Goal: Information Seeking & Learning: Learn about a topic

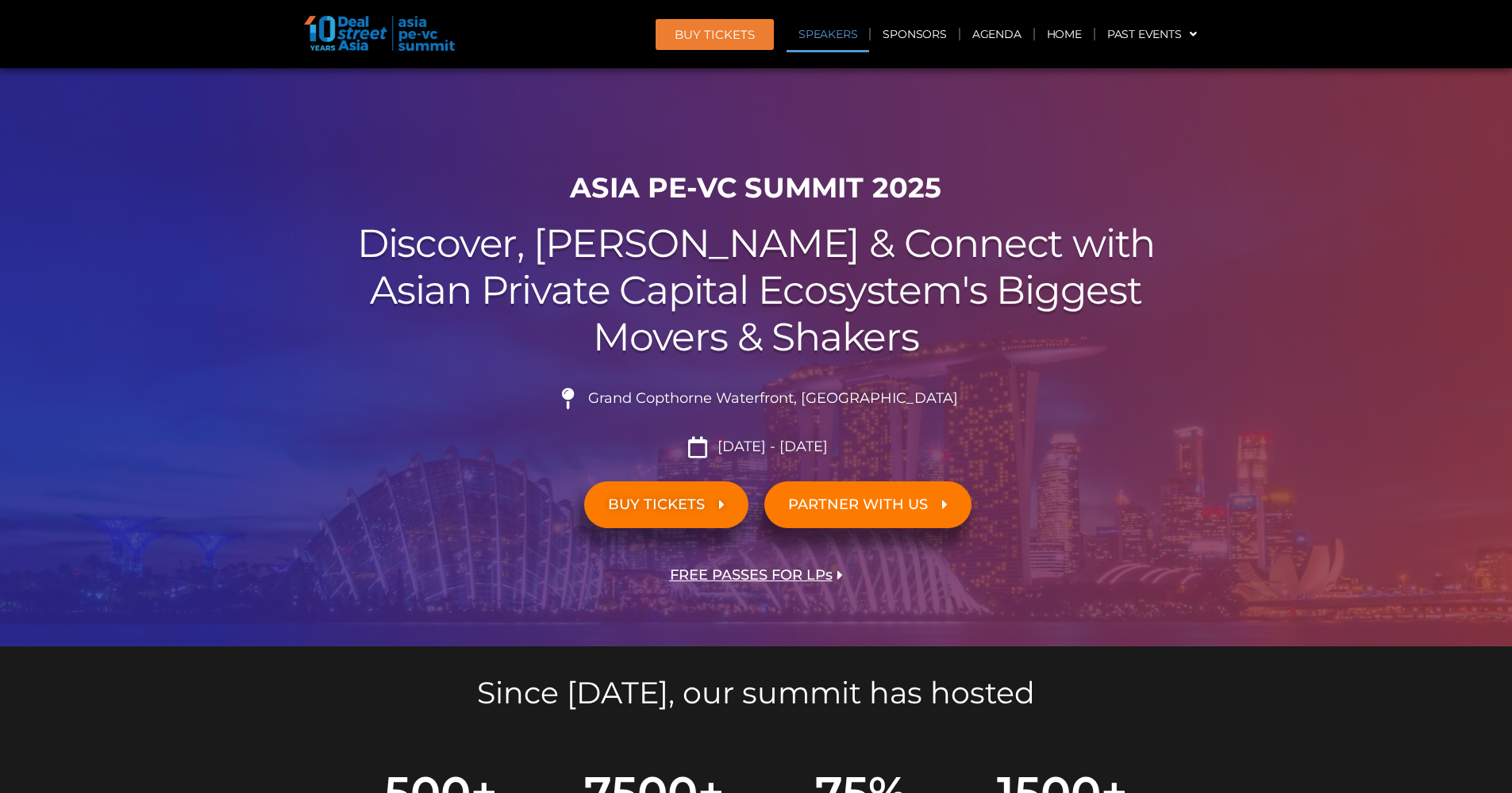
click at [847, 34] on link "Speakers" at bounding box center [827, 34] width 83 height 36
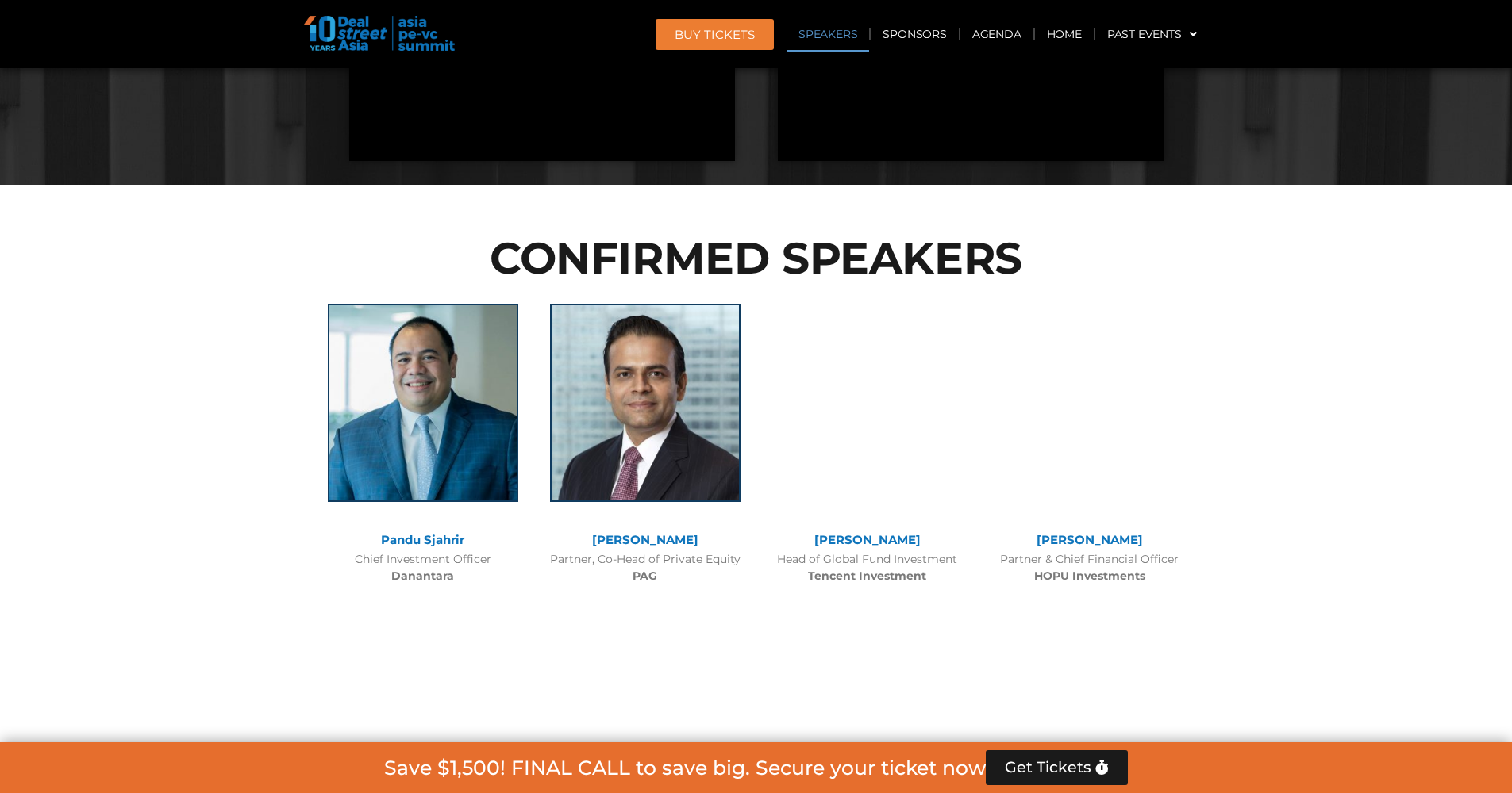
scroll to position [1720, 0]
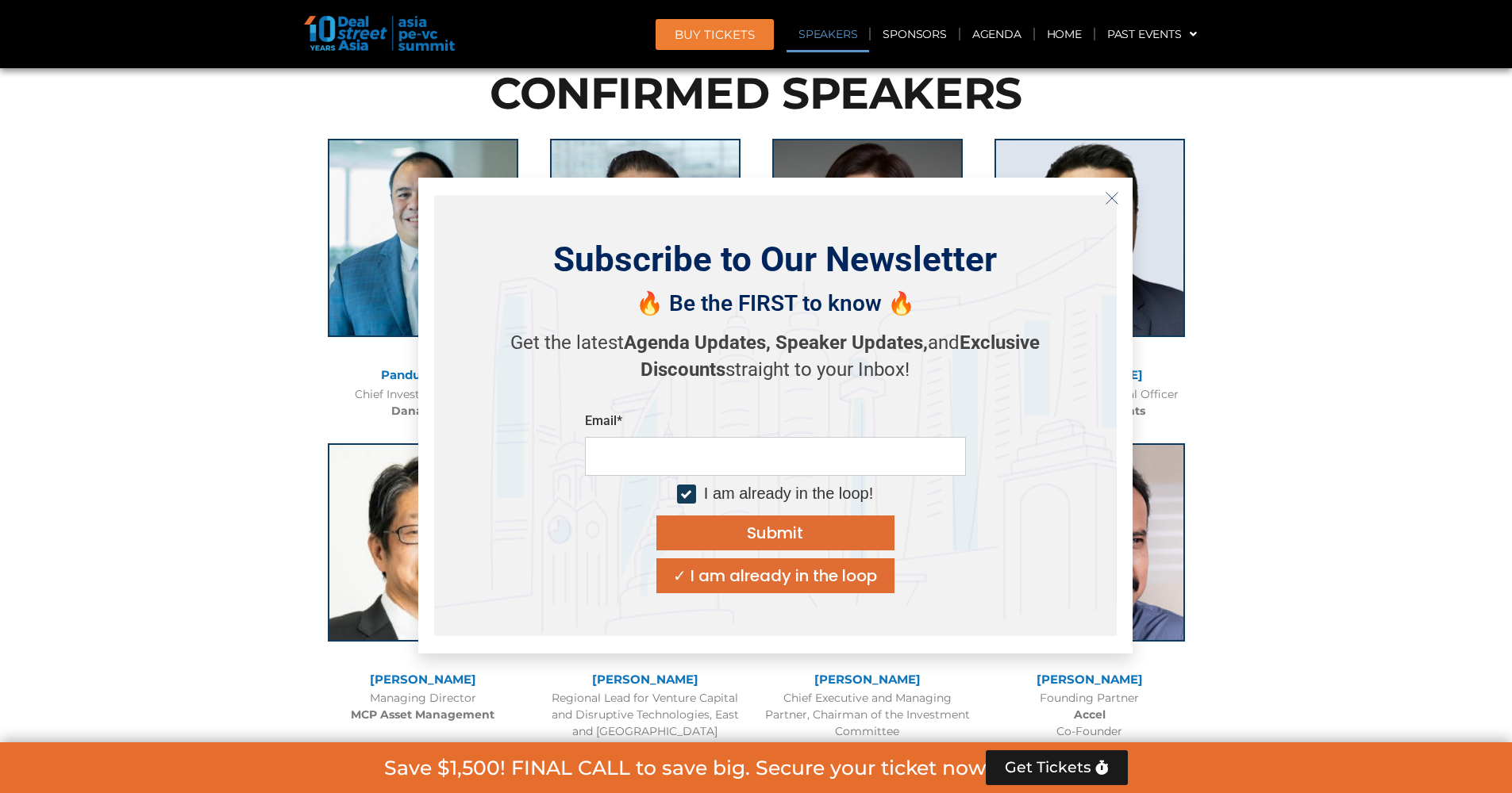
click at [828, 577] on div "✓ I am already in the loop" at bounding box center [775, 576] width 204 height 16
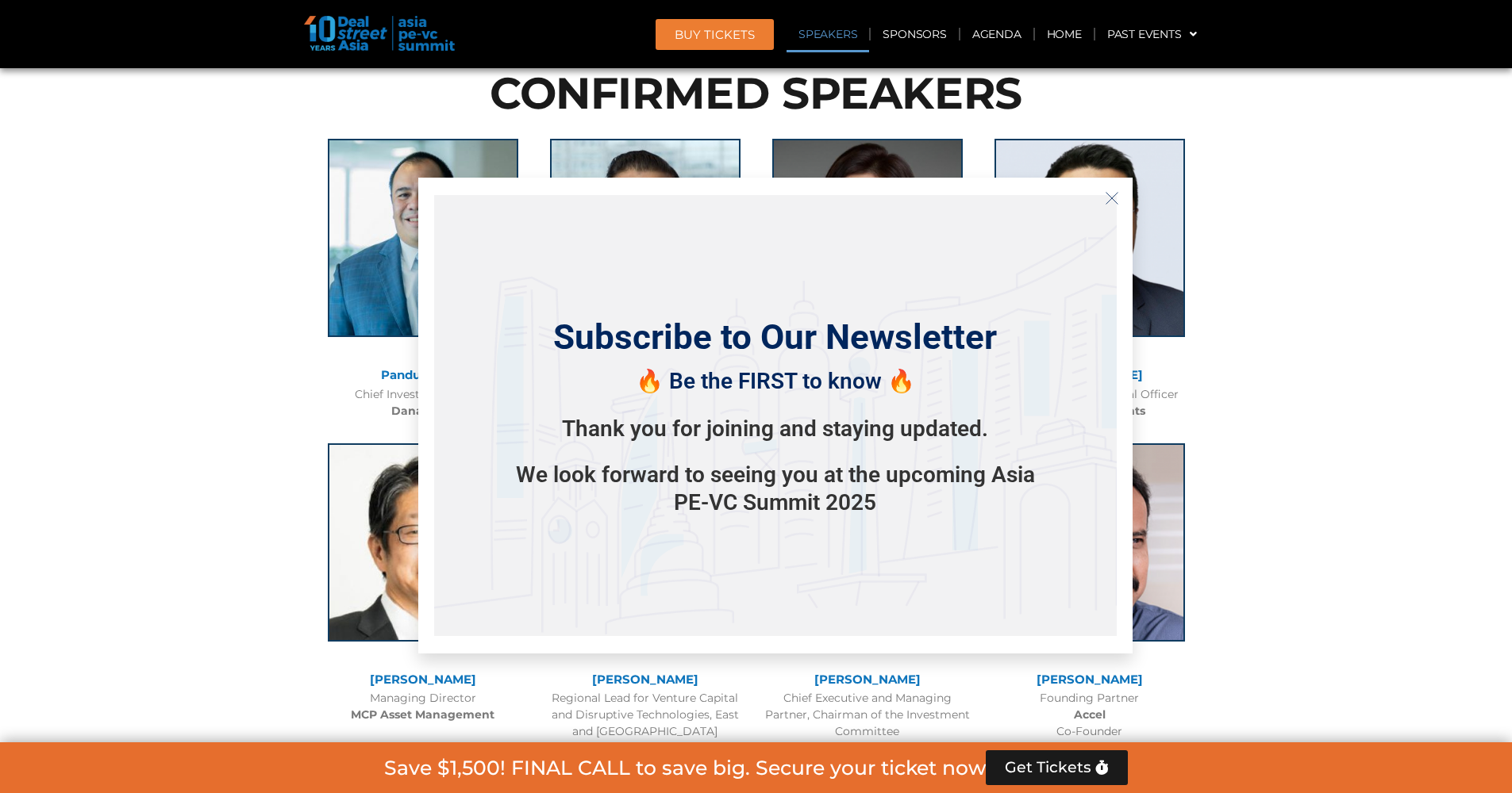
click at [1118, 198] on icon "Close" at bounding box center [1112, 198] width 14 height 14
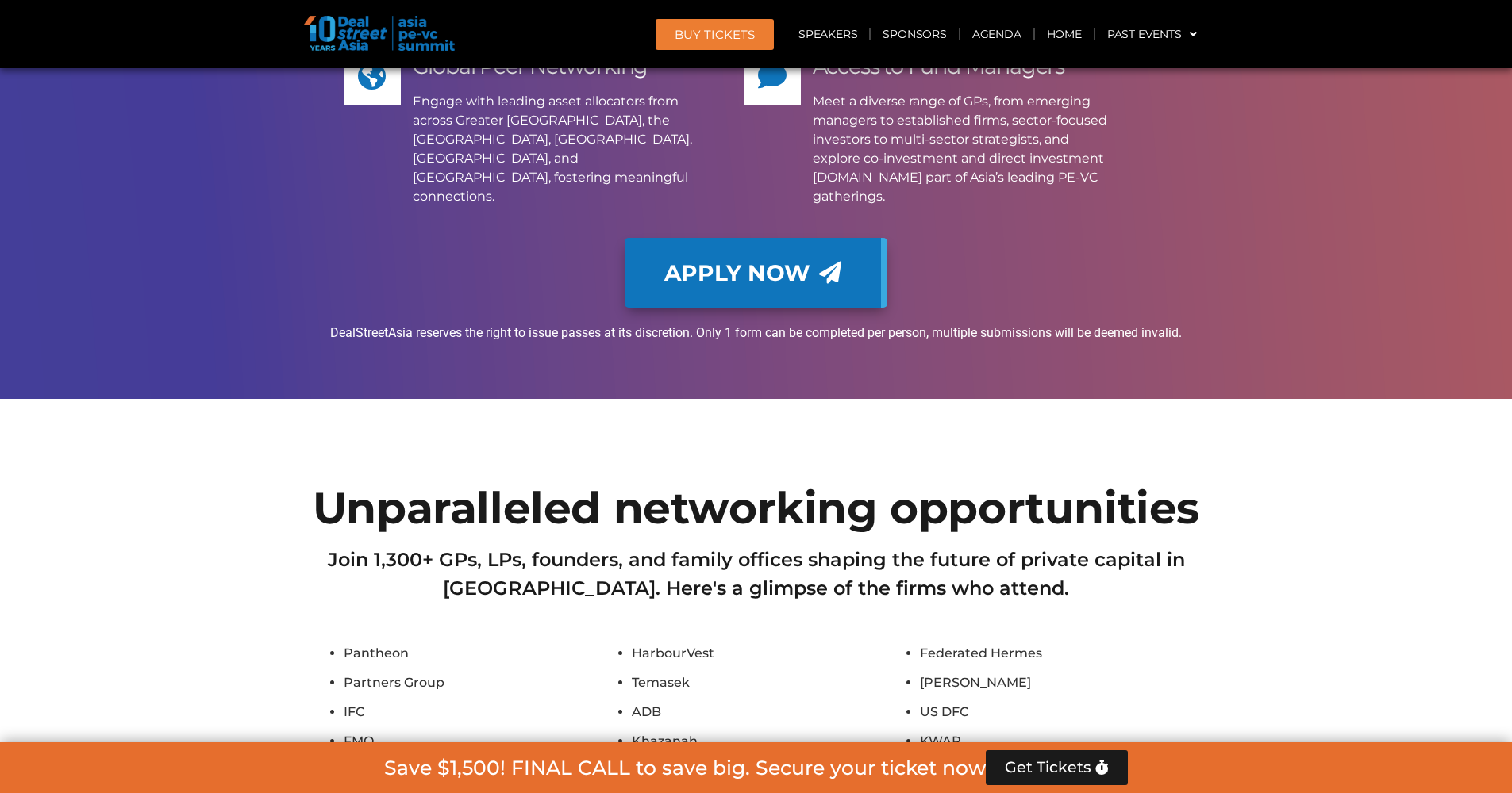
scroll to position [12578, 0]
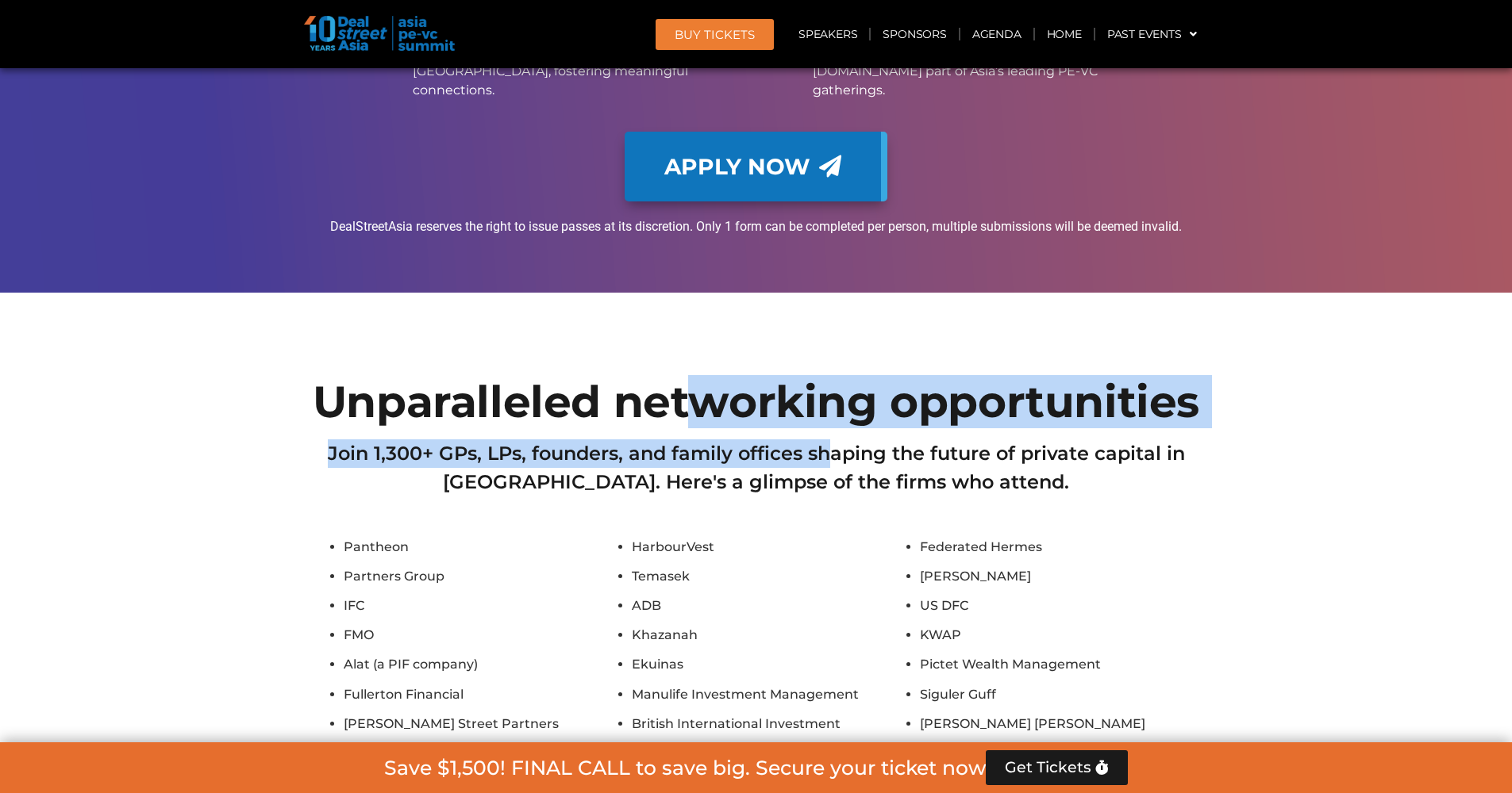
drag, startPoint x: 694, startPoint y: 182, endPoint x: 835, endPoint y: 229, distance: 148.6
click at [836, 440] on h2 "Join 1,300+ GPs, LPs, founders, and family offices shaping the future of privat…" at bounding box center [756, 468] width 889 height 57
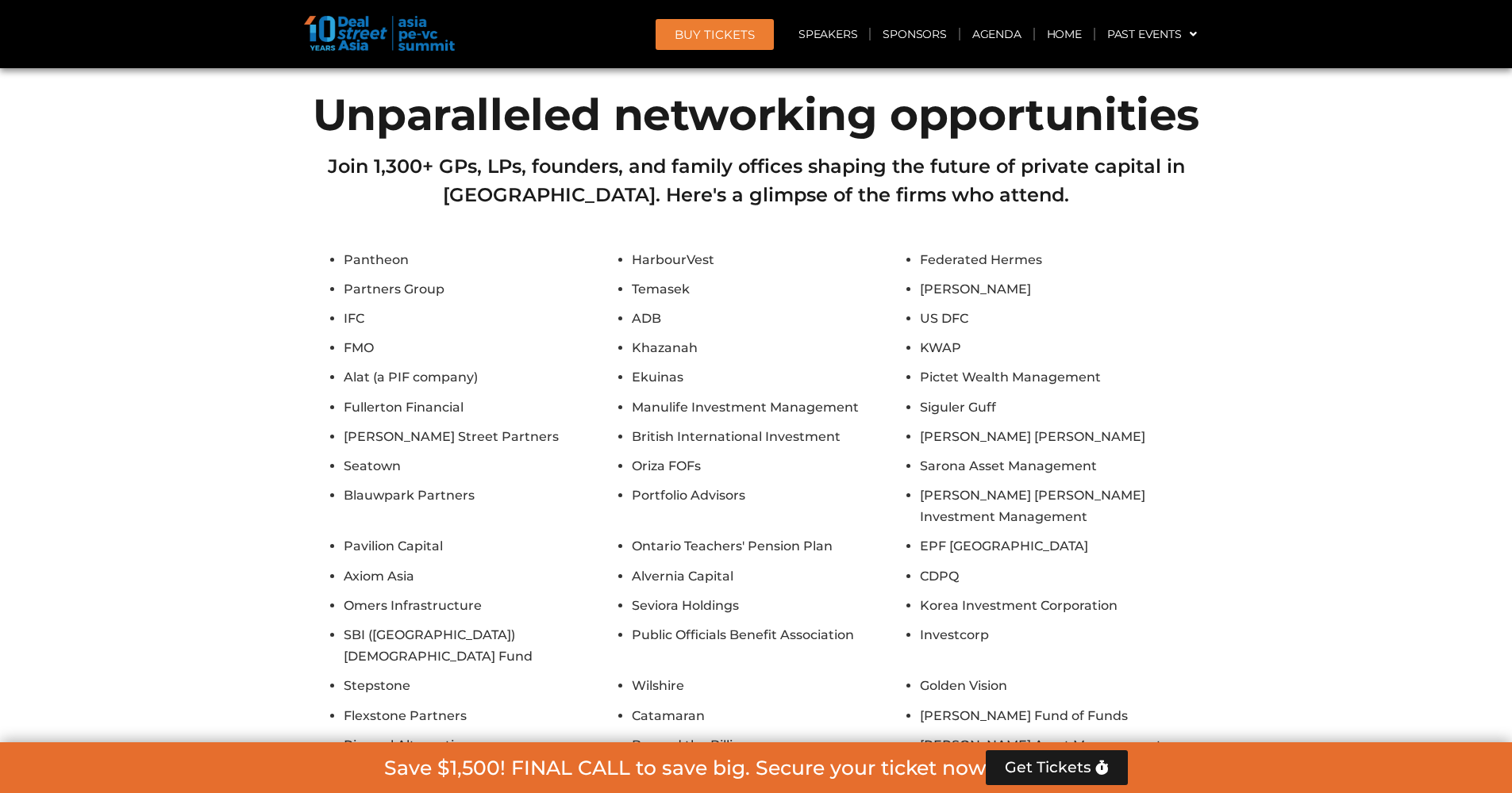
scroll to position [12883, 0]
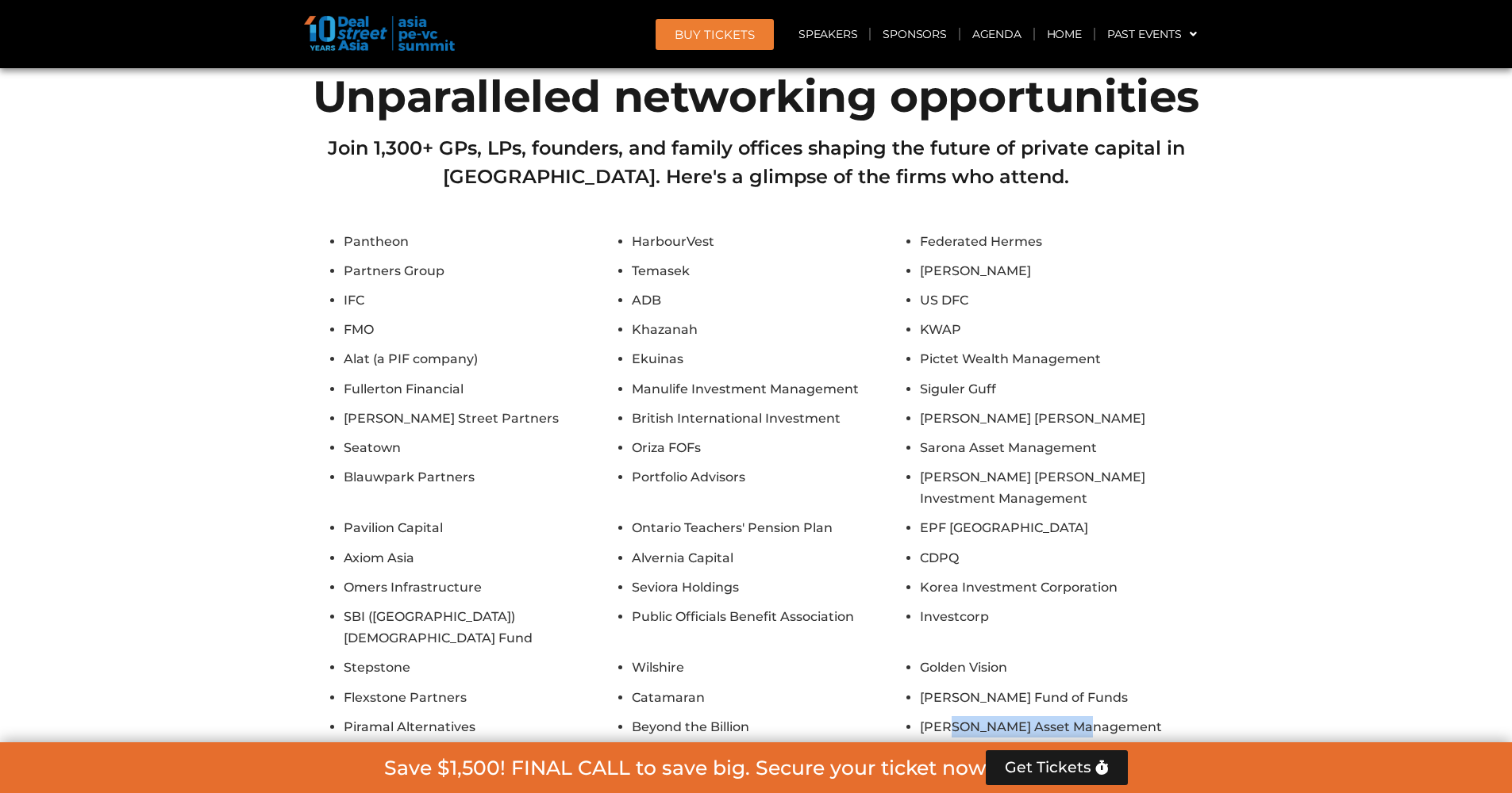
drag, startPoint x: 950, startPoint y: 462, endPoint x: 1091, endPoint y: 450, distance: 141.5
click at [1090, 716] on li "[PERSON_NAME] Asset Management" at bounding box center [1060, 727] width 280 height 21
click at [1091, 716] on li "[PERSON_NAME] Asset Management" at bounding box center [1060, 727] width 280 height 21
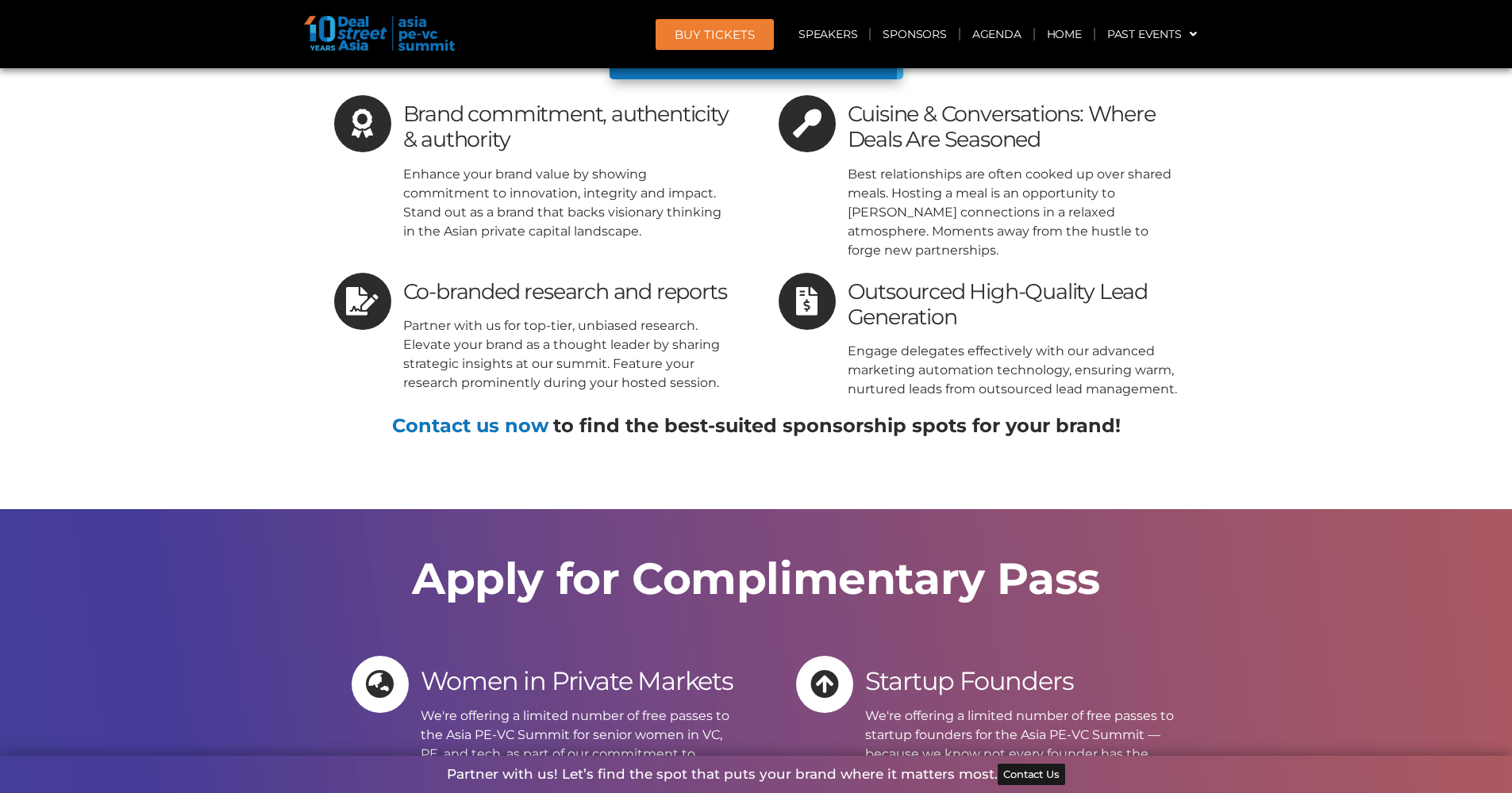
scroll to position [14966, 0]
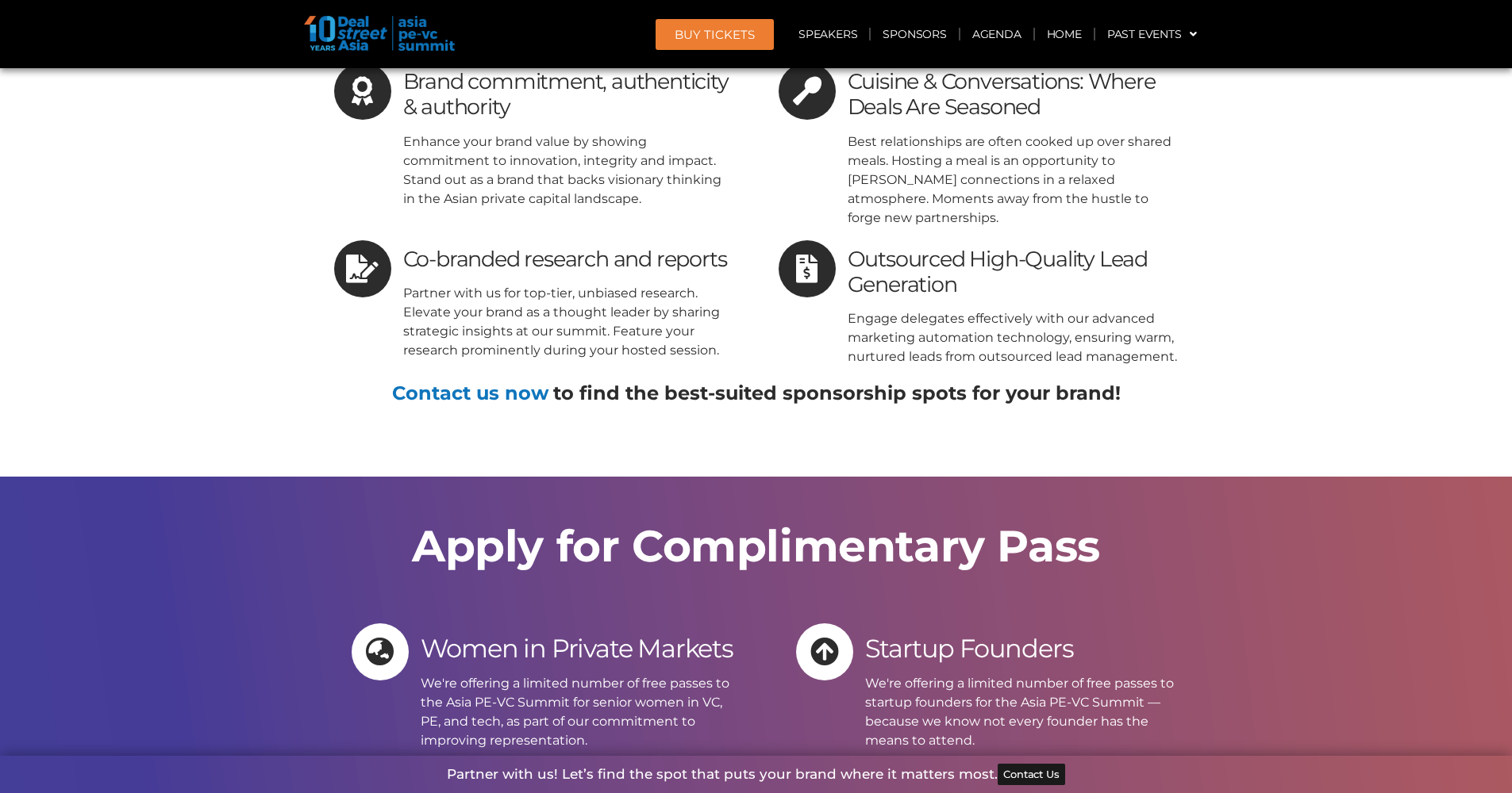
drag, startPoint x: 953, startPoint y: 415, endPoint x: 997, endPoint y: 465, distance: 66.6
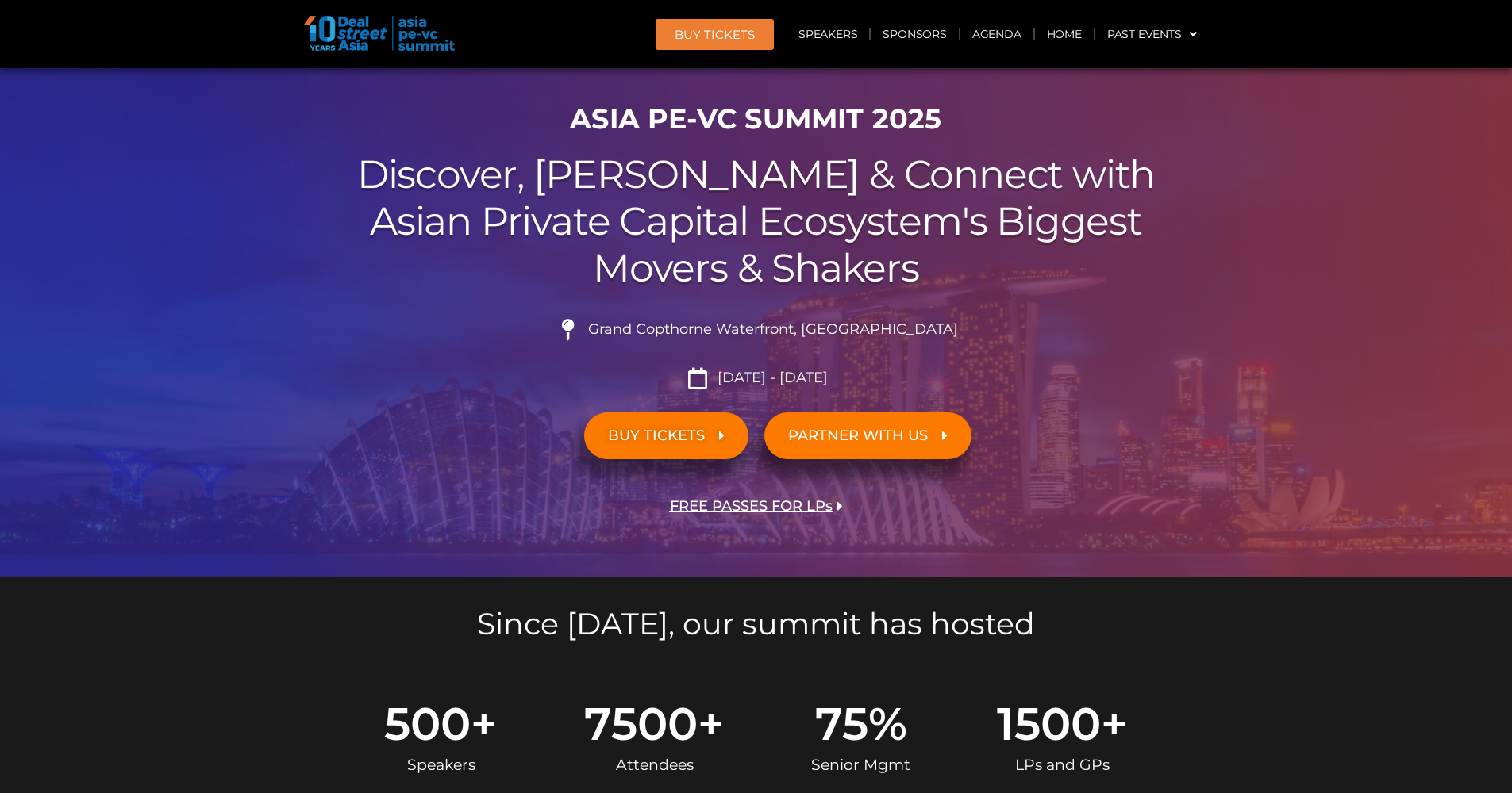
scroll to position [0, 0]
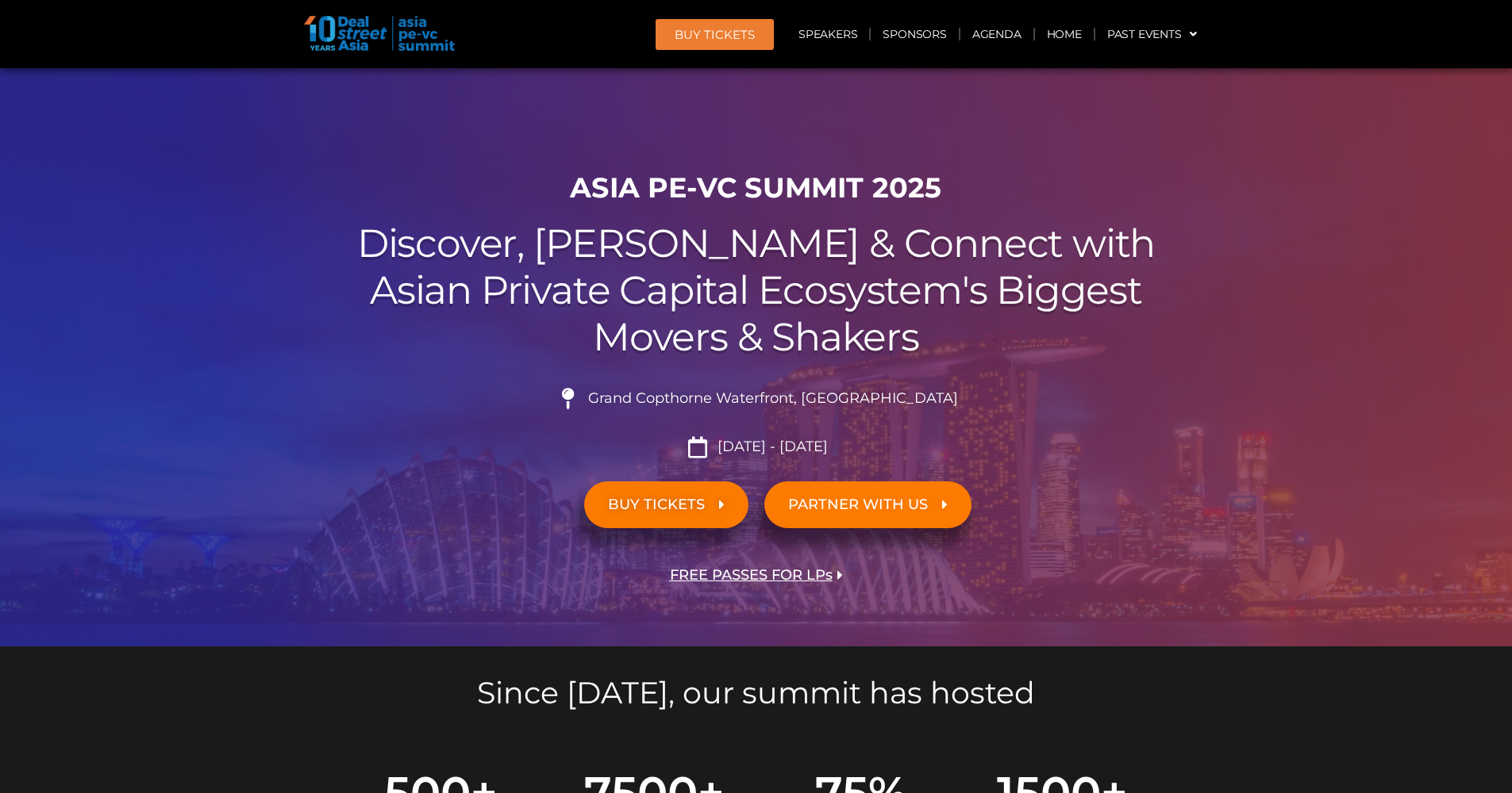
click at [801, 575] on span "FREE PASSES FOR LPs" at bounding box center [751, 575] width 163 height 15
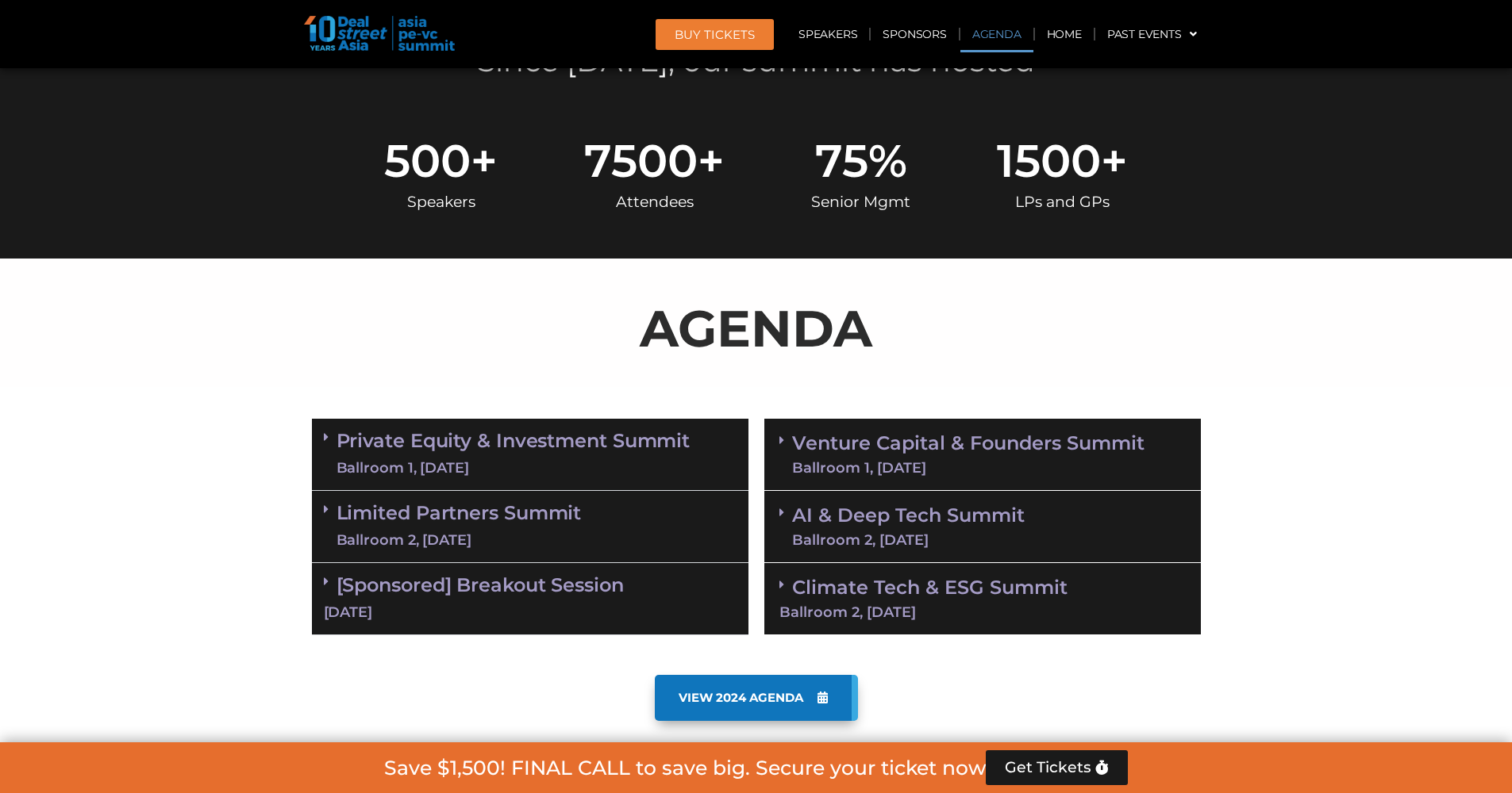
scroll to position [771, 0]
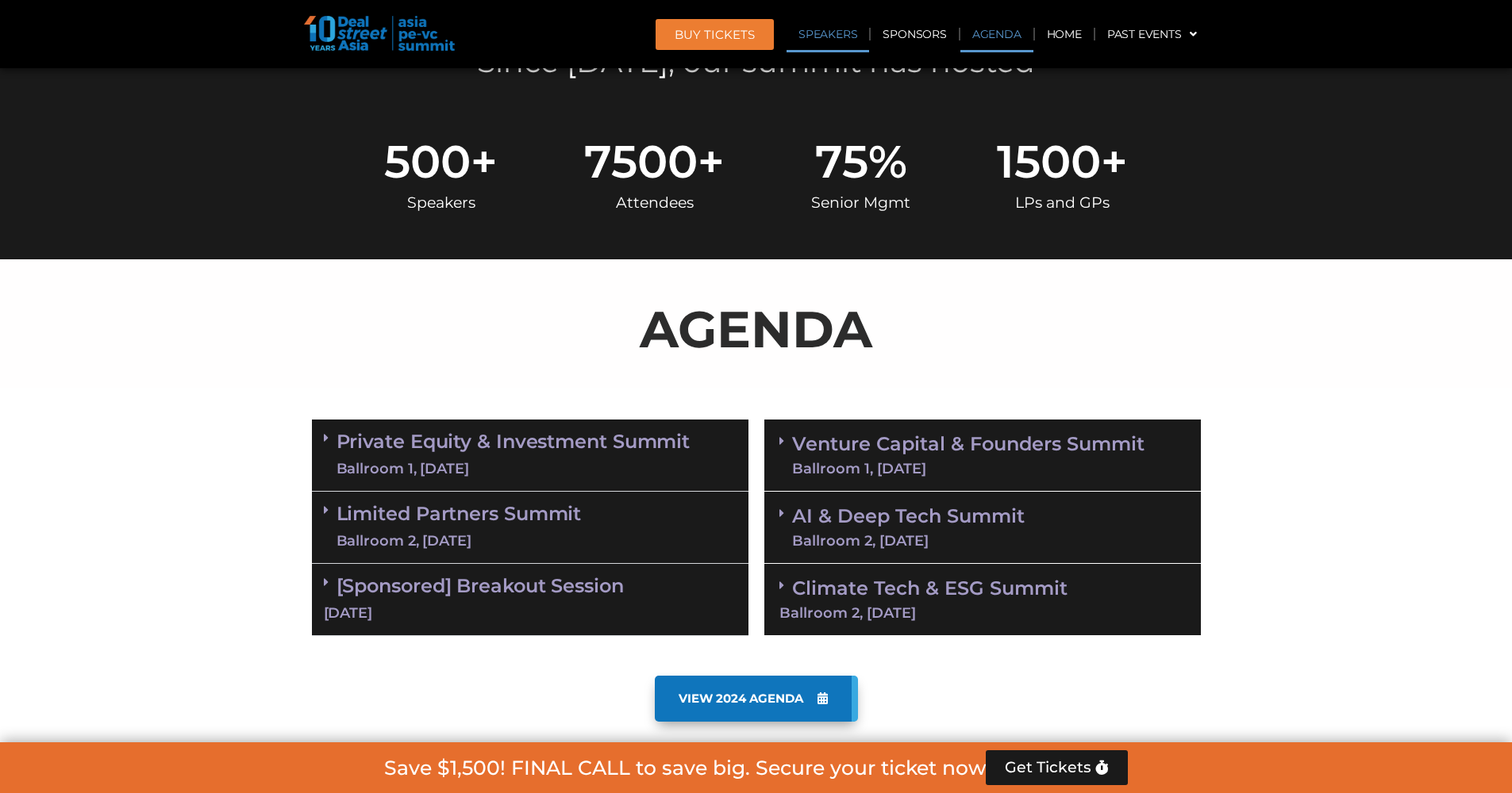
click at [841, 33] on link "Speakers" at bounding box center [827, 34] width 83 height 36
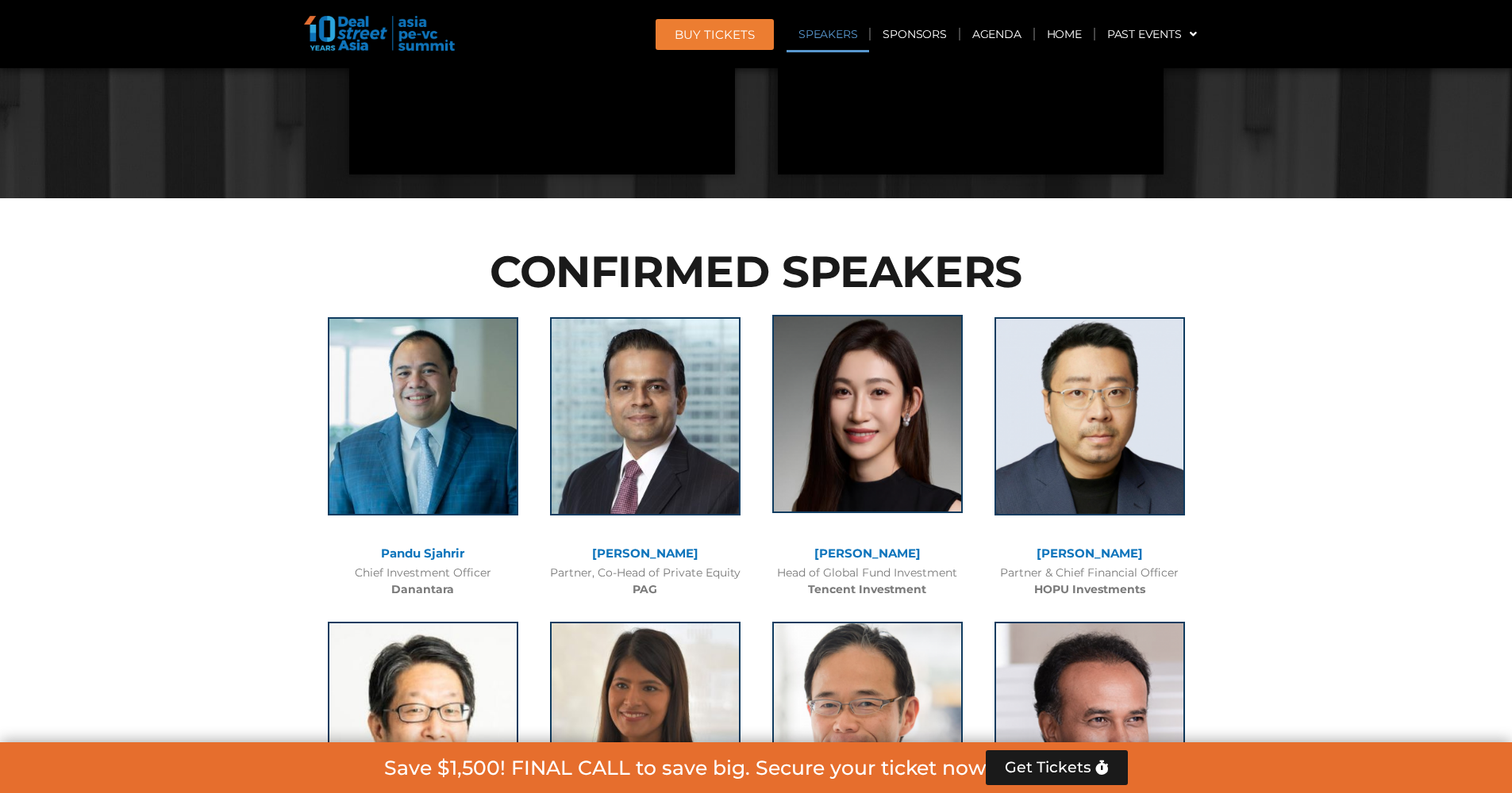
scroll to position [1720, 0]
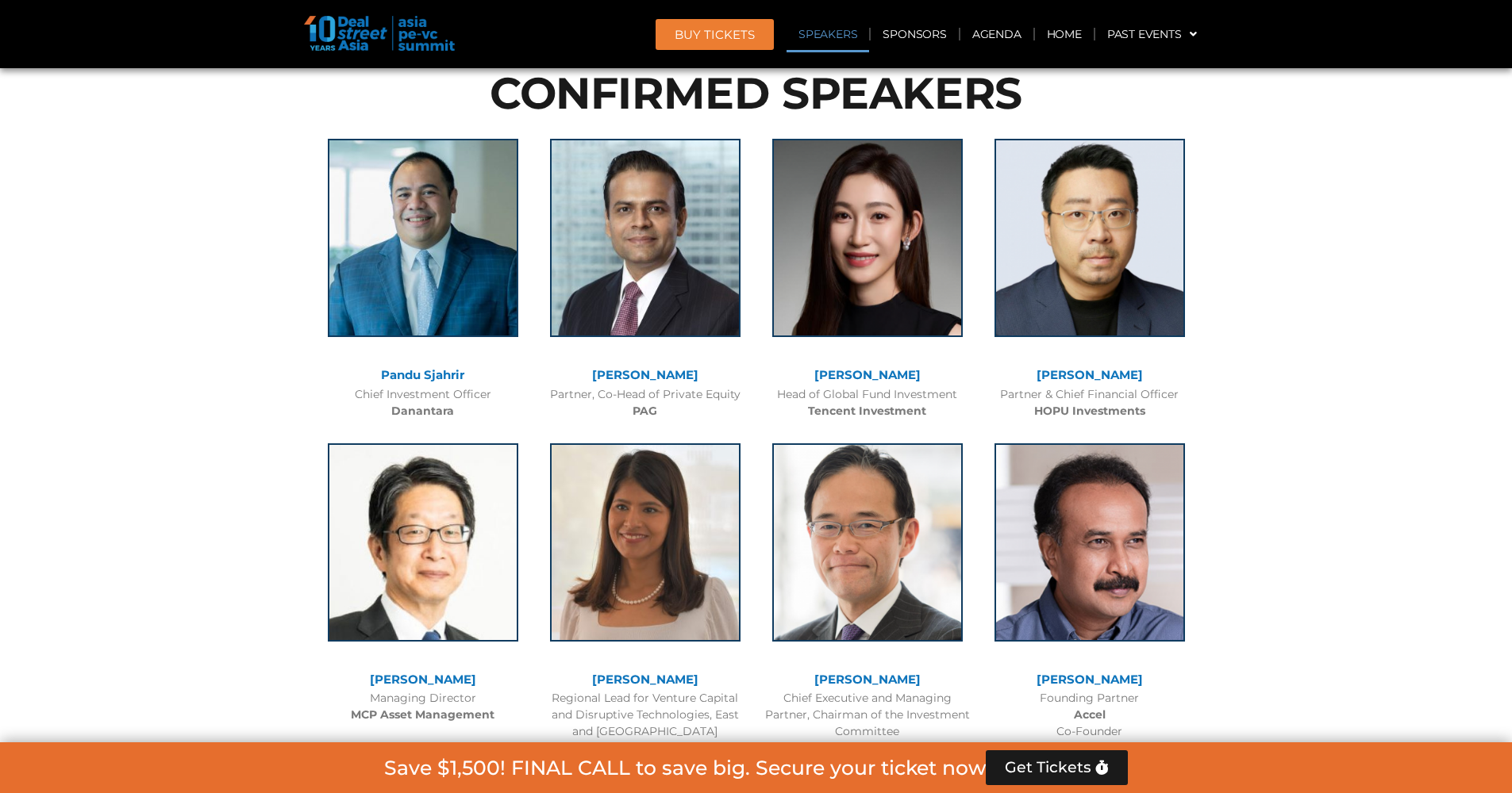
drag, startPoint x: 592, startPoint y: 372, endPoint x: 700, endPoint y: 373, distance: 108.0
click at [700, 373] on div "[PERSON_NAME]" at bounding box center [646, 375] width 207 height 13
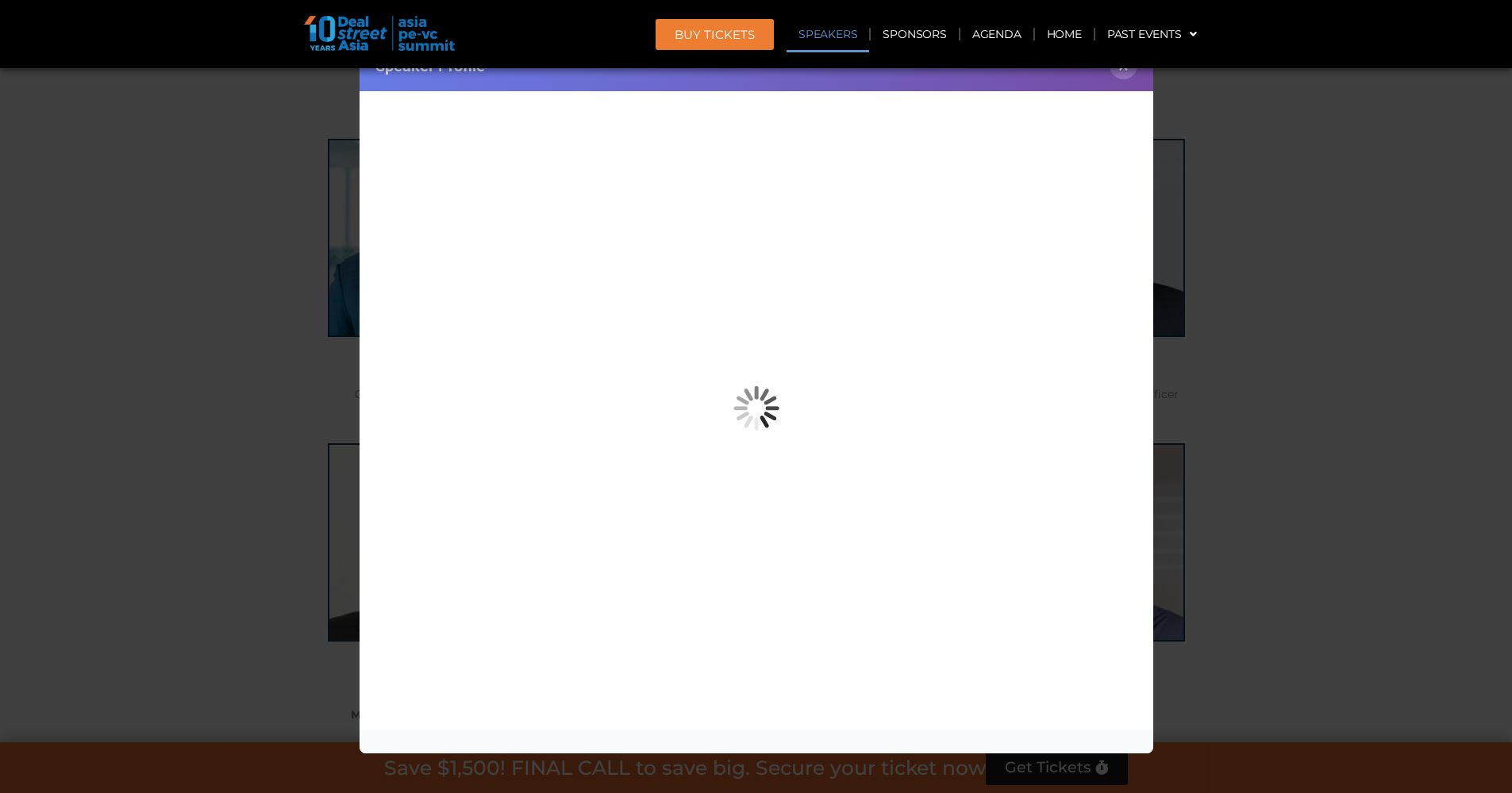
copy link "[PERSON_NAME]"
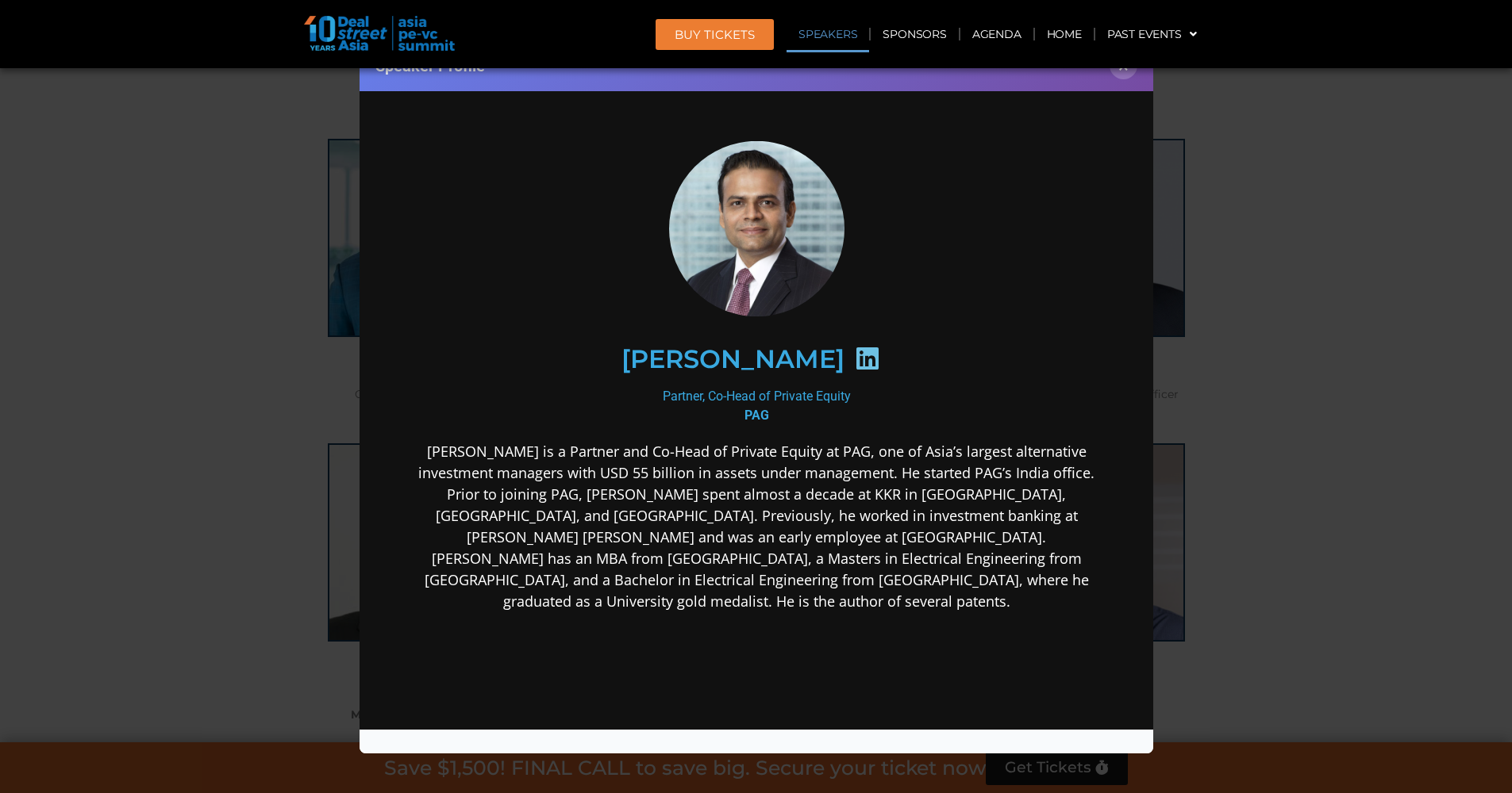
scroll to position [0, 0]
click at [854, 359] on icon at bounding box center [866, 359] width 26 height 26
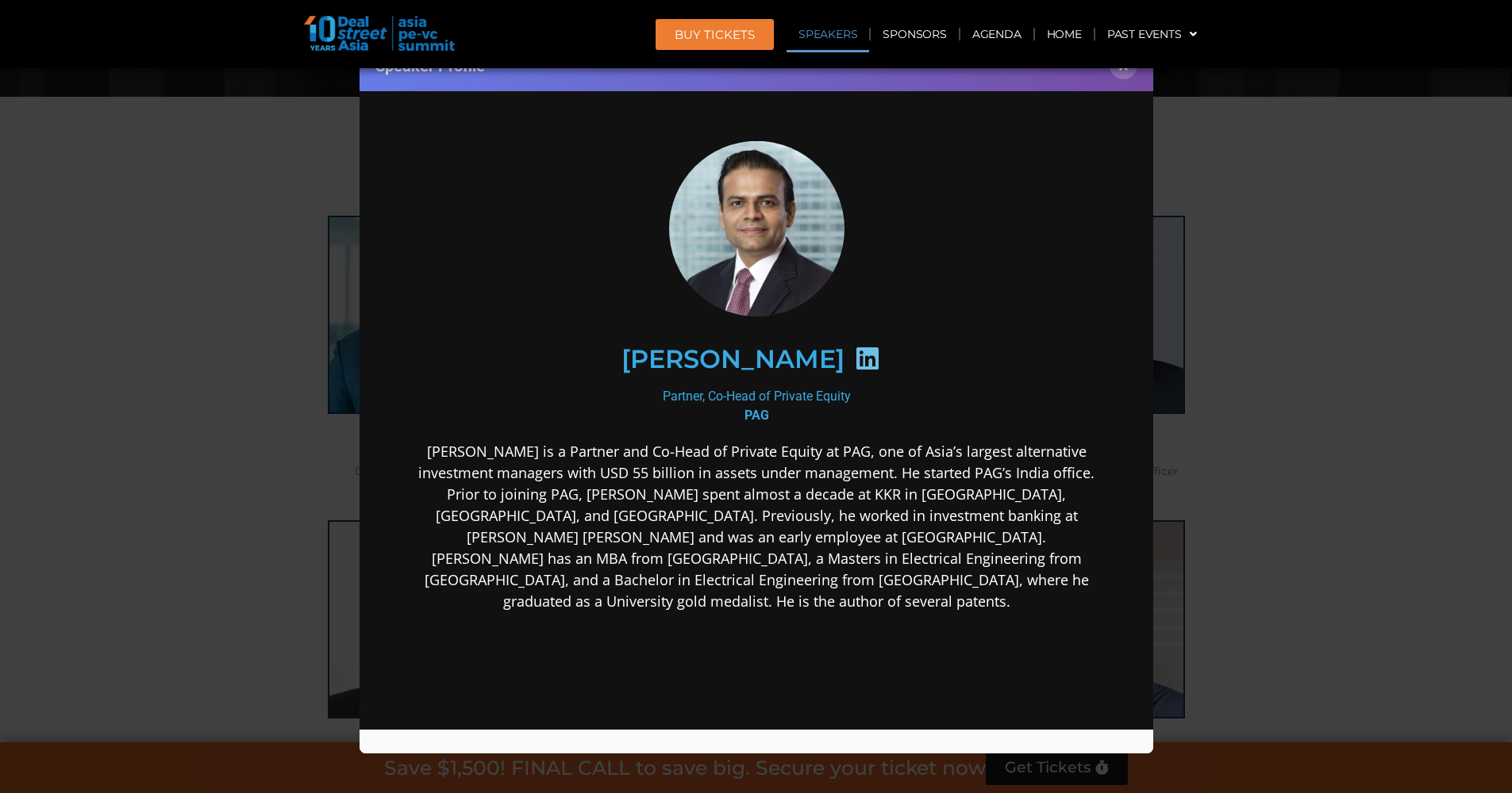
click at [1119, 83] on div "Speaker Profile ×" at bounding box center [756, 66] width 793 height 52
click at [1122, 72] on button "×" at bounding box center [1123, 65] width 28 height 28
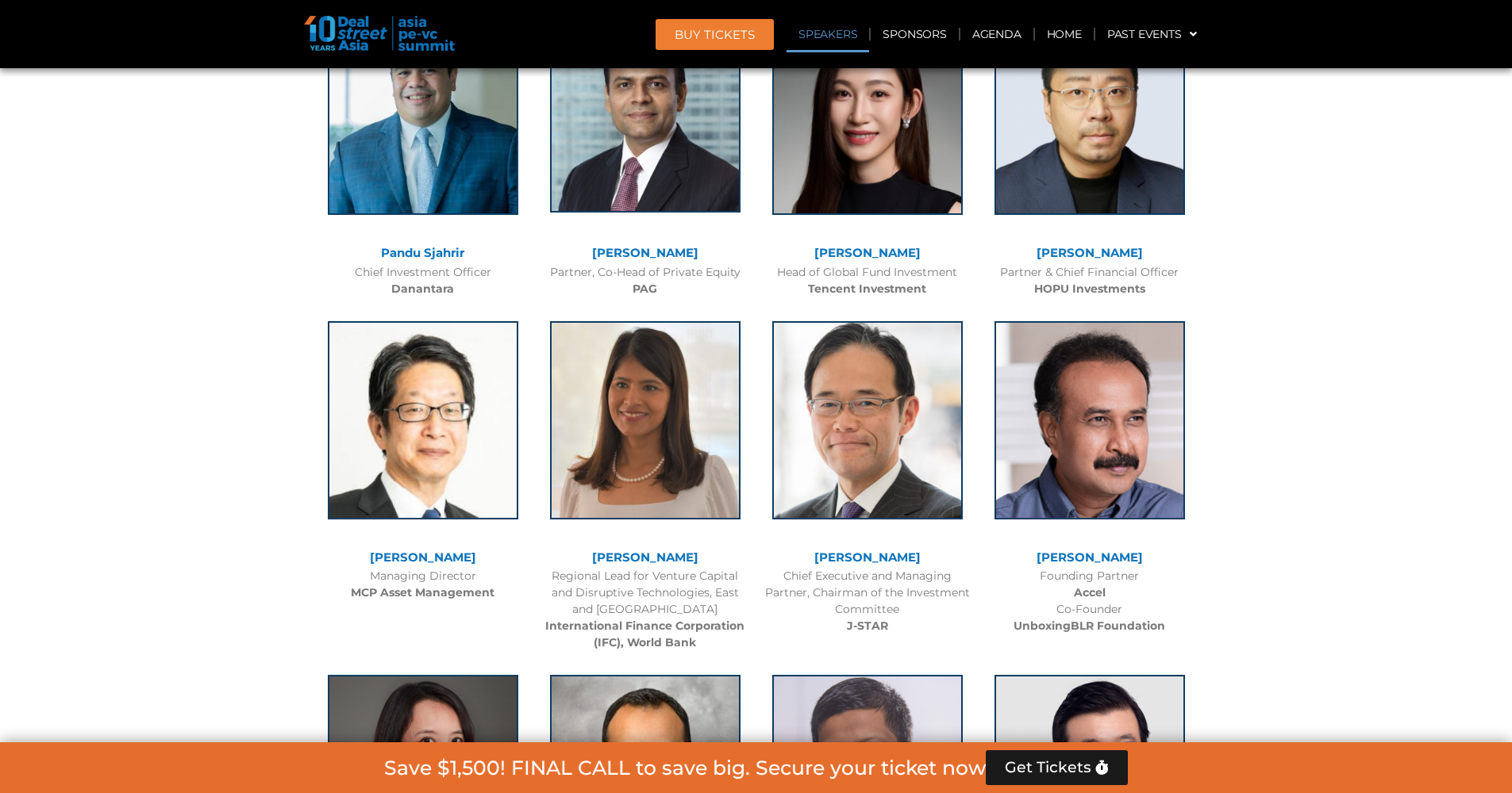
scroll to position [1657, 0]
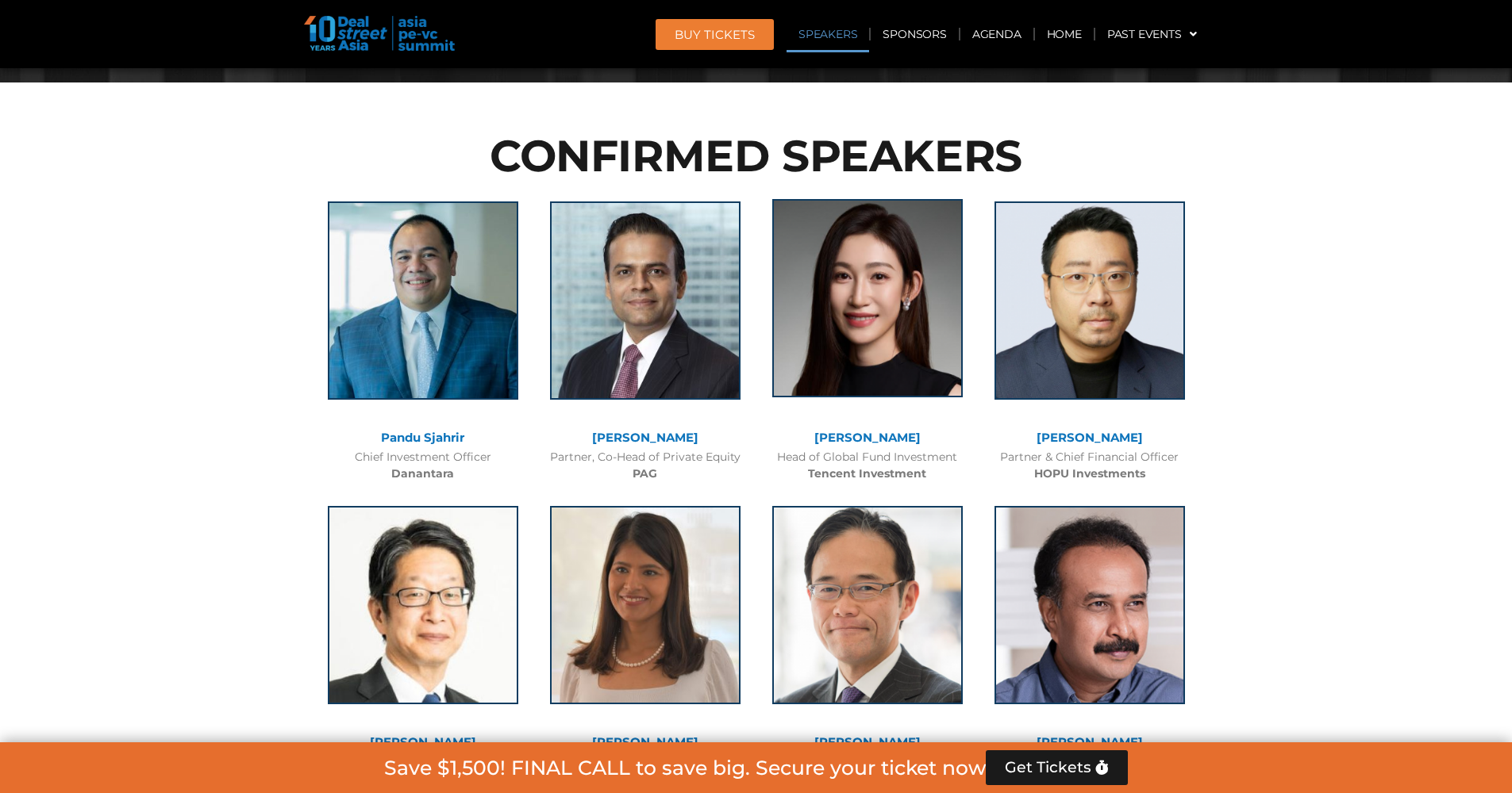
click at [872, 366] on img at bounding box center [867, 298] width 191 height 198
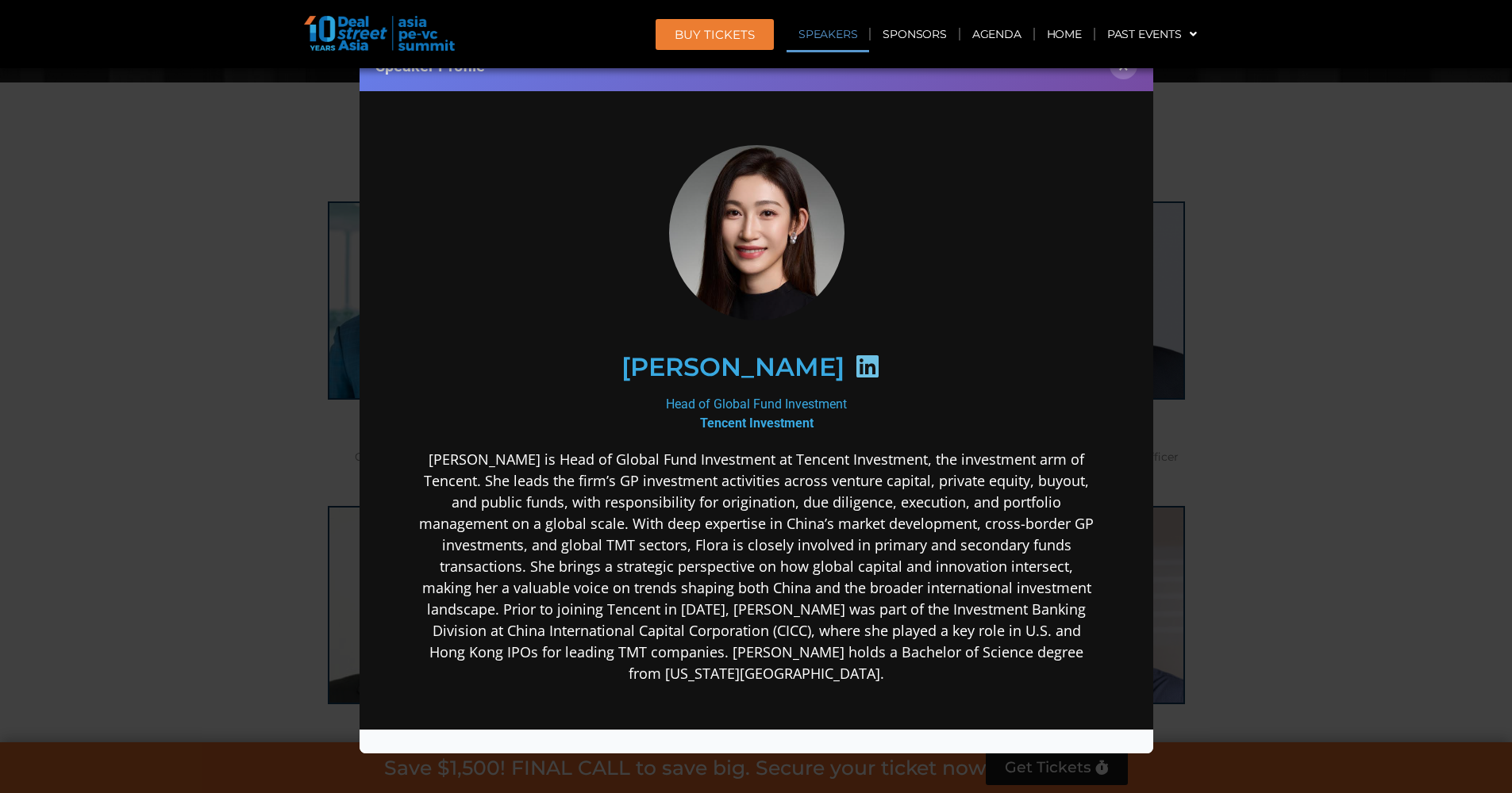
scroll to position [0, 0]
click at [854, 360] on icon at bounding box center [866, 366] width 26 height 26
click at [854, 357] on icon at bounding box center [866, 366] width 26 height 26
click at [854, 360] on icon at bounding box center [866, 366] width 26 height 26
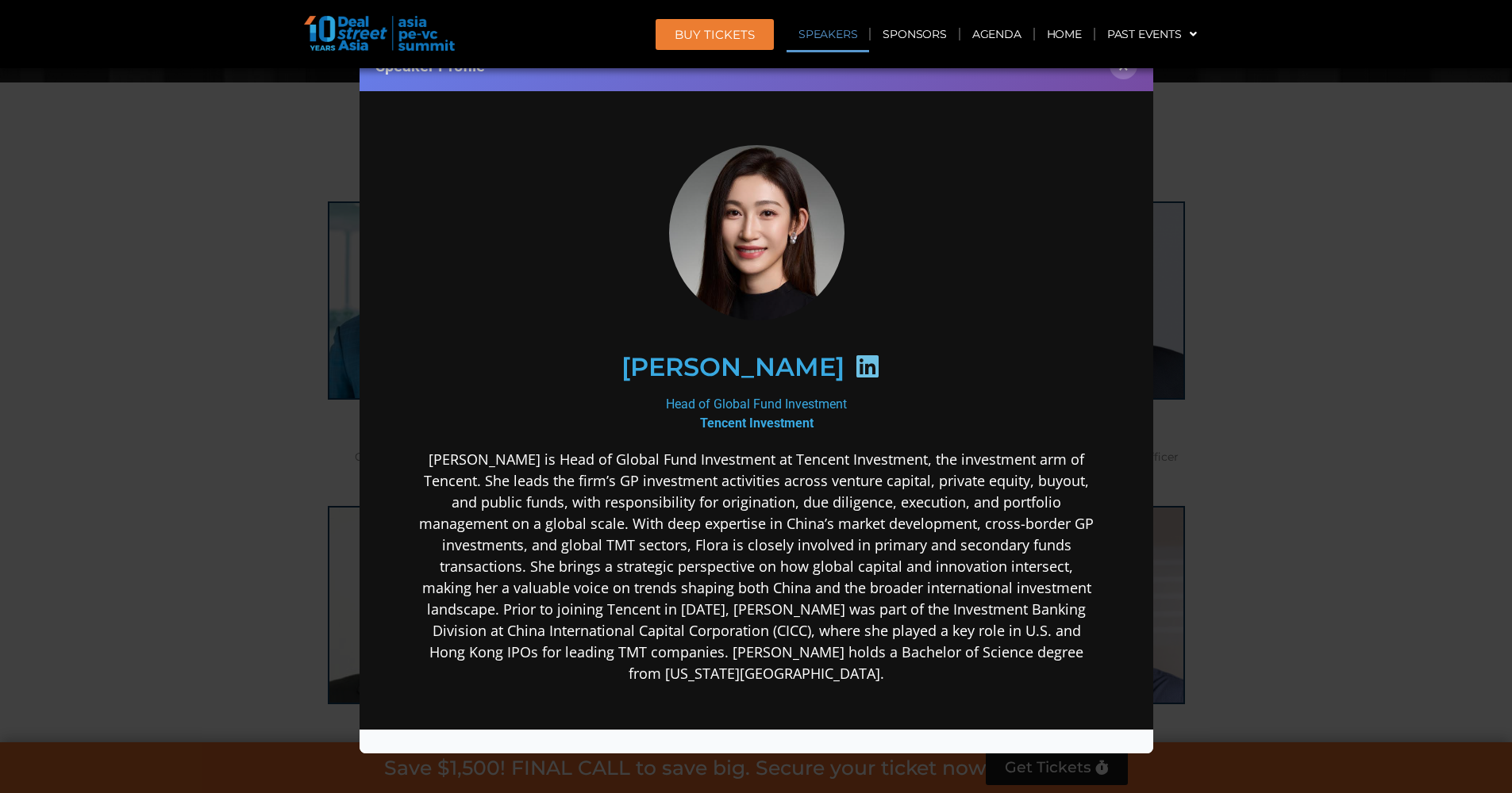
scroll to position [140, 0]
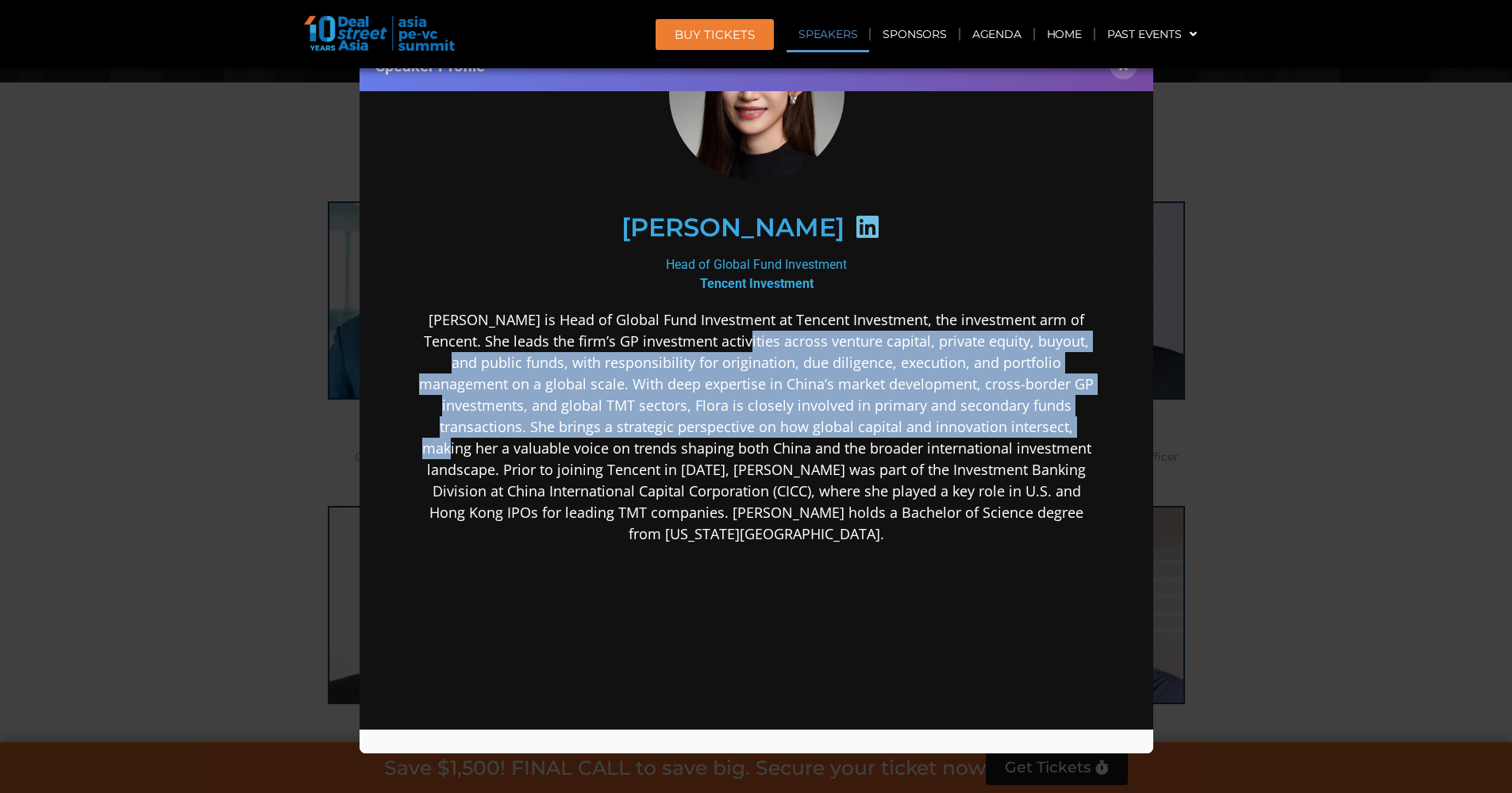
drag, startPoint x: 701, startPoint y: 328, endPoint x: 947, endPoint y: 433, distance: 267.5
click at [947, 433] on p "[PERSON_NAME] is Head of Global Fund Investment at Tencent Investment, the inve…" at bounding box center [755, 427] width 686 height 236
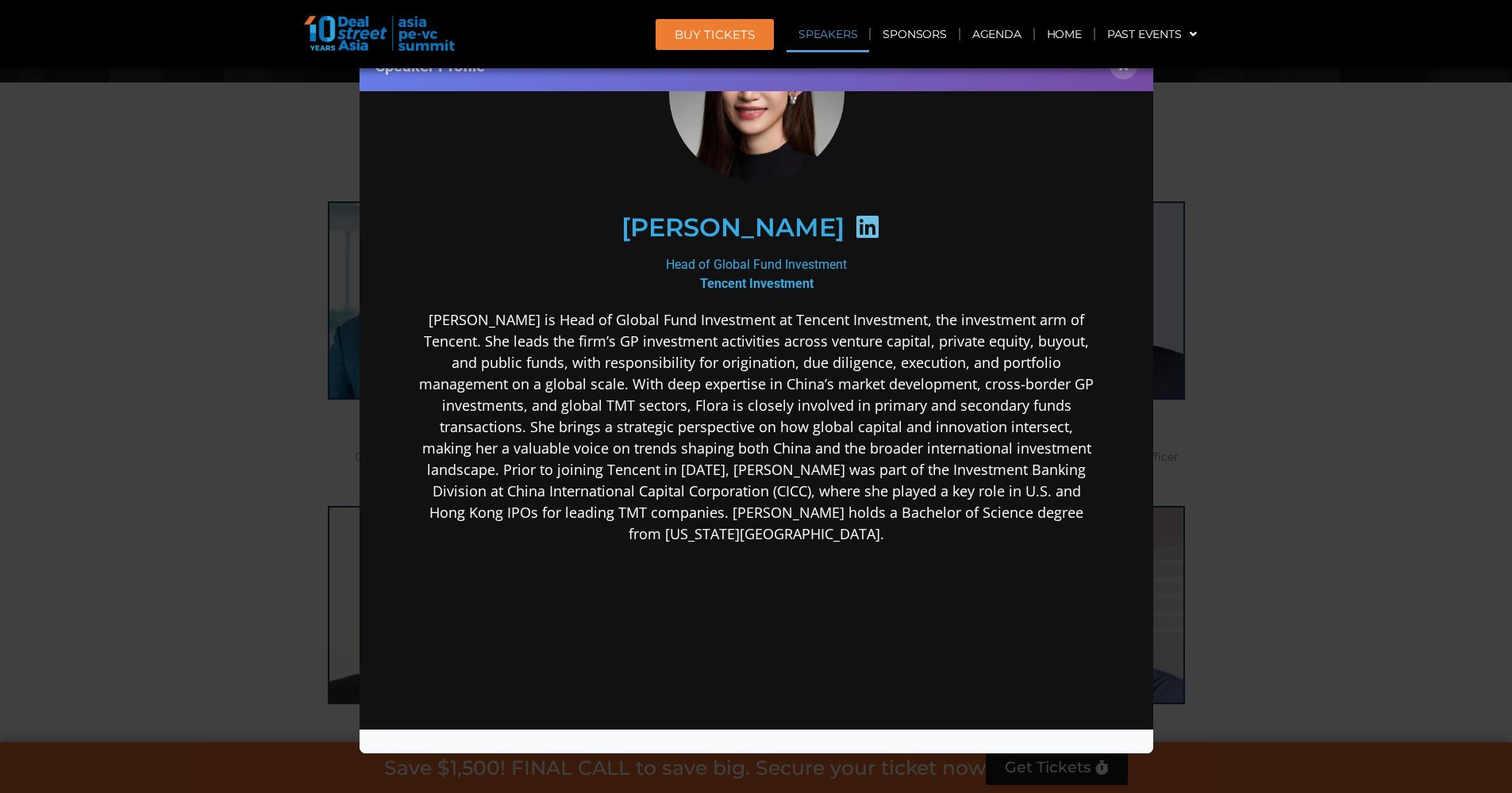
click at [950, 435] on p "[PERSON_NAME] is Head of Global Fund Investment at Tencent Investment, the inve…" at bounding box center [755, 427] width 686 height 236
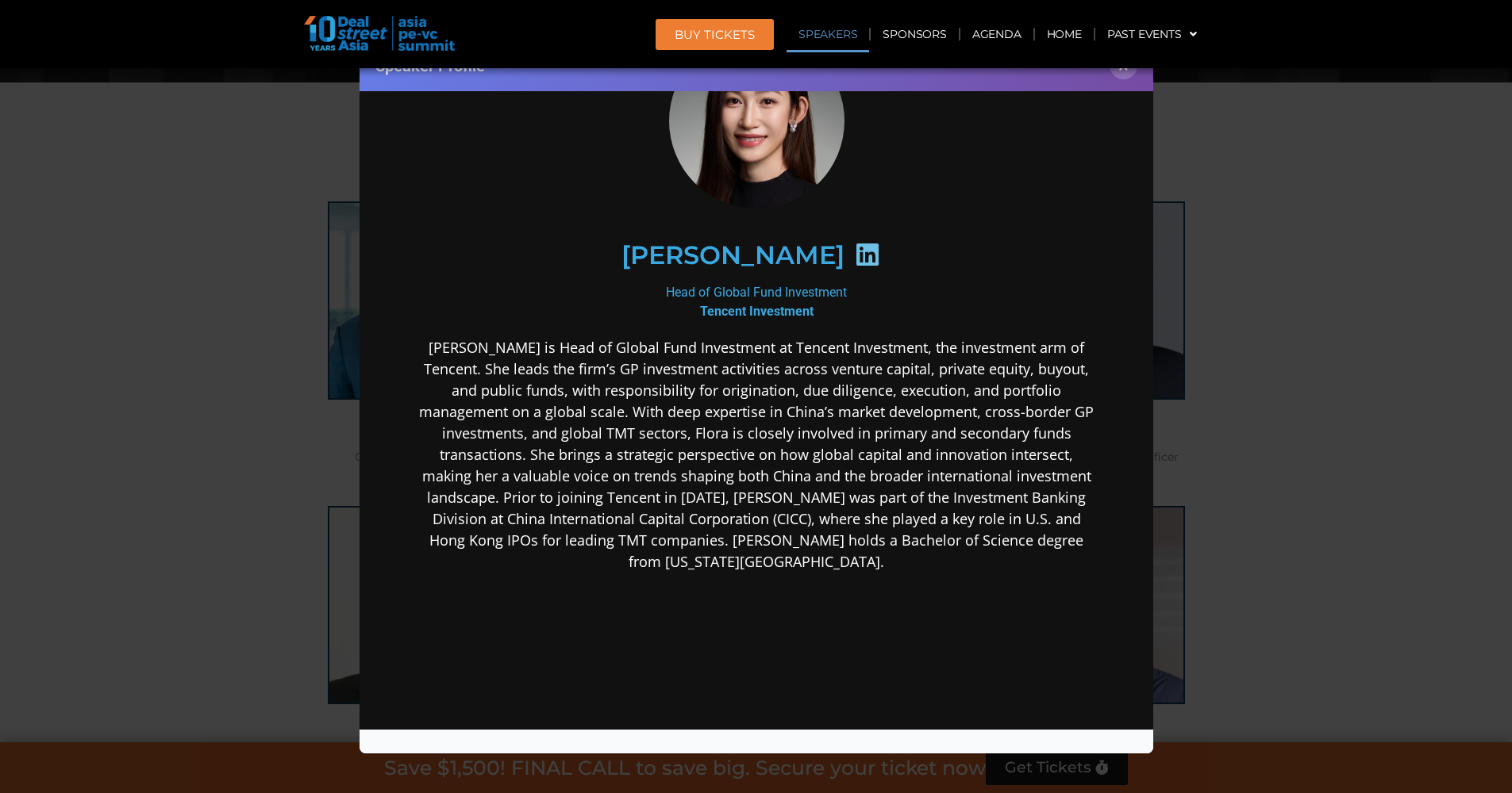
scroll to position [35, 0]
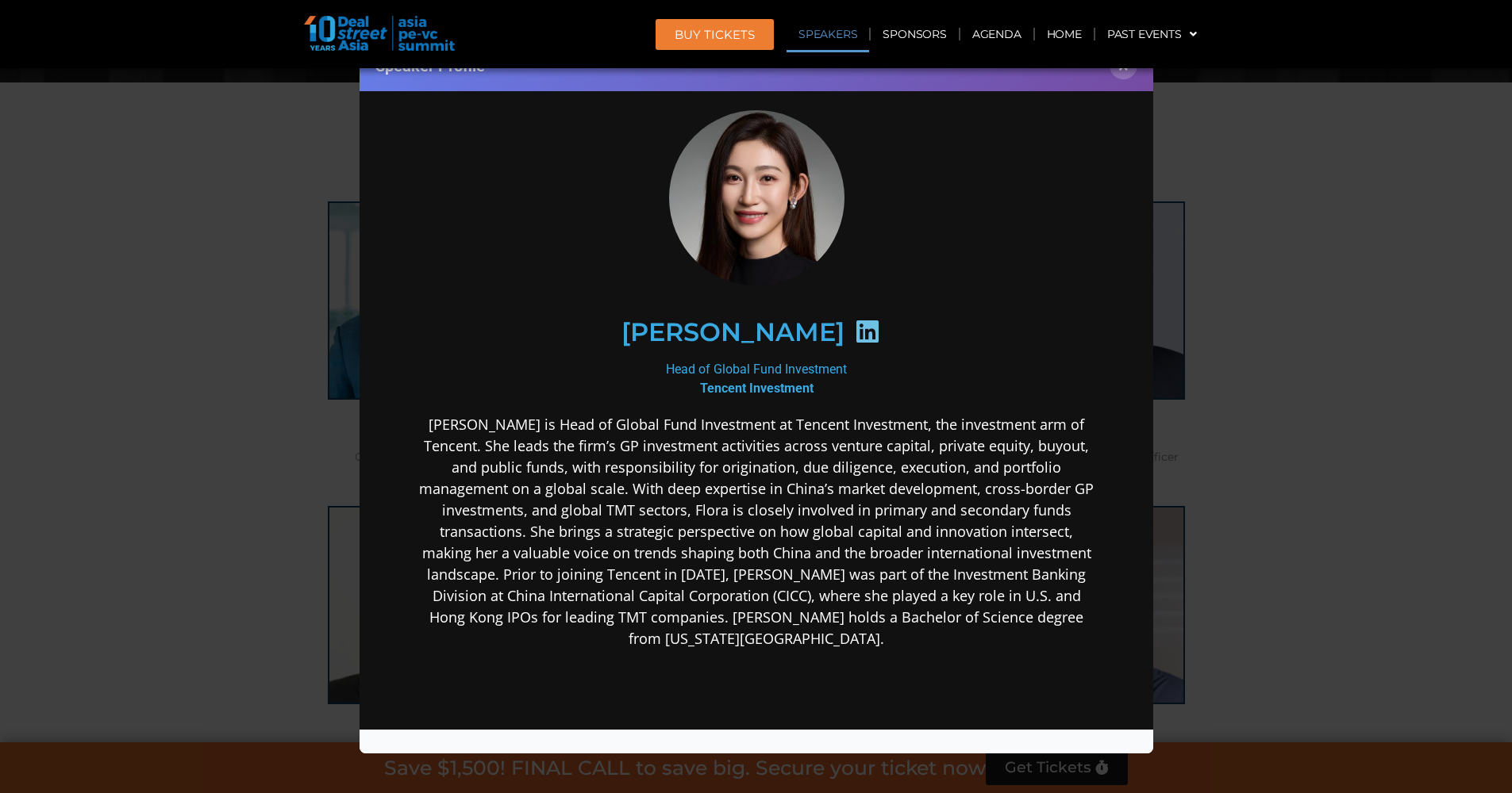
click at [854, 321] on icon at bounding box center [866, 331] width 26 height 26
click at [854, 337] on icon at bounding box center [866, 331] width 26 height 26
drag, startPoint x: 665, startPoint y: 332, endPoint x: 789, endPoint y: 325, distance: 124.2
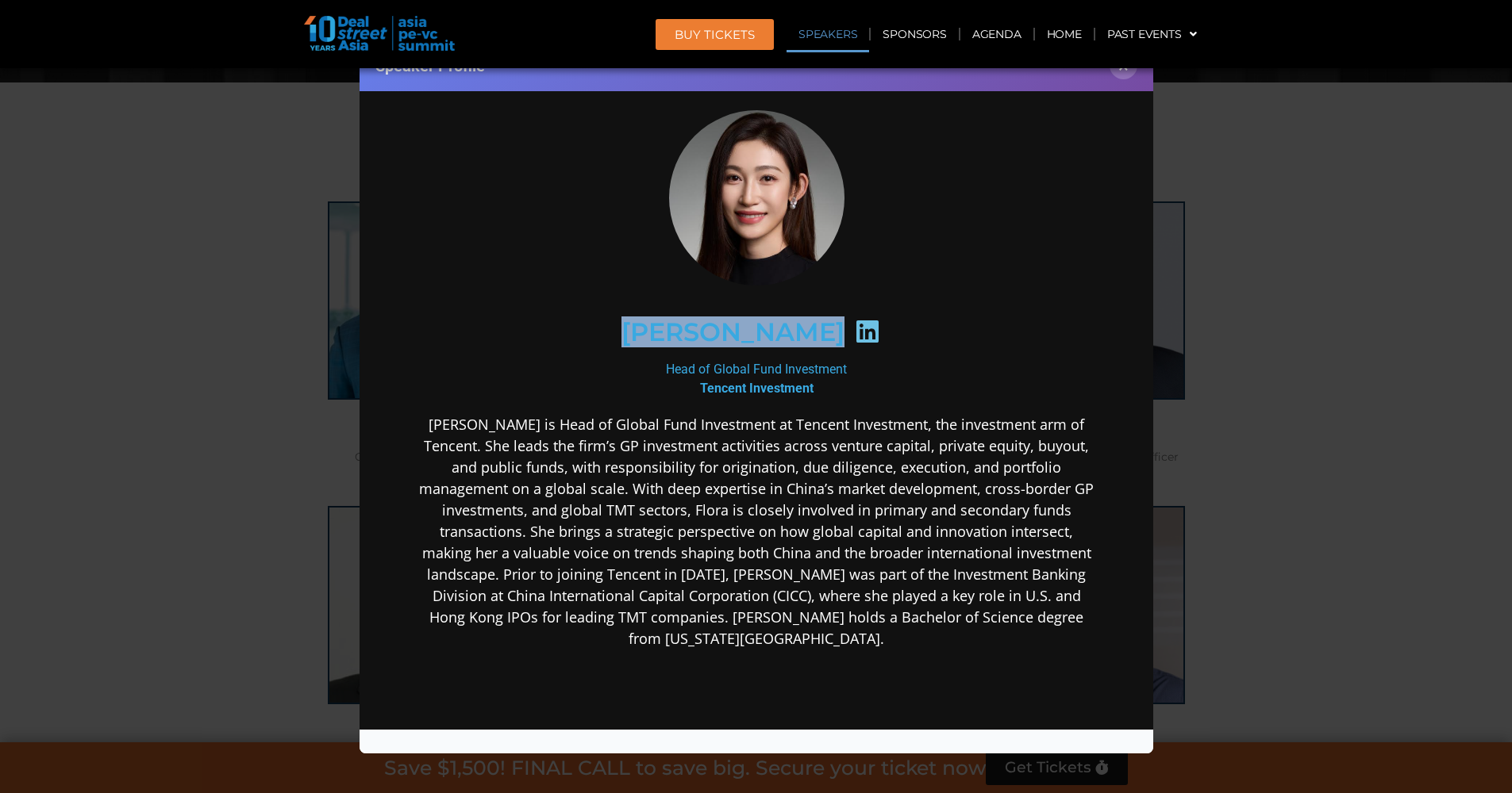
click at [789, 325] on div "[PERSON_NAME]" at bounding box center [755, 333] width 617 height 82
click at [784, 327] on h2 "[PERSON_NAME]" at bounding box center [732, 332] width 223 height 26
drag, startPoint x: 668, startPoint y: 332, endPoint x: 785, endPoint y: 328, distance: 117.1
click at [785, 328] on h2 "[PERSON_NAME]" at bounding box center [732, 332] width 223 height 26
copy h2 "[PERSON_NAME]"
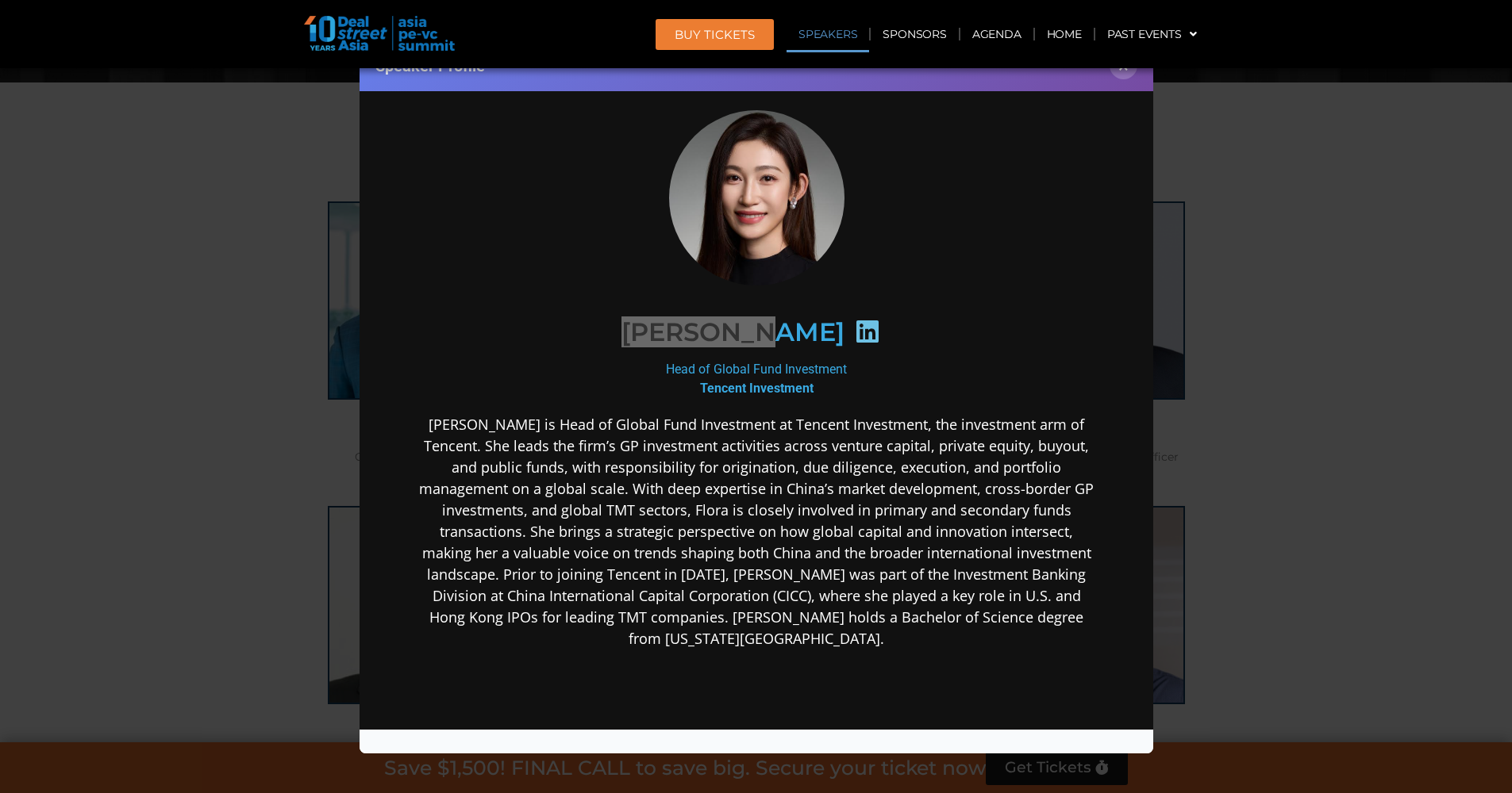
click at [1131, 73] on button "×" at bounding box center [1123, 65] width 28 height 28
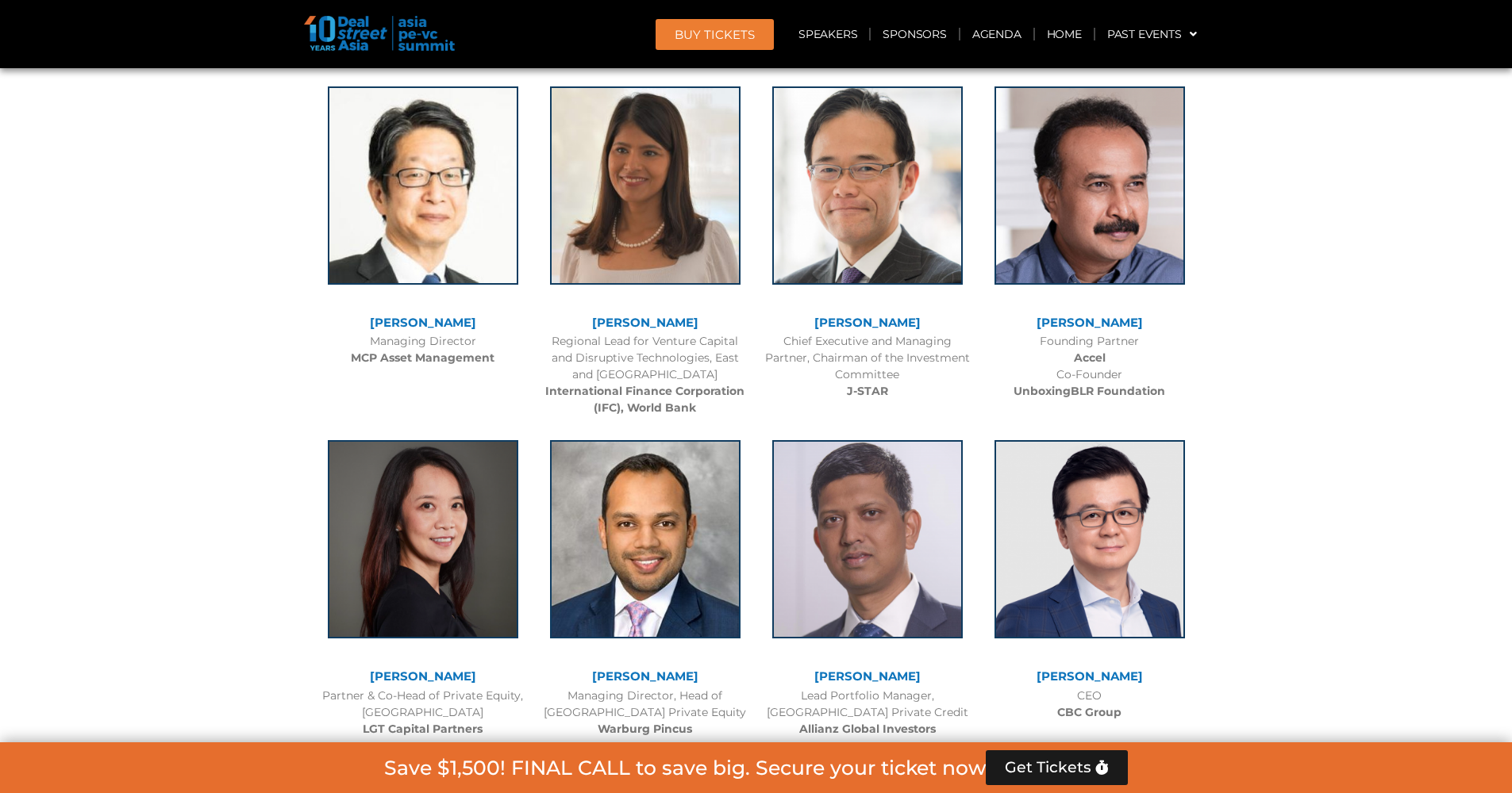
scroll to position [2142, 0]
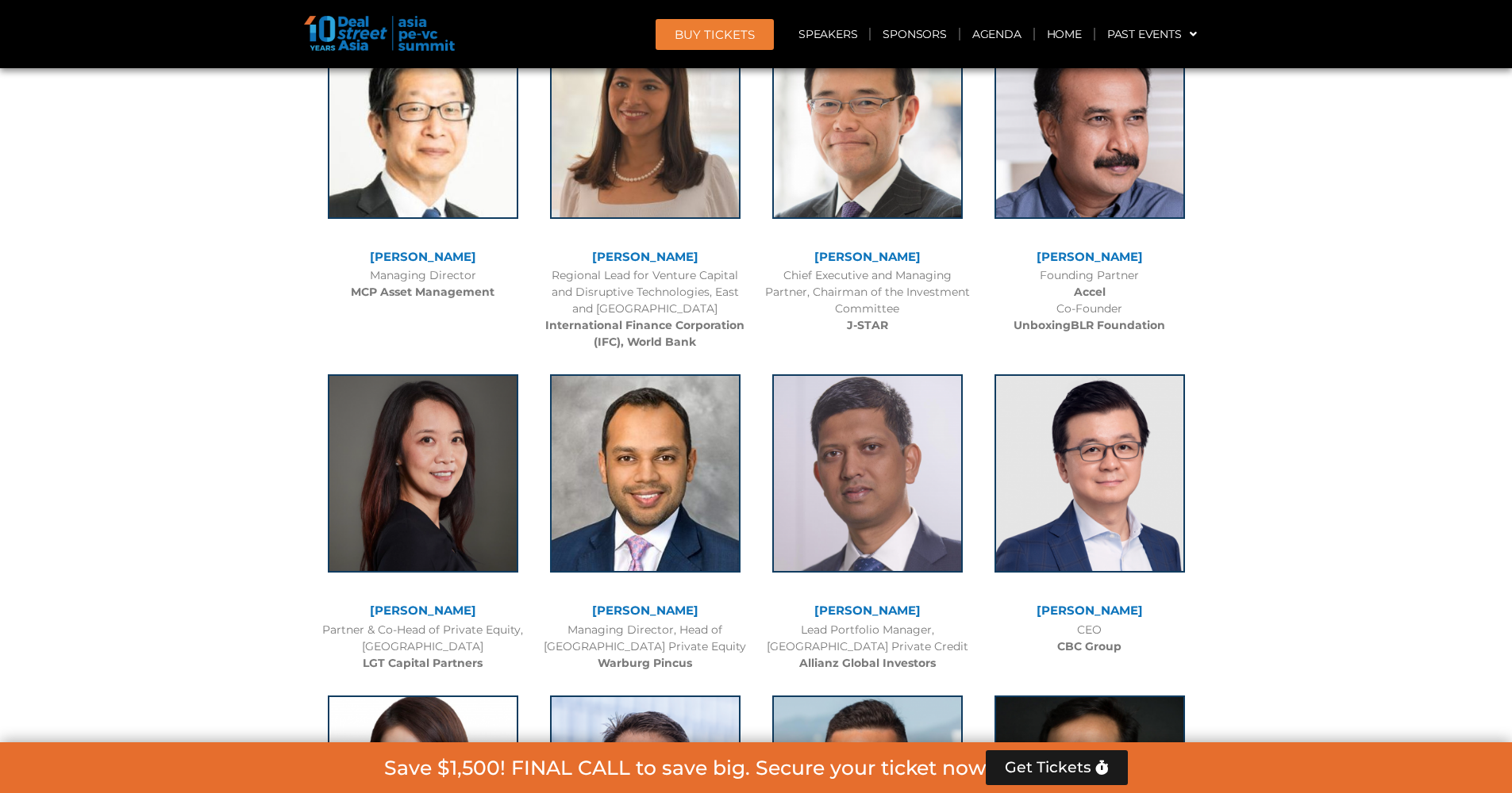
click at [413, 615] on div "[PERSON_NAME]" at bounding box center [423, 613] width 207 height 18
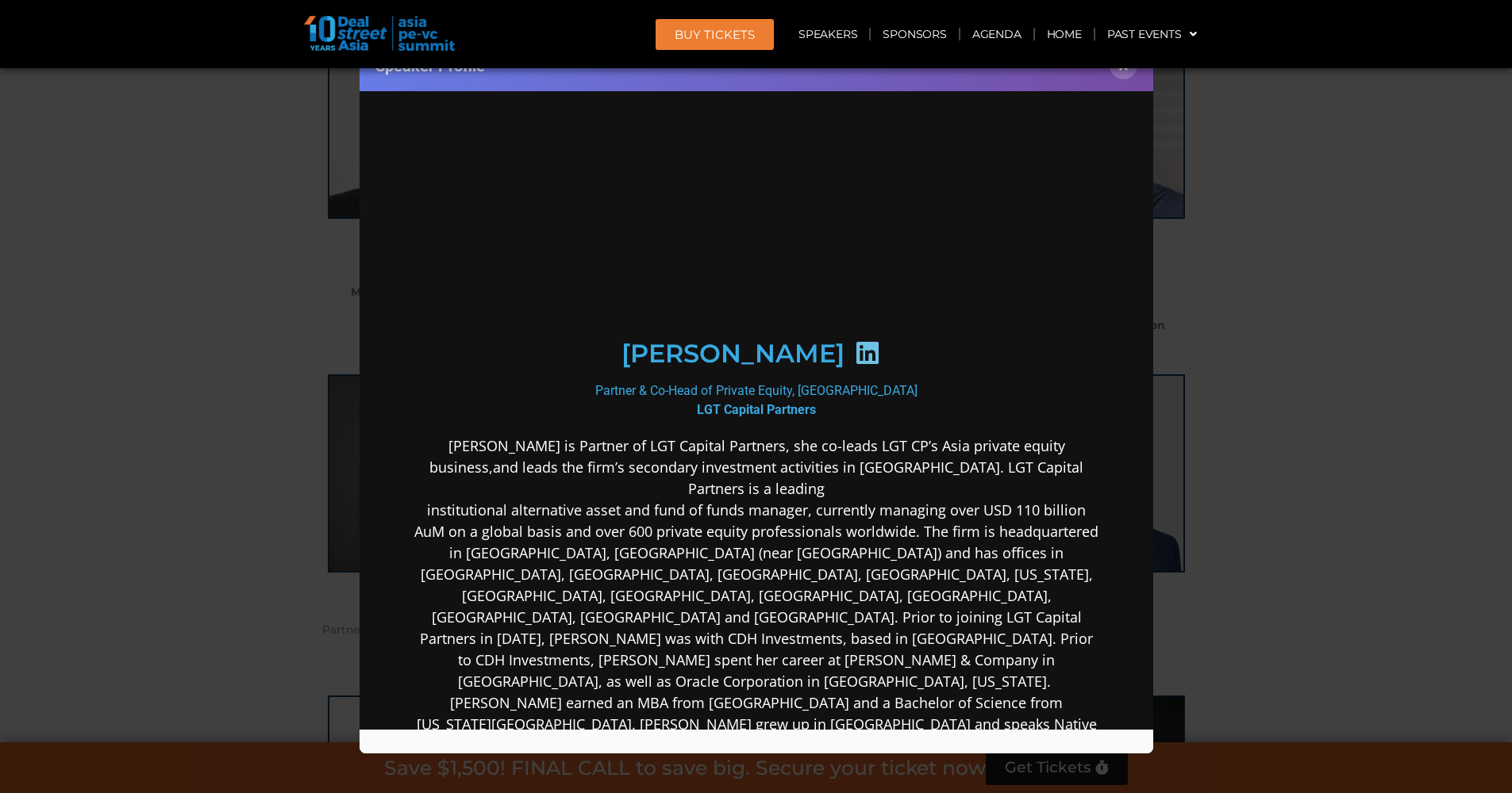
scroll to position [0, 0]
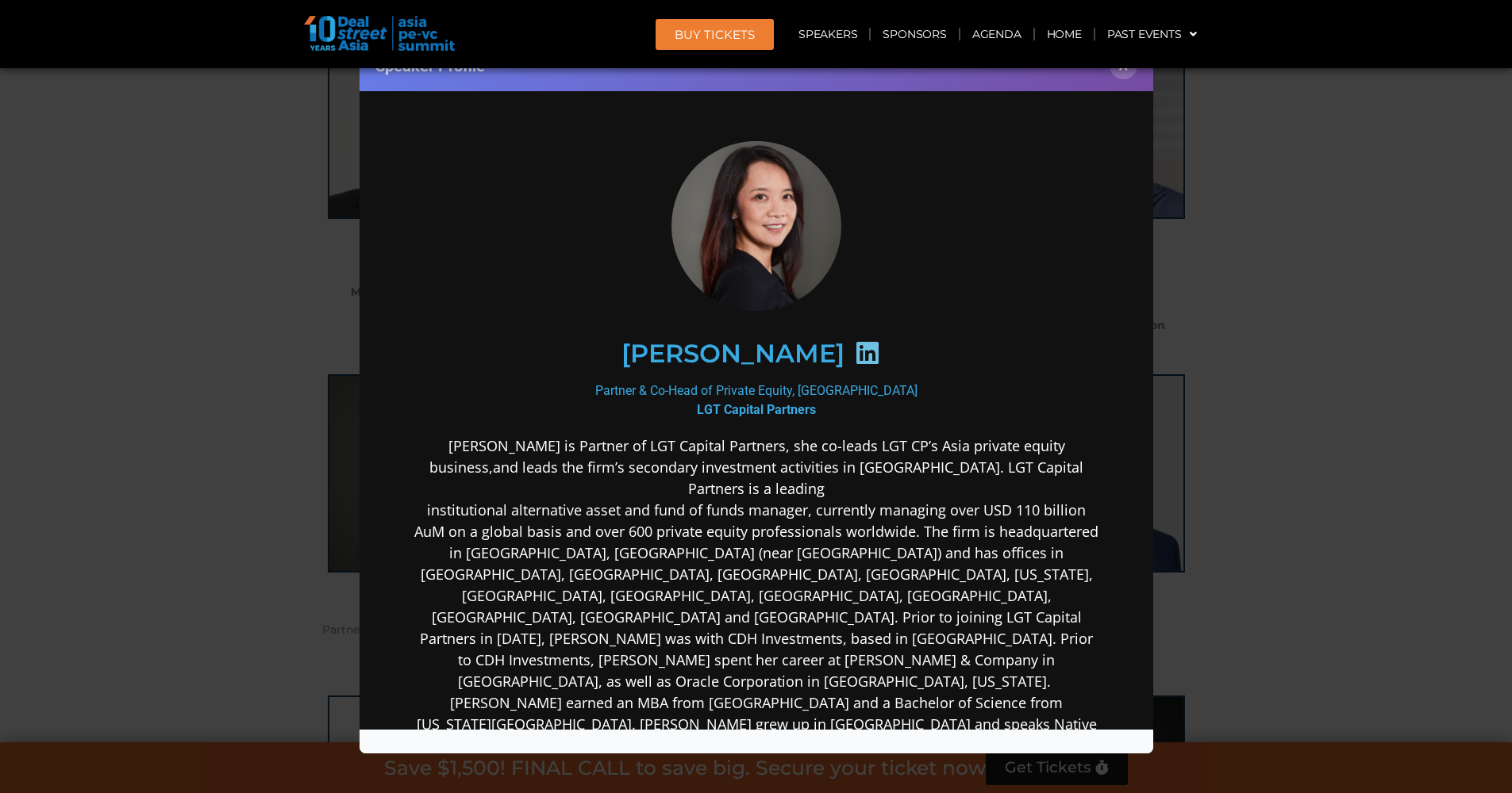
click at [854, 353] on icon at bounding box center [866, 352] width 26 height 26
click at [1125, 77] on button "×" at bounding box center [1123, 65] width 28 height 28
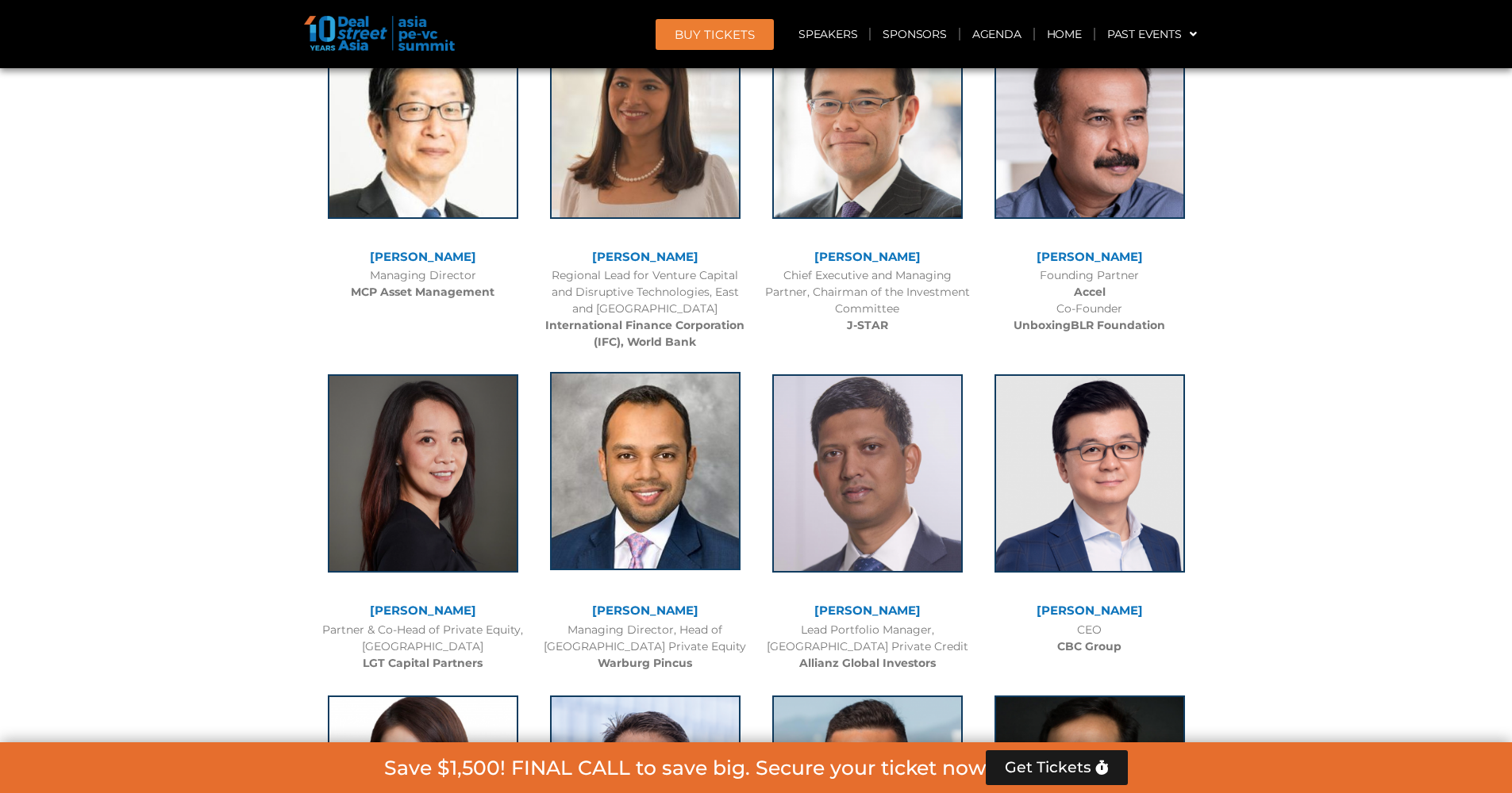
click at [650, 529] on img at bounding box center [646, 471] width 191 height 198
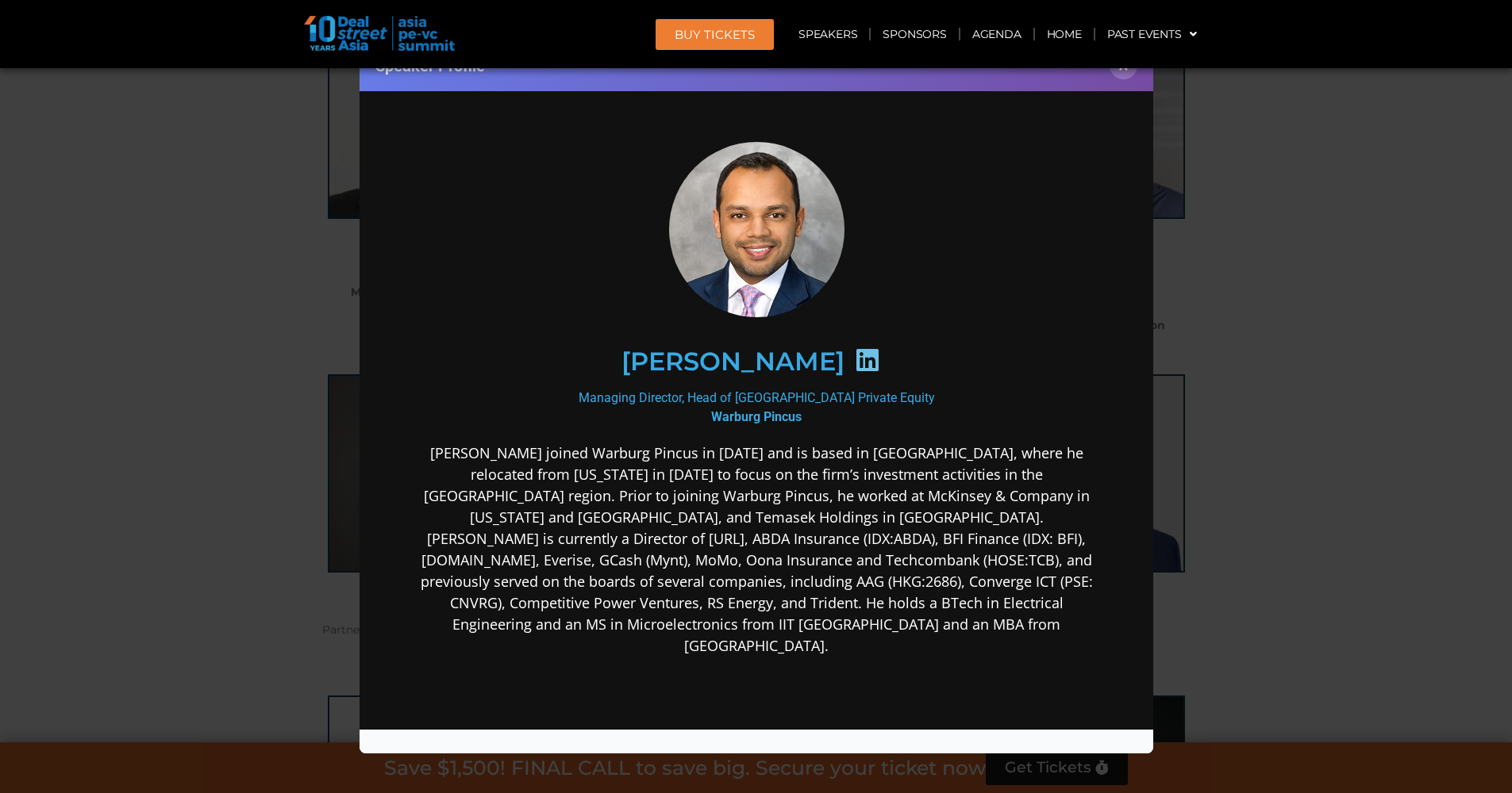
click at [860, 350] on icon at bounding box center [866, 360] width 26 height 26
click at [1119, 78] on button "×" at bounding box center [1123, 65] width 28 height 28
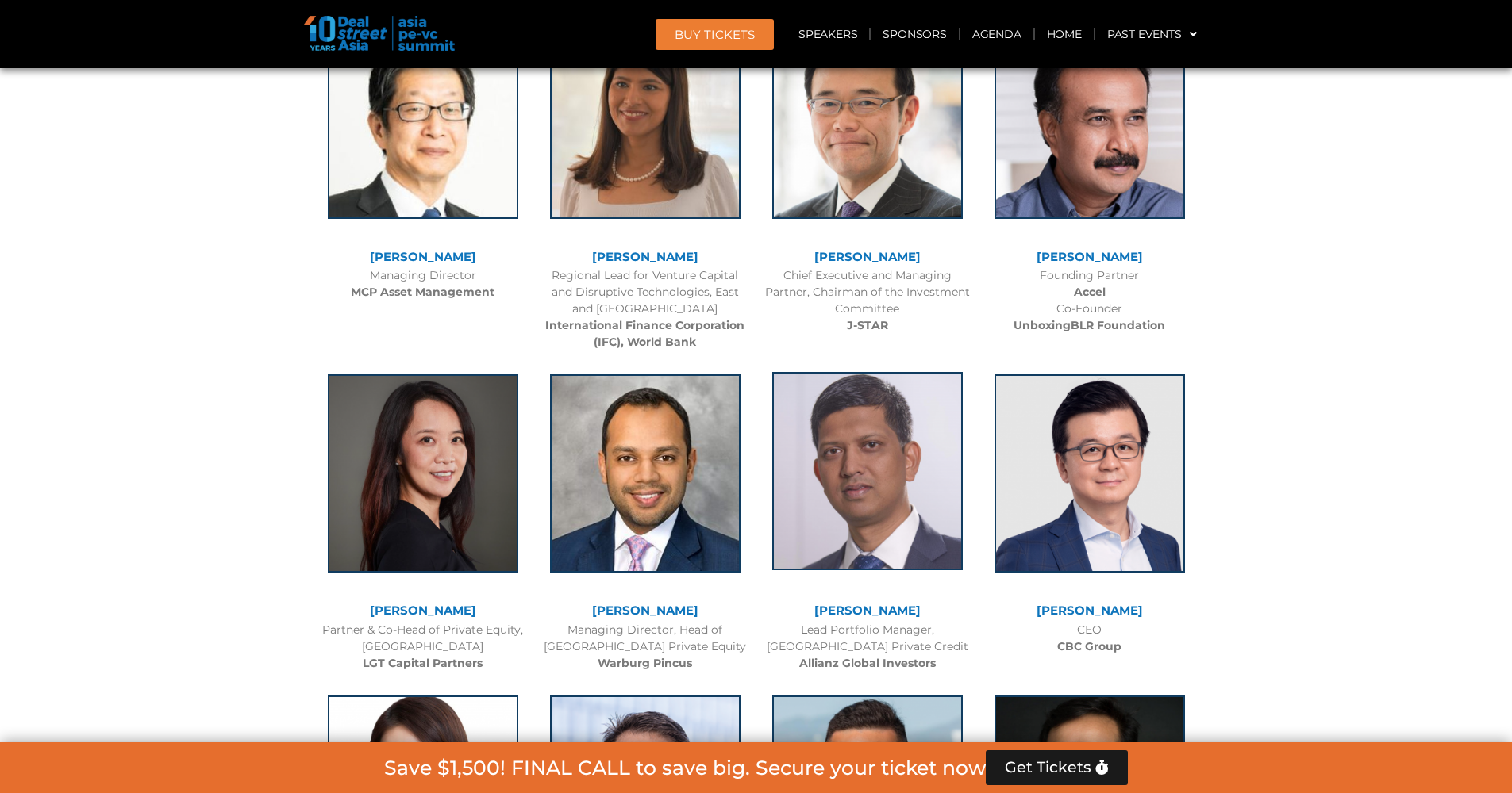
click at [852, 524] on img at bounding box center [867, 471] width 191 height 198
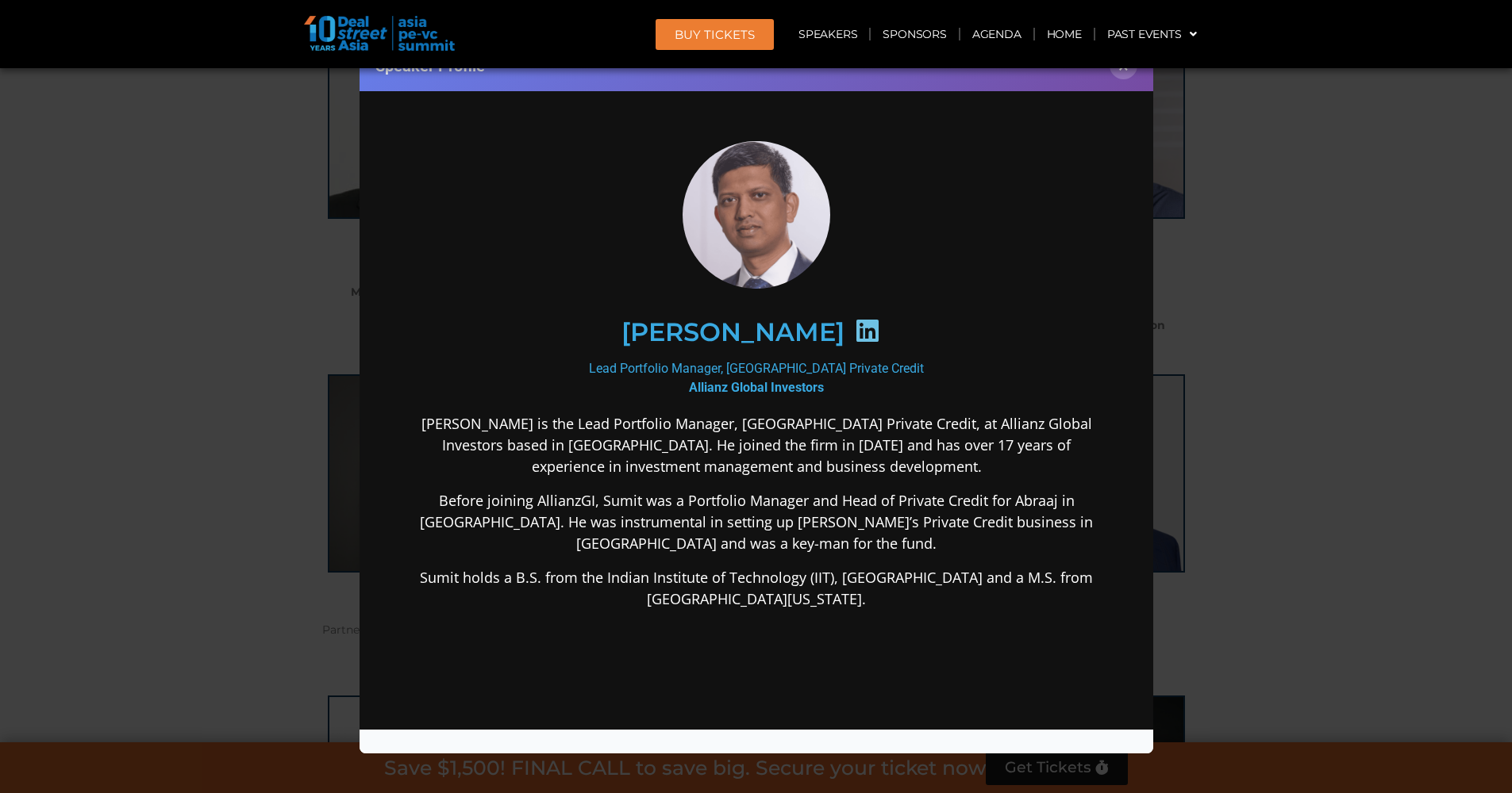
click at [854, 330] on icon at bounding box center [866, 330] width 26 height 26
click at [1133, 69] on button "×" at bounding box center [1123, 65] width 28 height 28
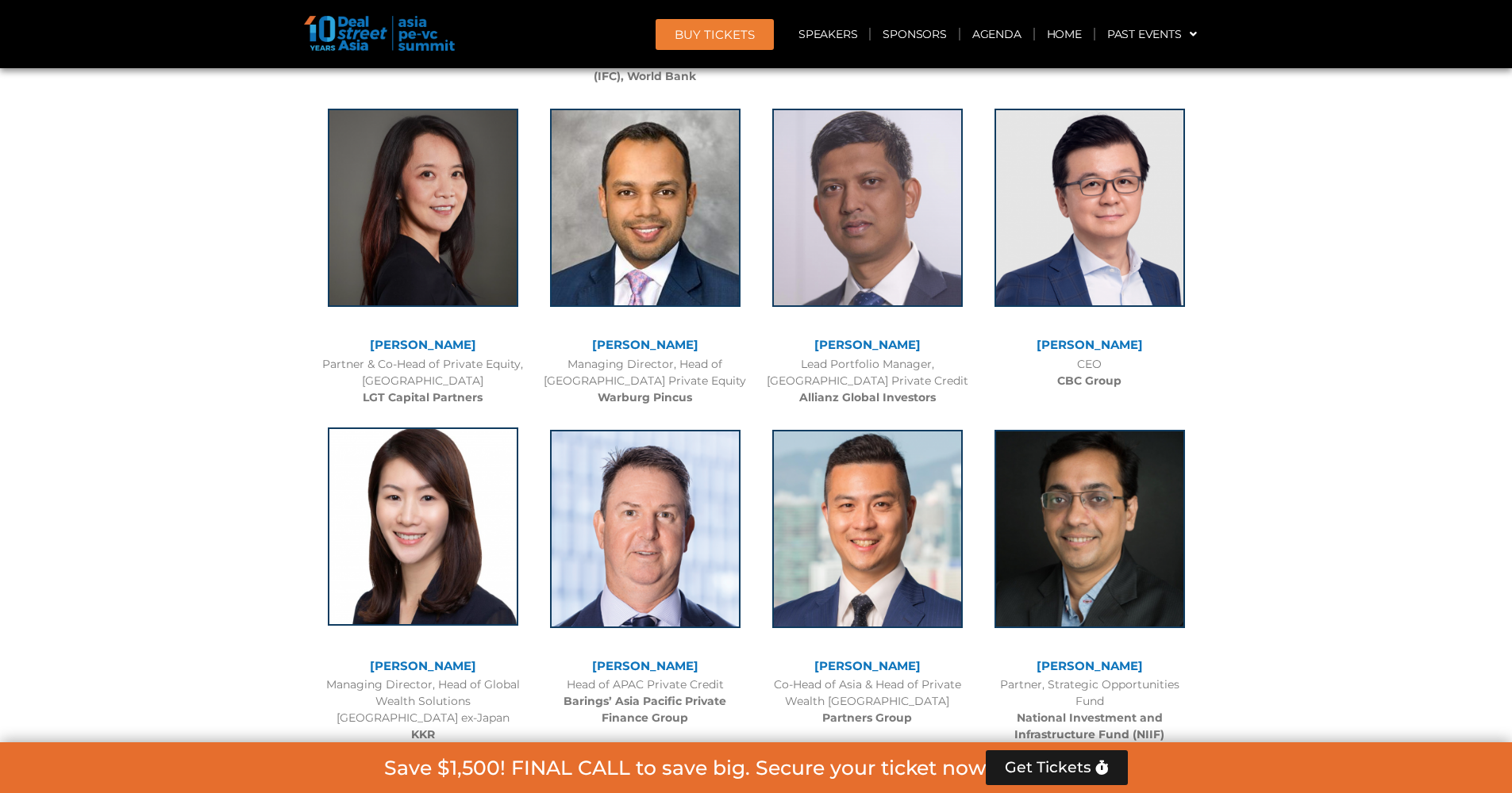
scroll to position [2440, 0]
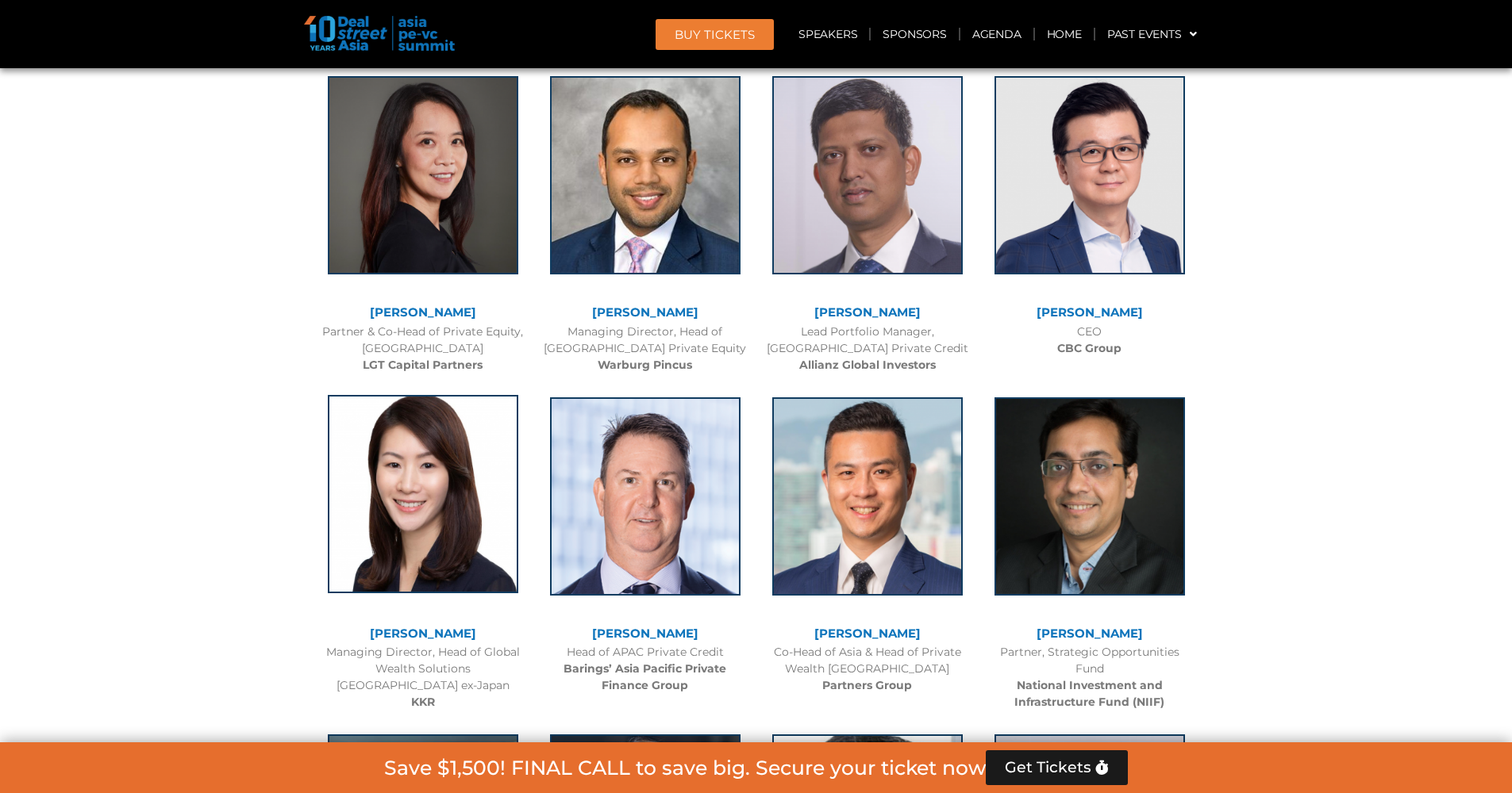
click at [463, 536] on img at bounding box center [423, 494] width 191 height 198
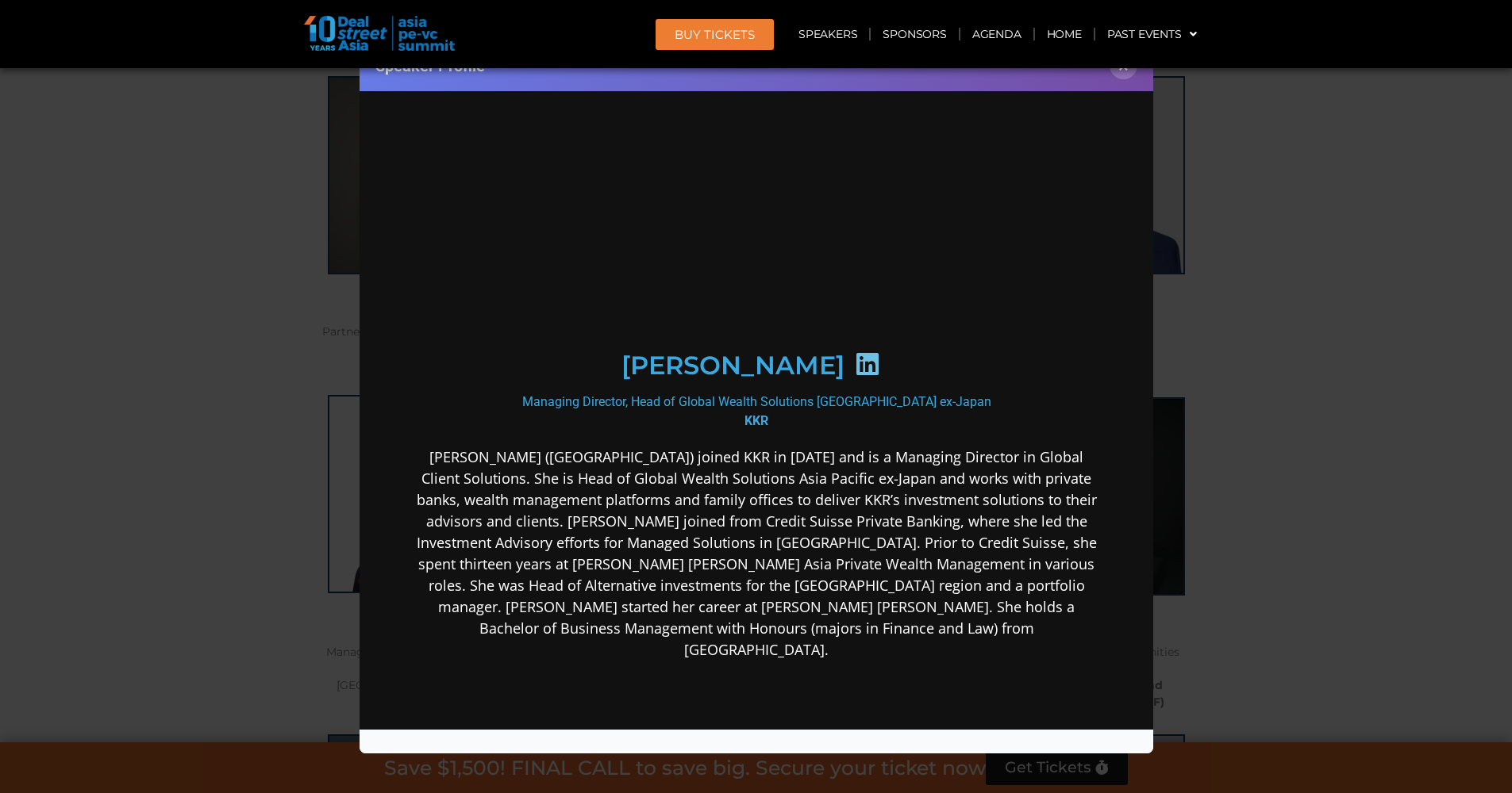
scroll to position [0, 0]
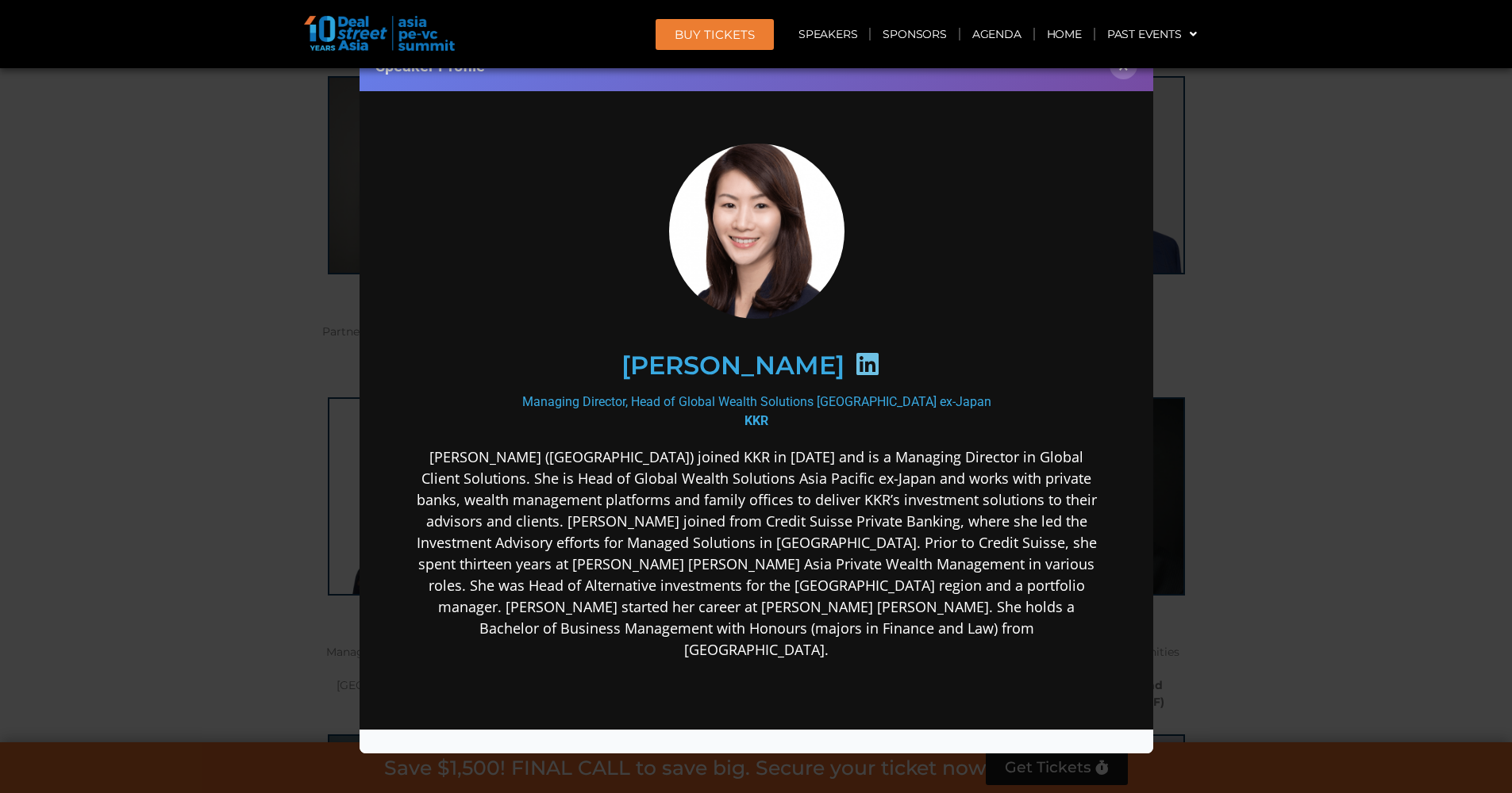
click at [868, 356] on icon at bounding box center [866, 364] width 26 height 26
click at [1118, 74] on button "×" at bounding box center [1123, 65] width 28 height 28
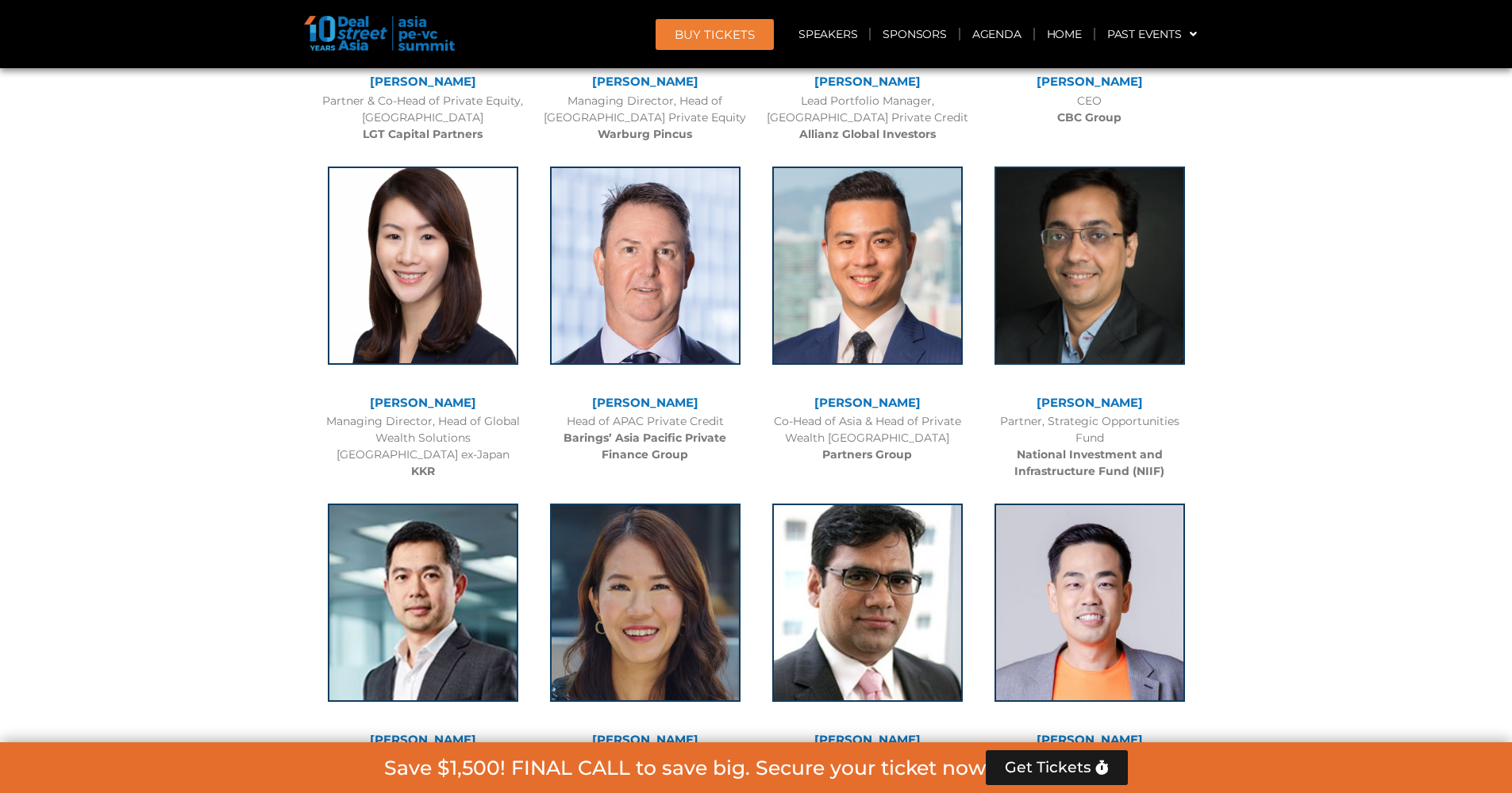
scroll to position [2741, 0]
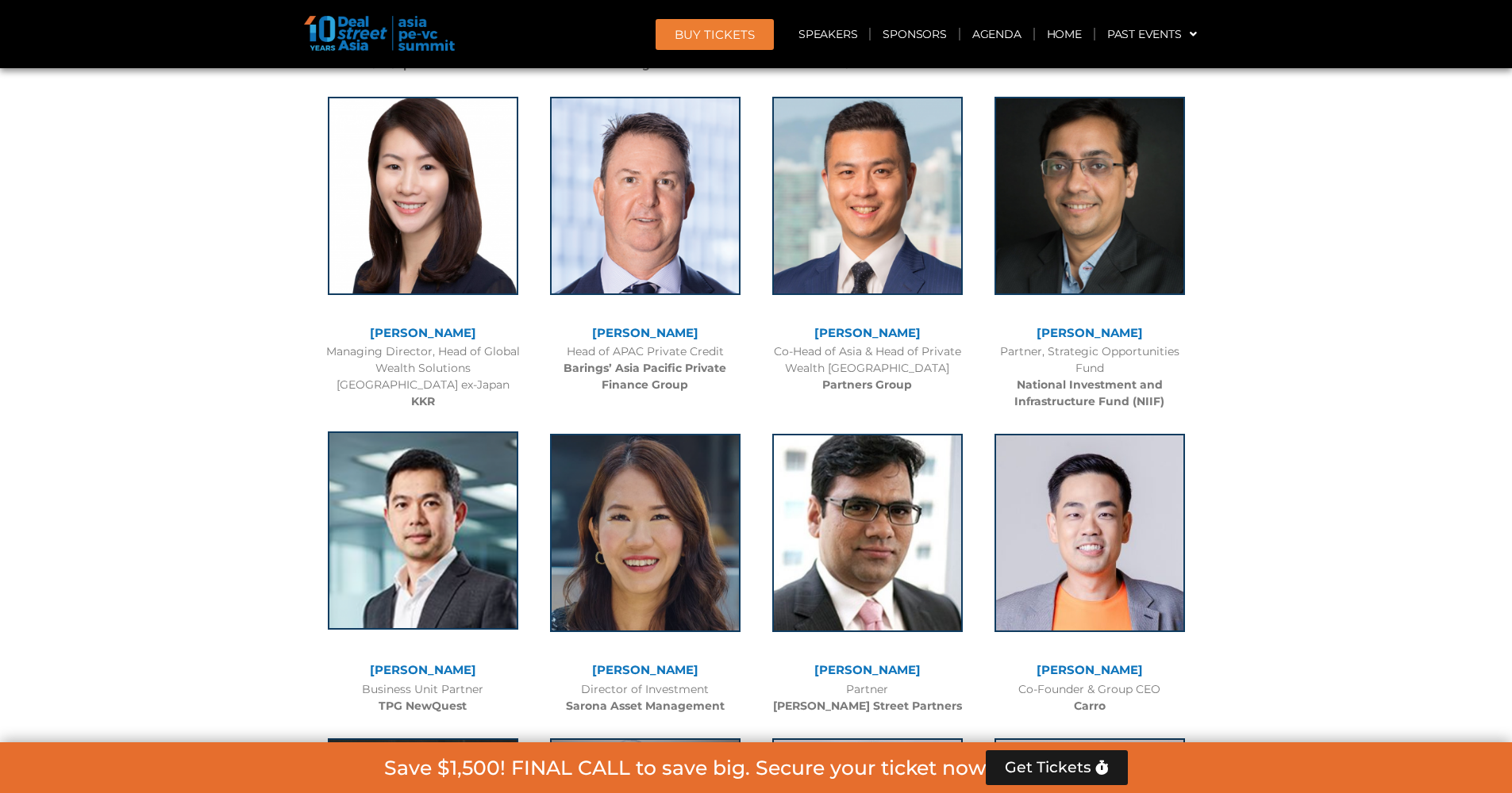
click at [459, 548] on img at bounding box center [423, 530] width 191 height 198
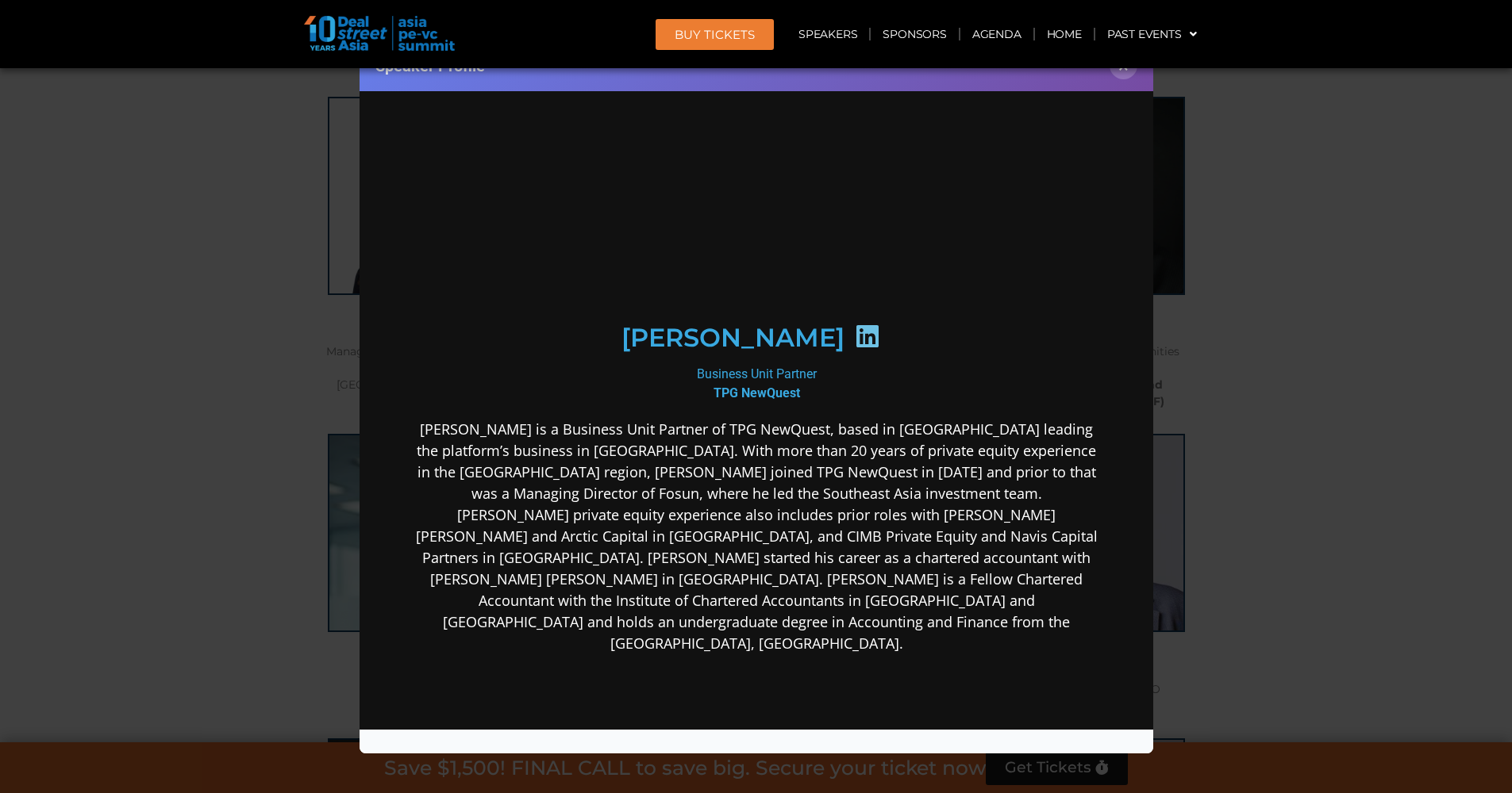
scroll to position [0, 0]
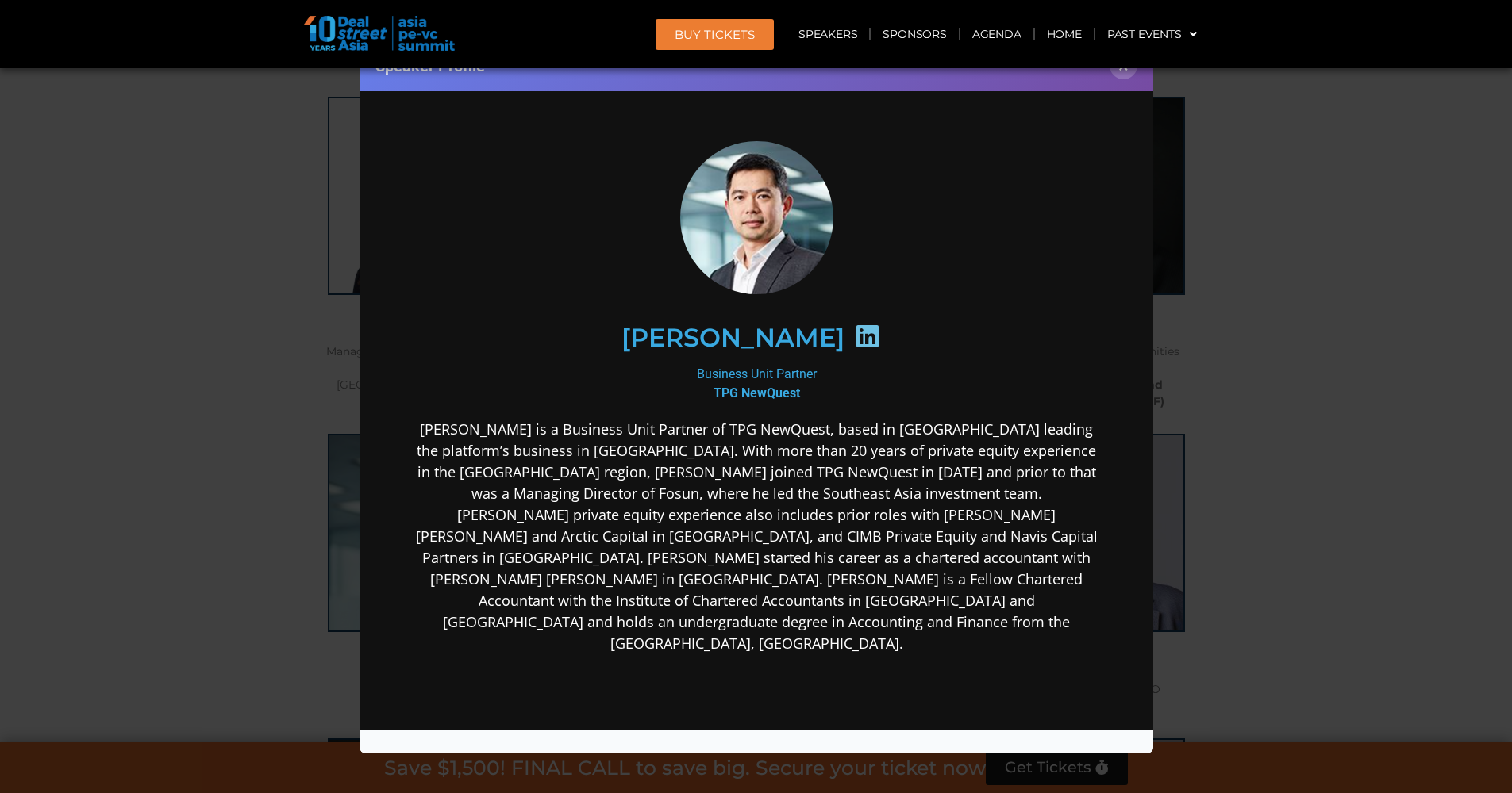
click at [854, 335] on icon at bounding box center [866, 336] width 26 height 26
click at [1118, 77] on button "×" at bounding box center [1123, 65] width 28 height 28
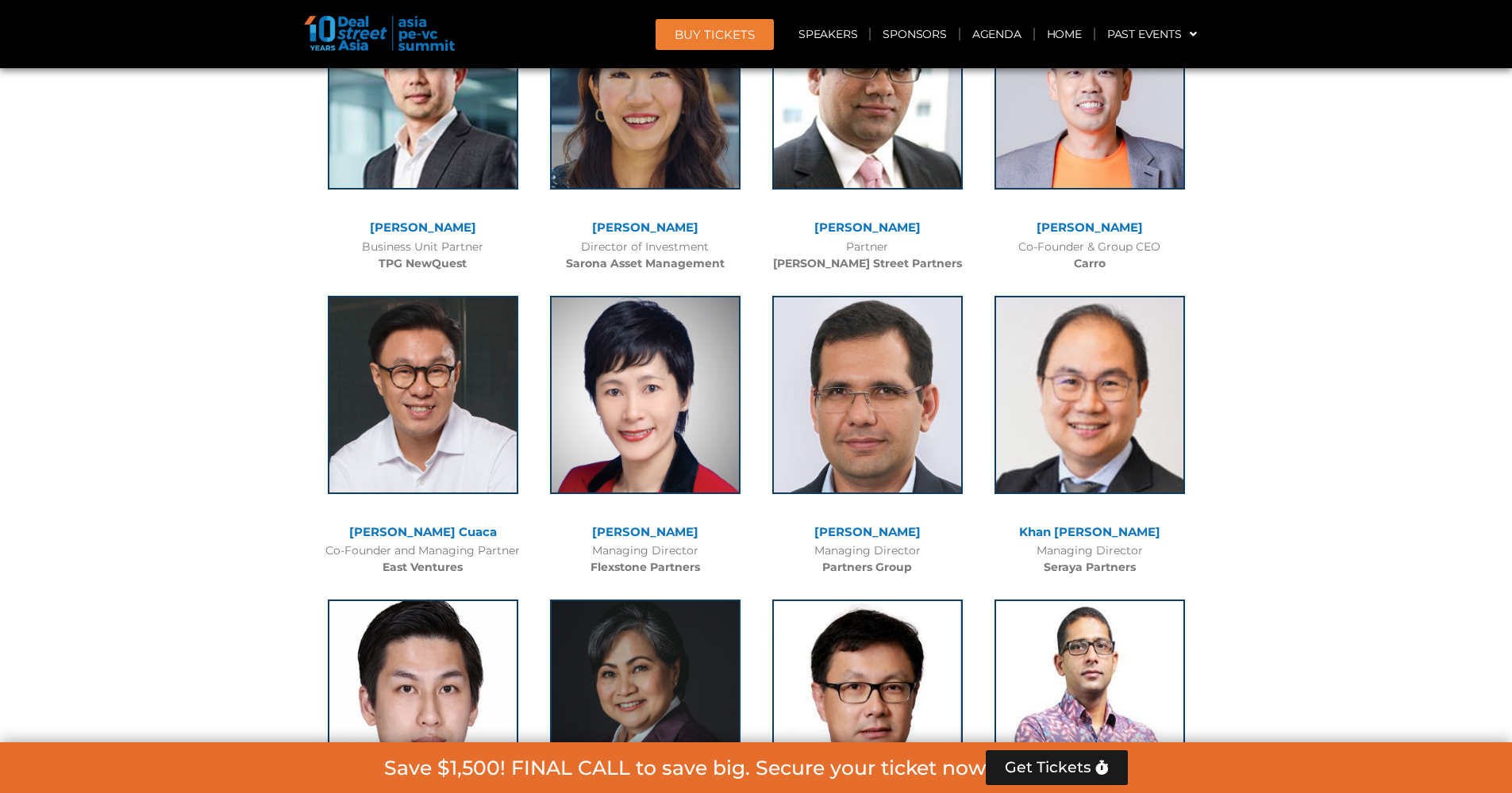
scroll to position [3200, 0]
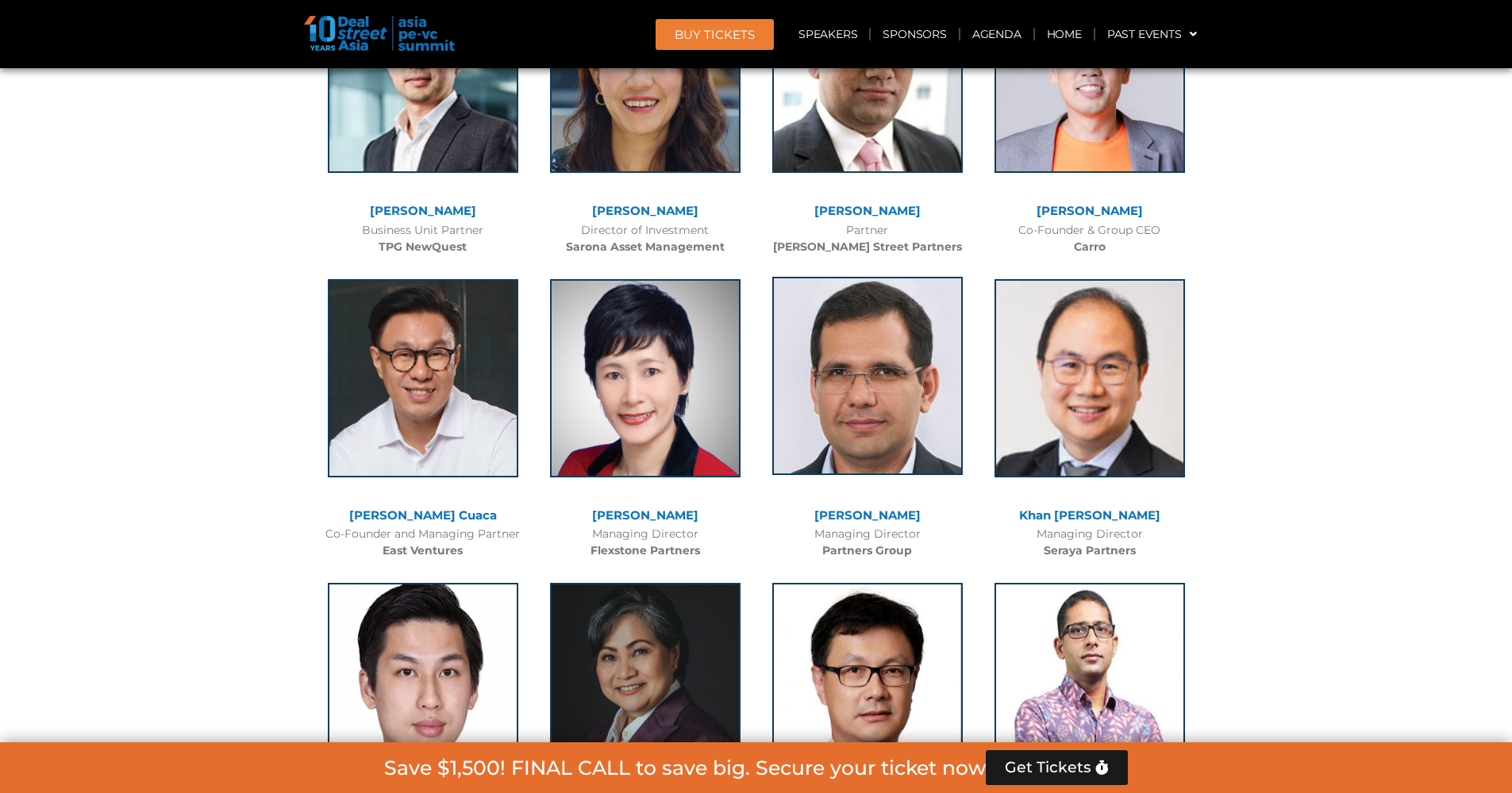
click at [873, 344] on img at bounding box center [867, 376] width 191 height 198
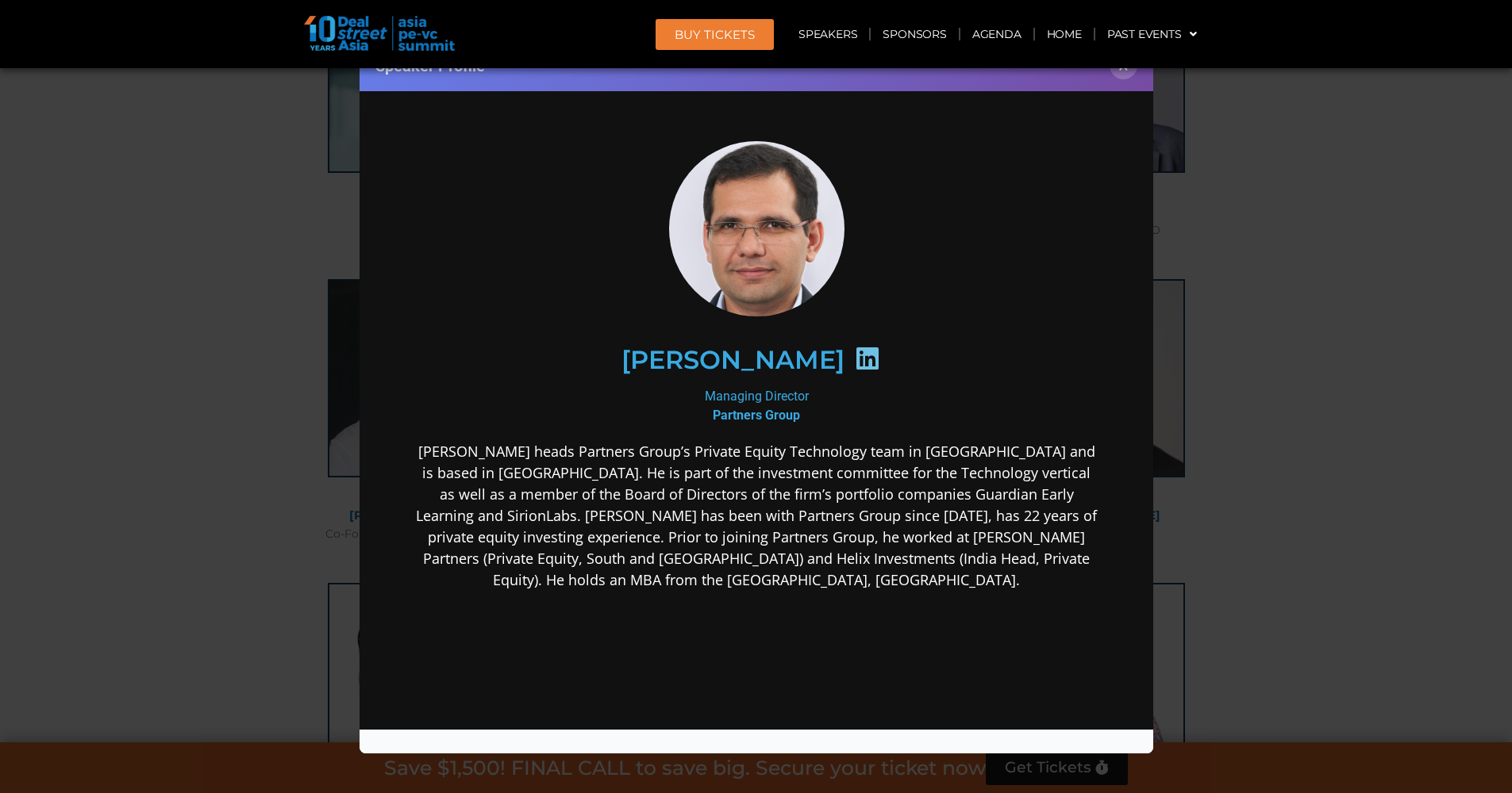
scroll to position [0, 0]
click at [854, 346] on icon at bounding box center [866, 359] width 26 height 26
click at [1133, 75] on button "×" at bounding box center [1123, 65] width 28 height 28
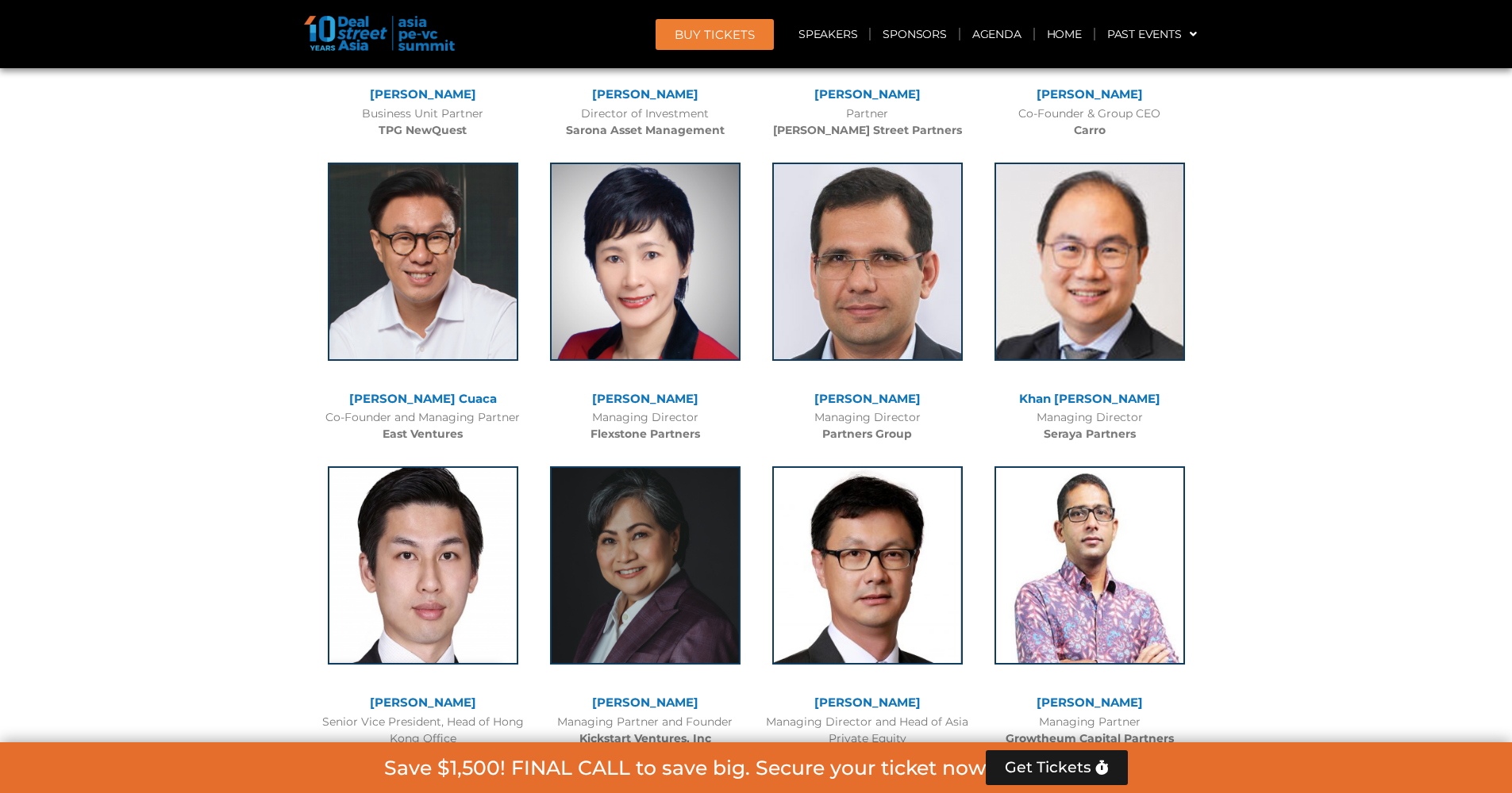
scroll to position [3444, 0]
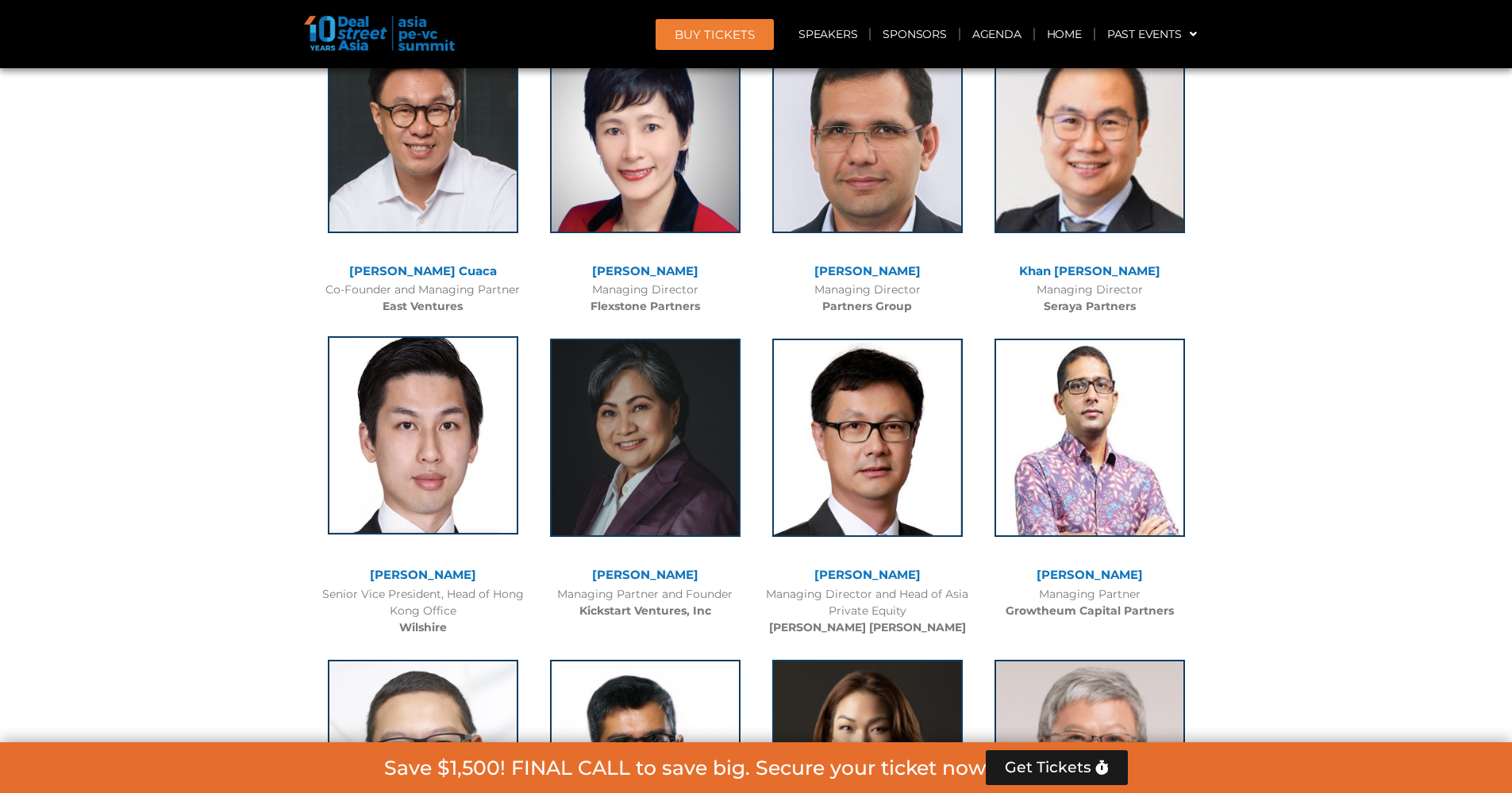
click at [438, 453] on img at bounding box center [423, 435] width 191 height 198
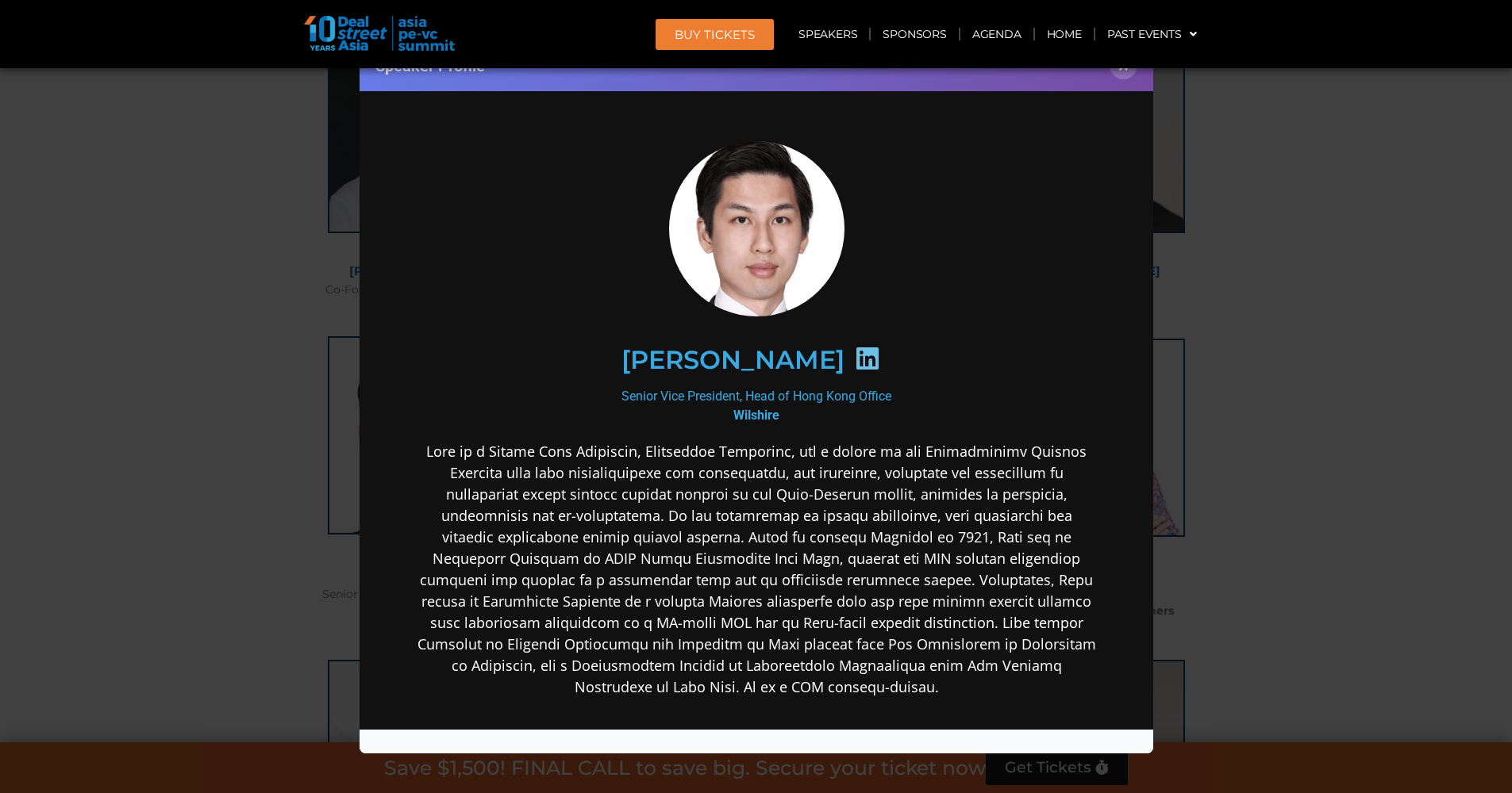
scroll to position [0, 0]
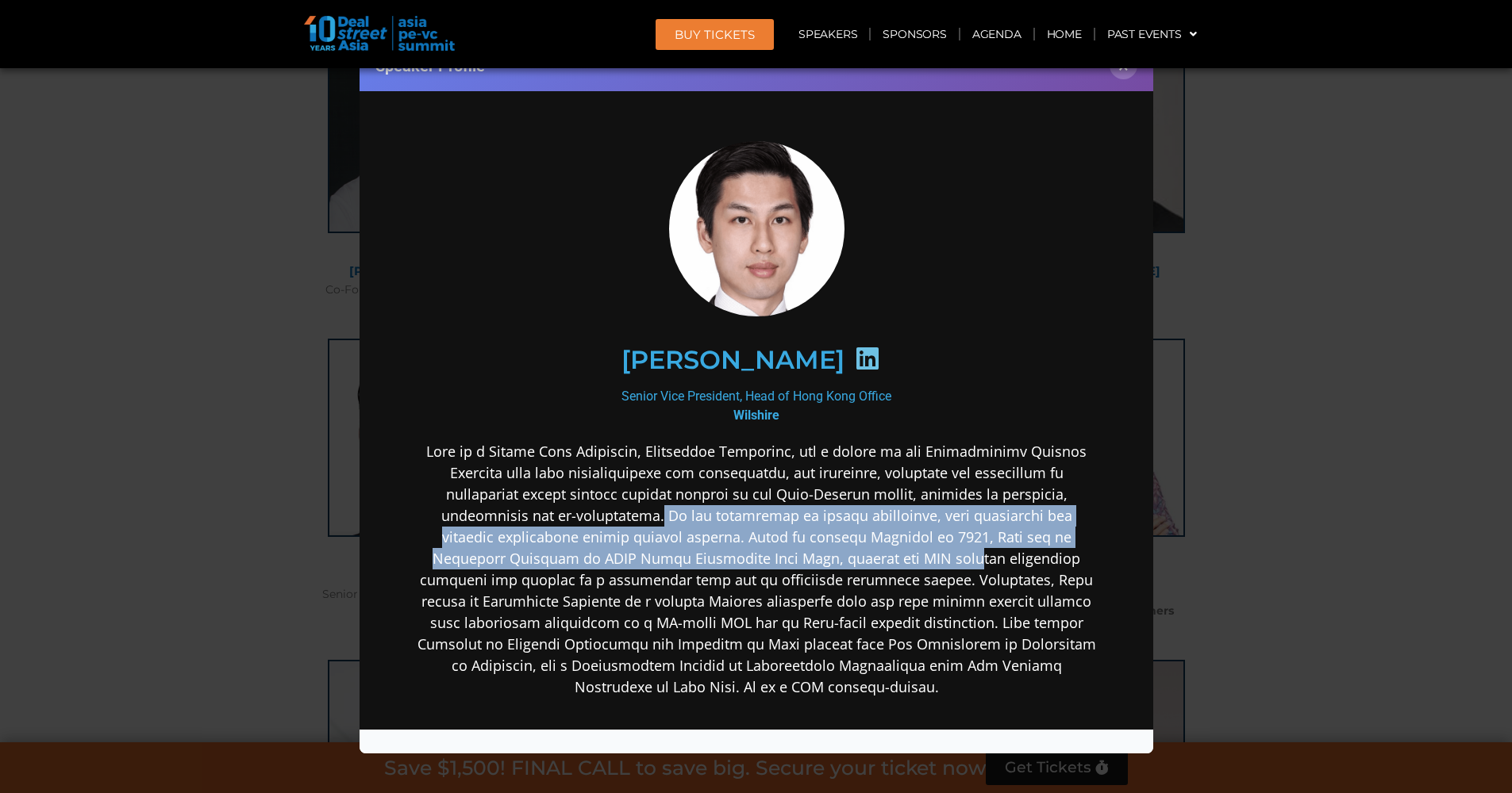
drag, startPoint x: 653, startPoint y: 514, endPoint x: 884, endPoint y: 552, distance: 234.1
click at [882, 552] on p at bounding box center [755, 570] width 686 height 257
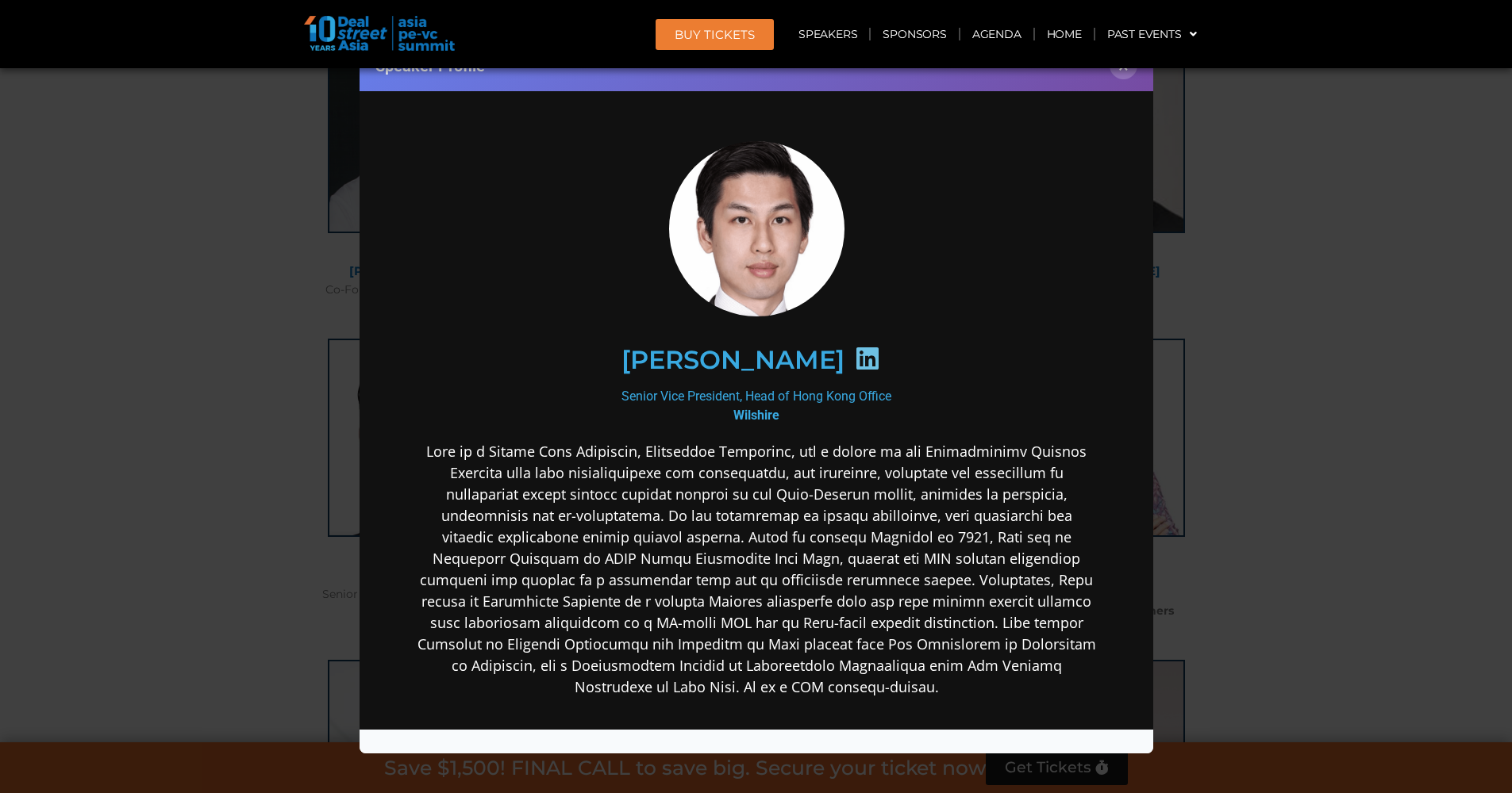
click at [884, 552] on p at bounding box center [755, 570] width 686 height 257
click at [854, 353] on icon at bounding box center [866, 359] width 26 height 26
click at [1126, 76] on button "×" at bounding box center [1123, 65] width 28 height 28
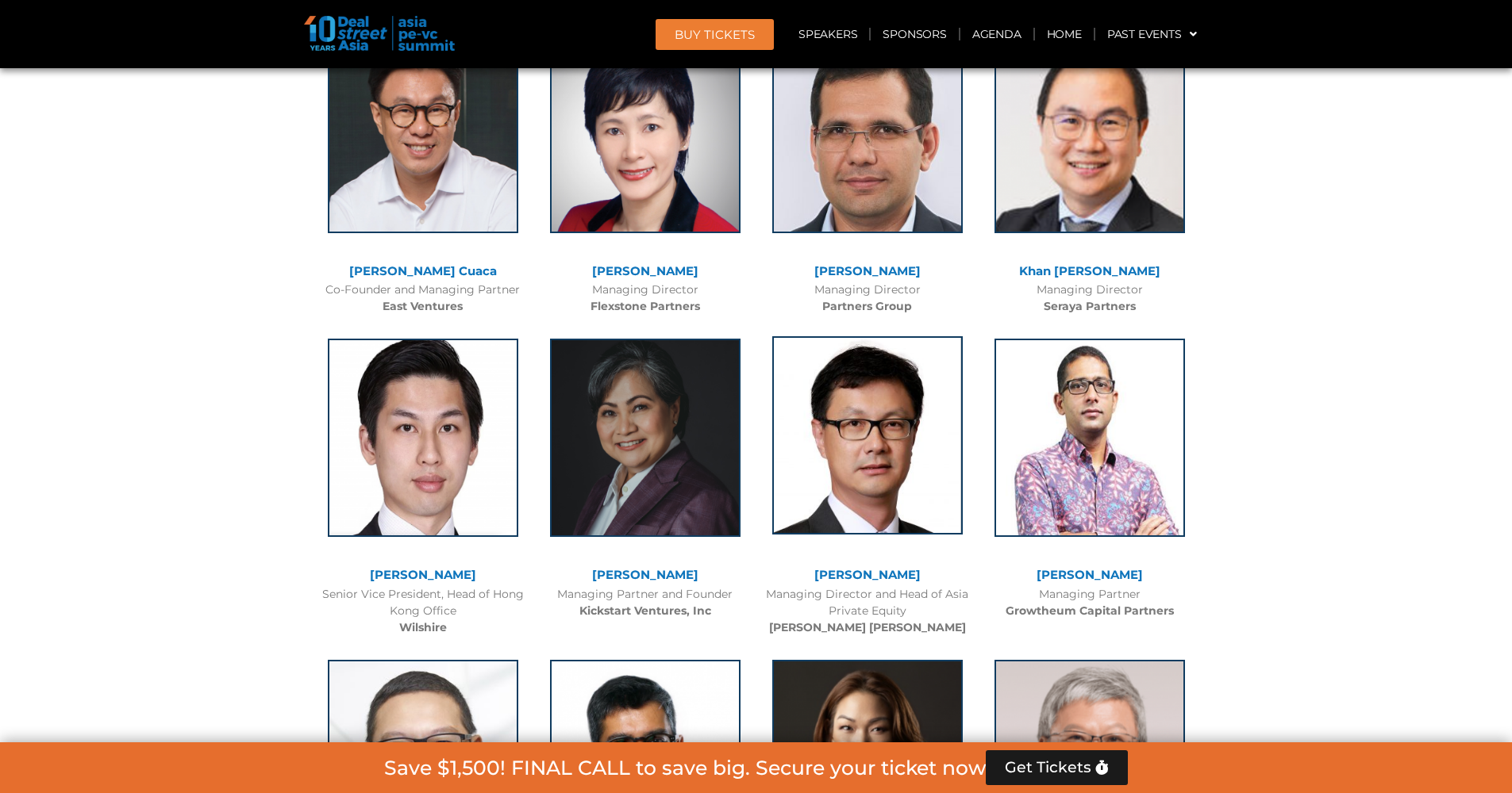
click at [882, 455] on img at bounding box center [867, 435] width 191 height 198
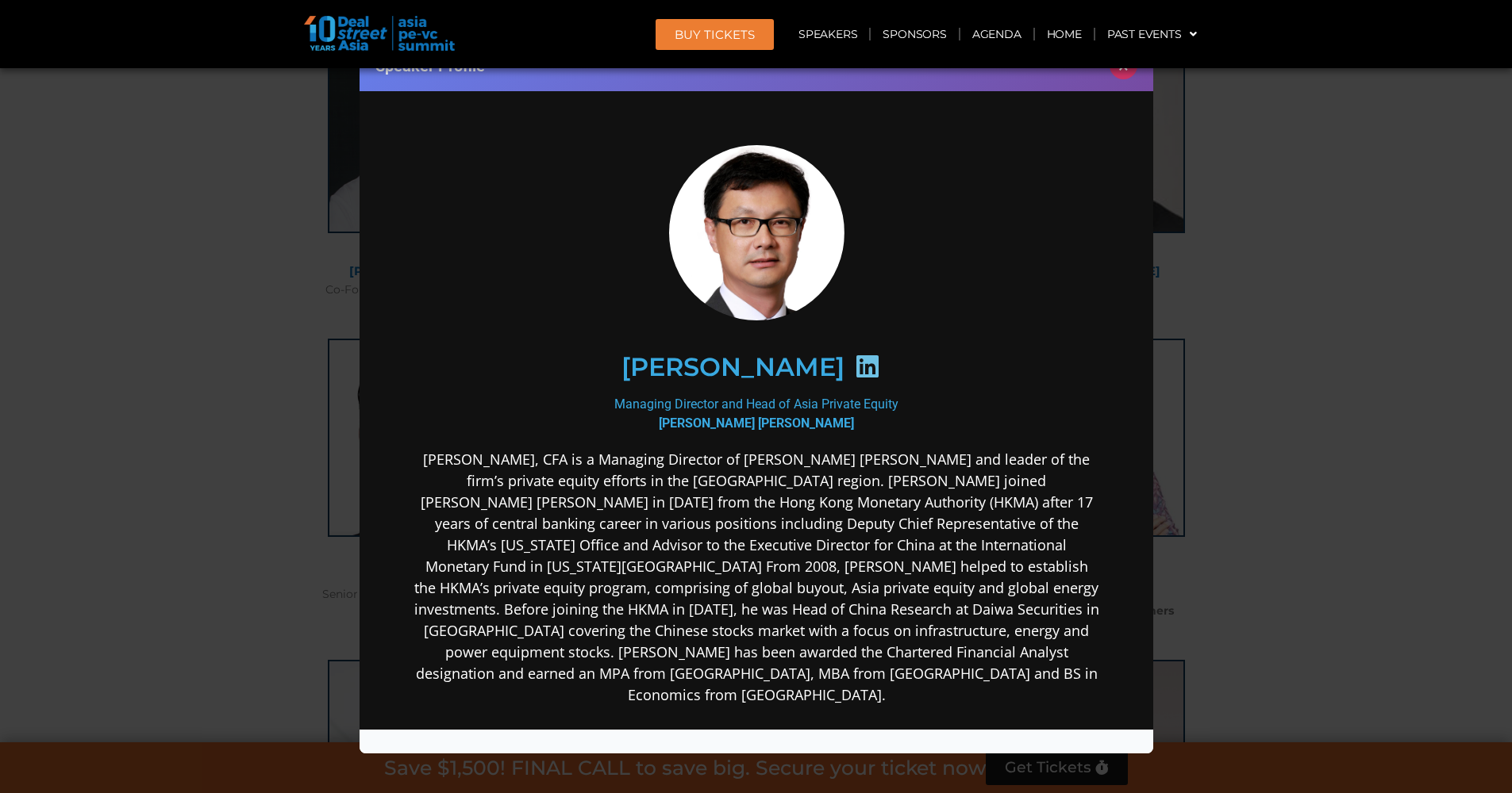
click at [1119, 73] on button "×" at bounding box center [1123, 65] width 28 height 28
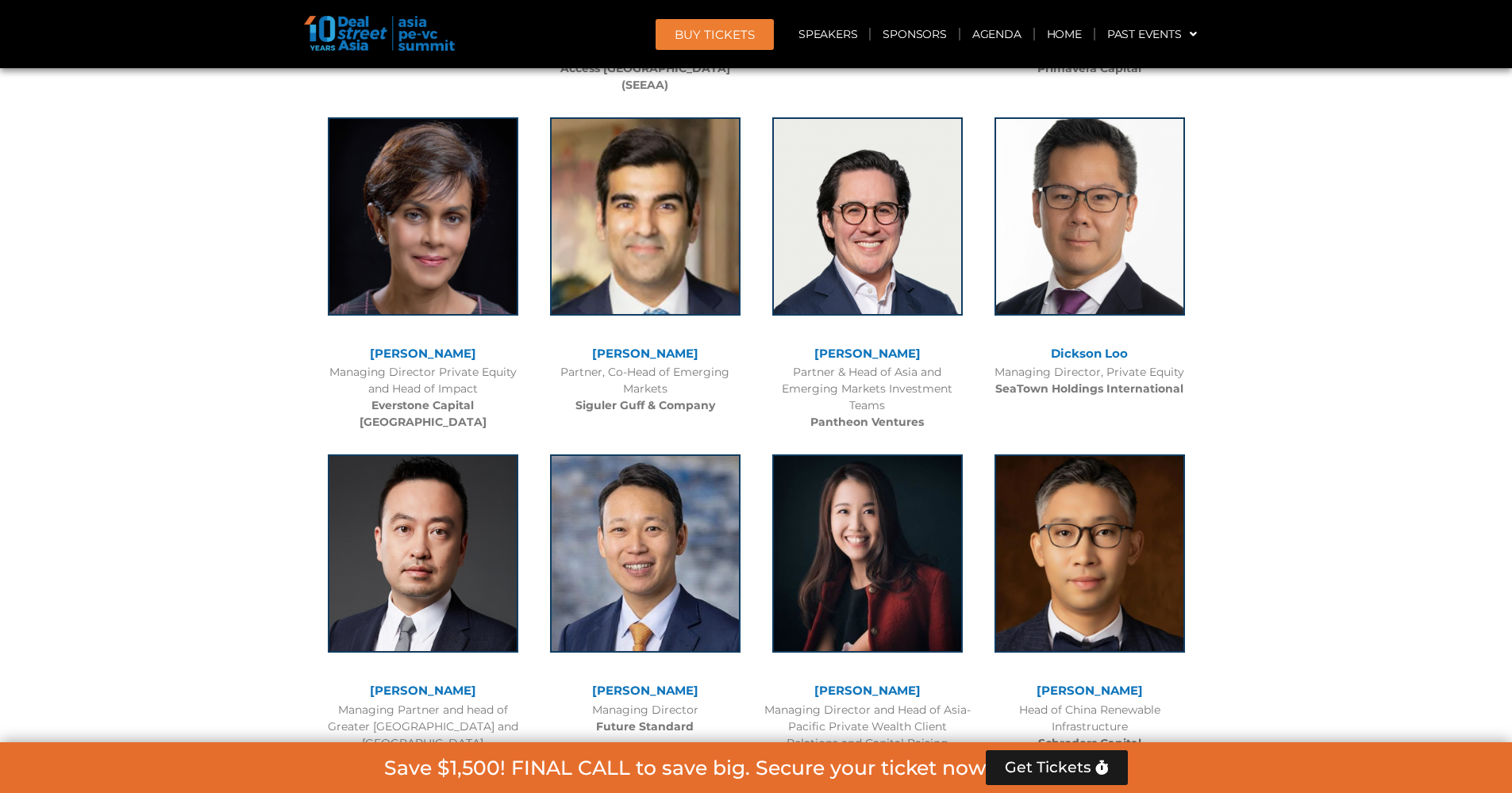
scroll to position [4735, 0]
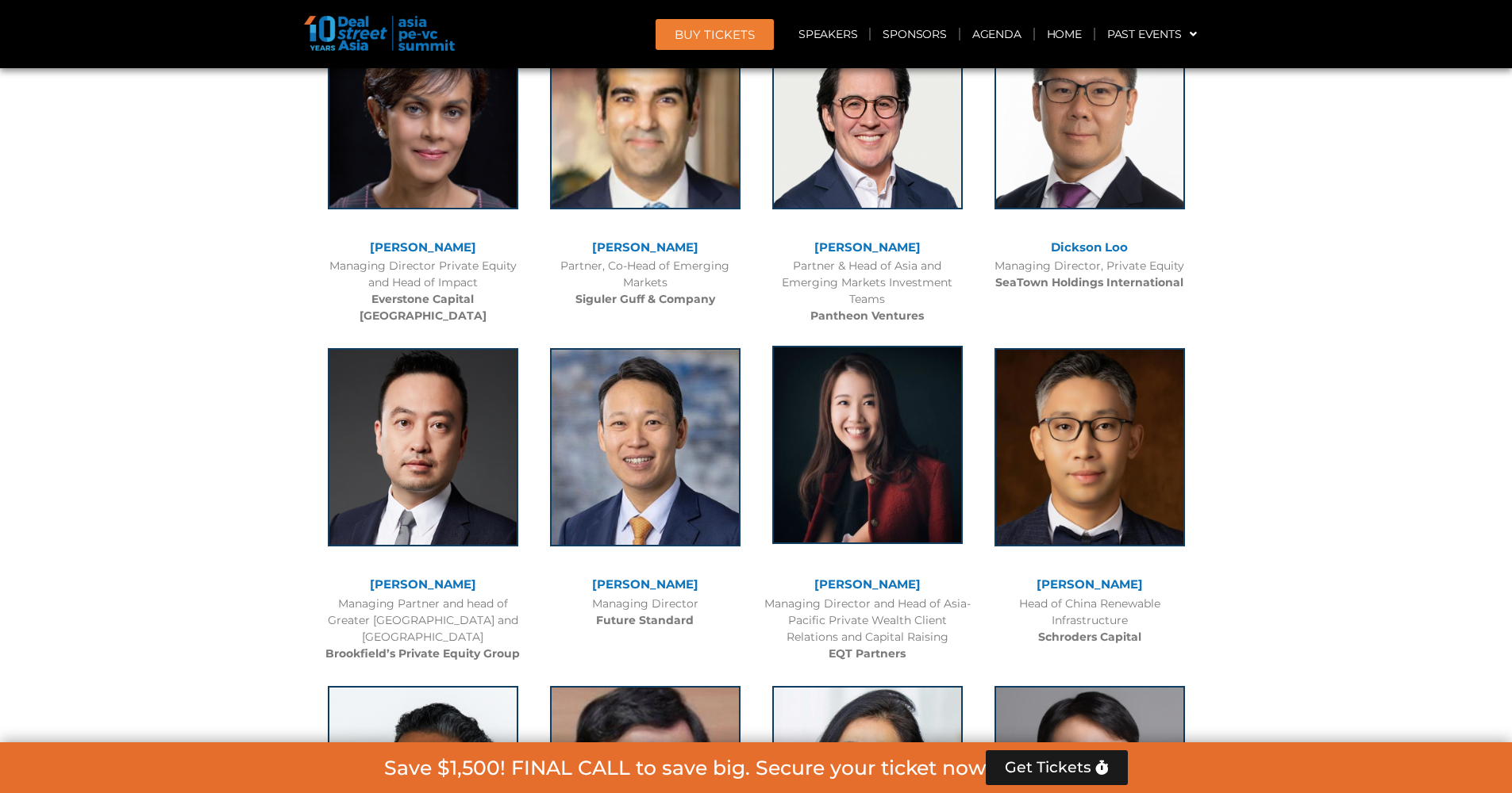
click at [890, 427] on img at bounding box center [867, 445] width 191 height 198
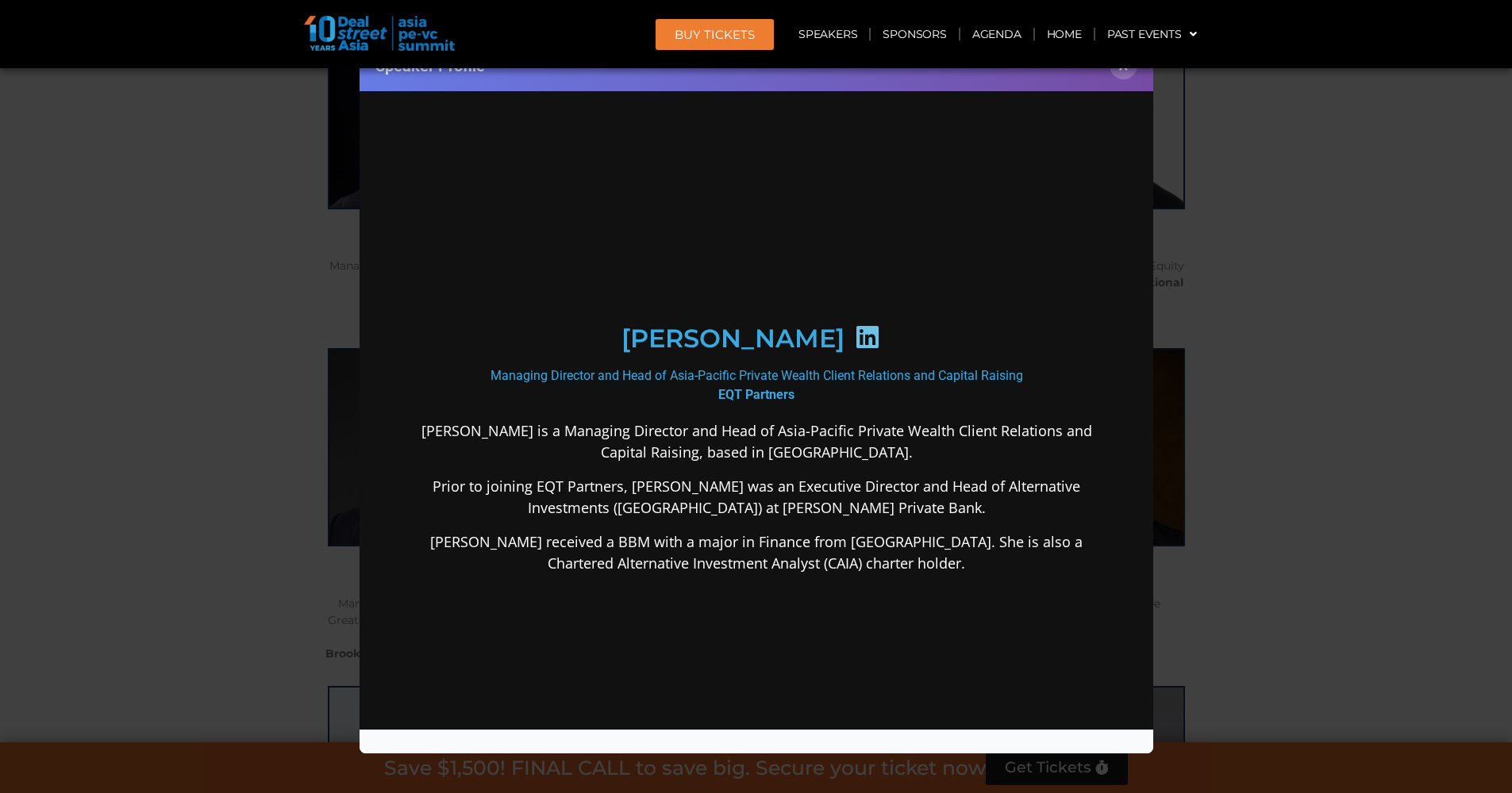
scroll to position [0, 0]
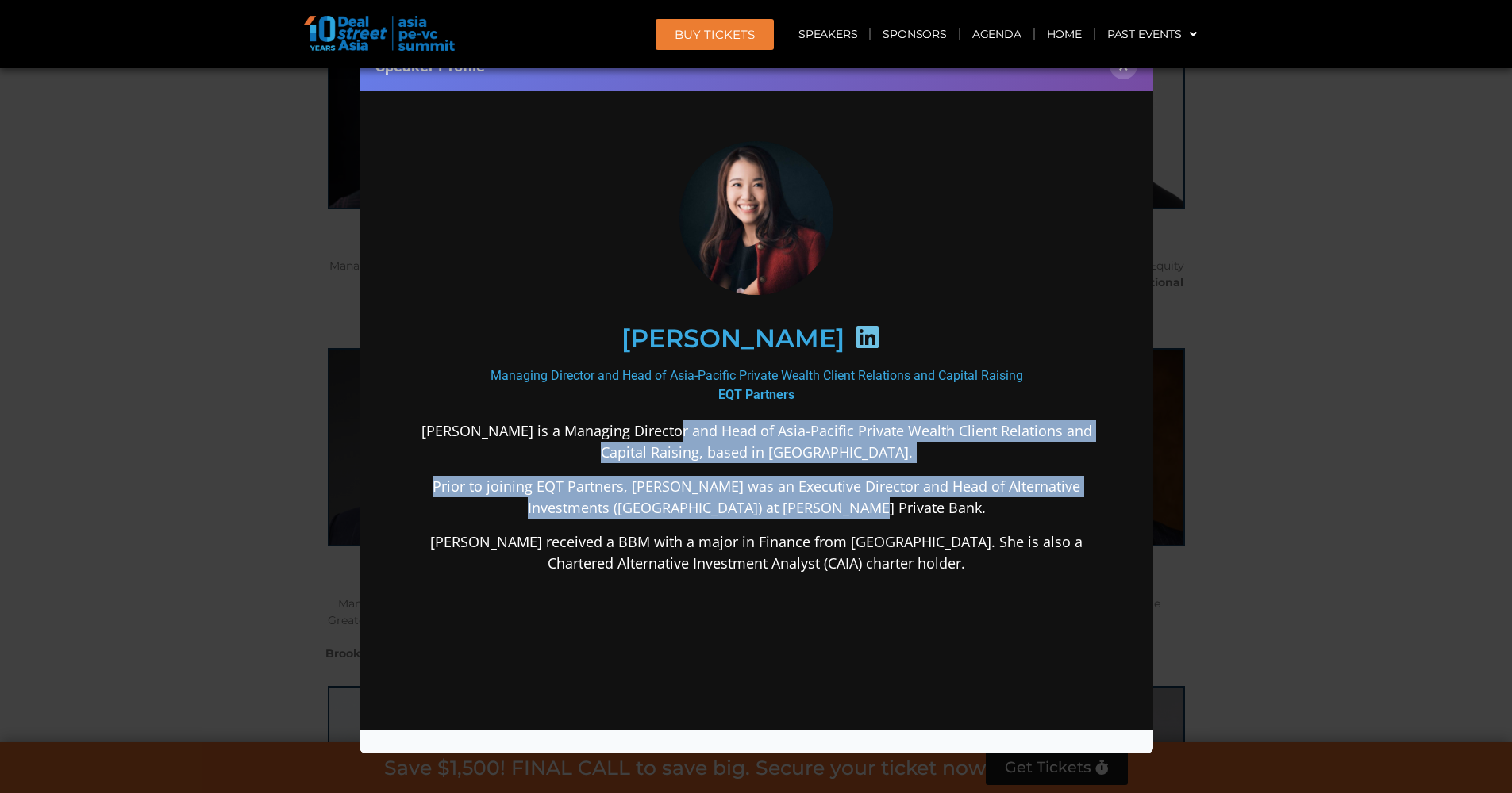
drag, startPoint x: 677, startPoint y: 423, endPoint x: 874, endPoint y: 495, distance: 209.7
click at [873, 494] on div "[PERSON_NAME] is a Managing Director and Head of Asia-Pacific Private Wealth Cl…" at bounding box center [755, 622] width 686 height 405
click at [874, 495] on p "Prior to joining EQT Partners, [PERSON_NAME] was an Executive Director and Head…" at bounding box center [755, 498] width 686 height 43
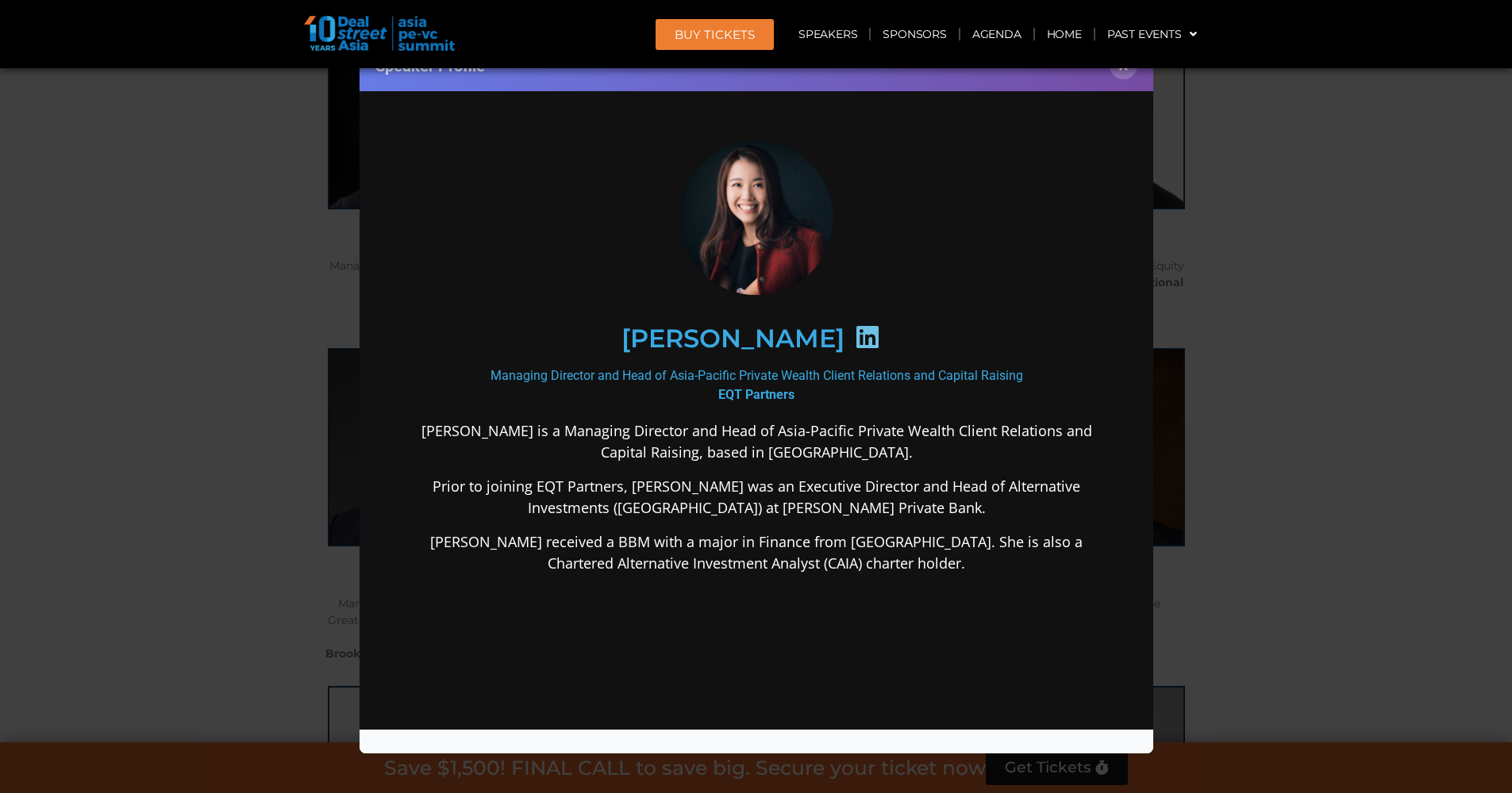
click at [854, 336] on icon at bounding box center [866, 336] width 26 height 26
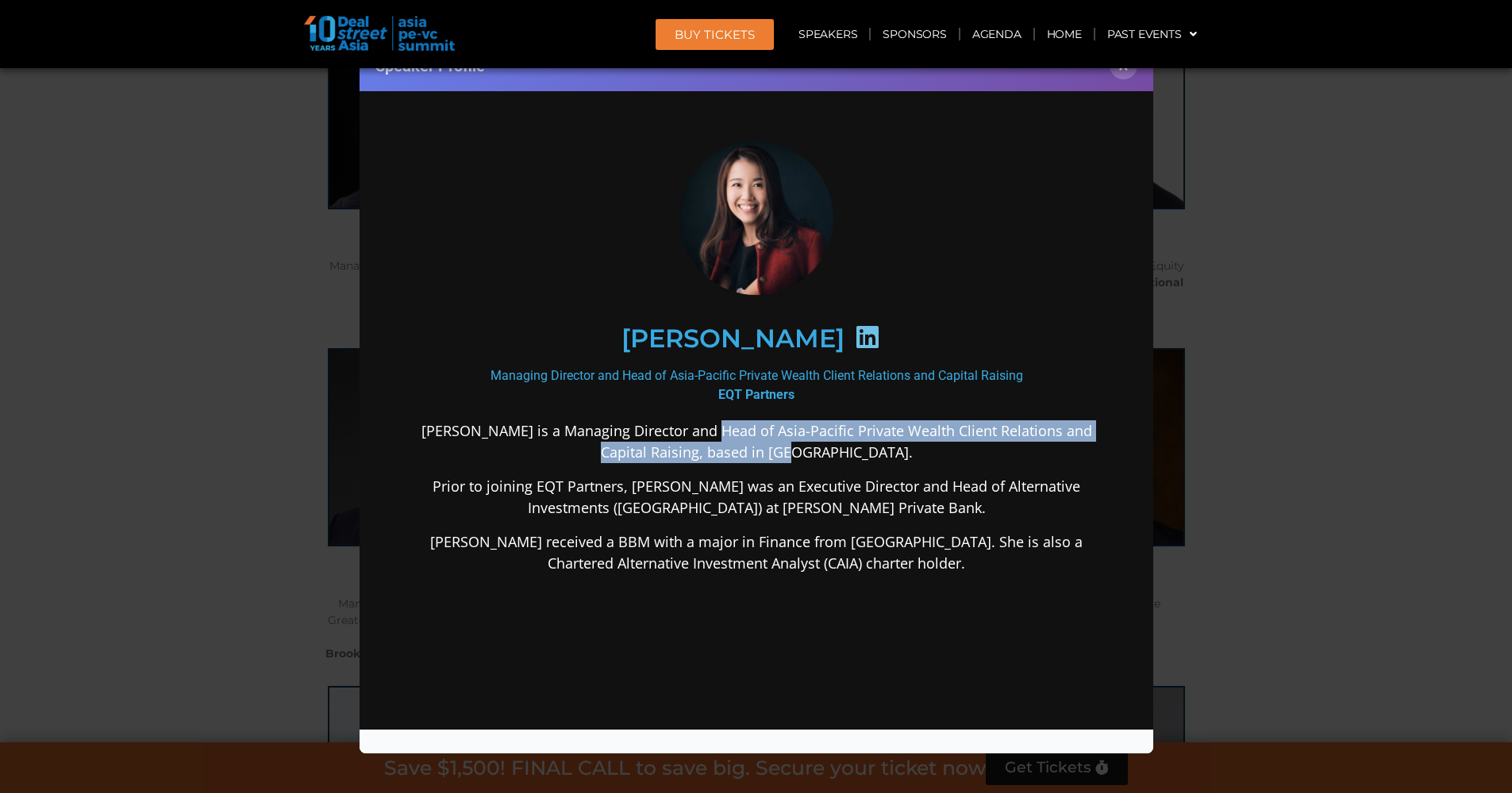
drag, startPoint x: 722, startPoint y: 431, endPoint x: 846, endPoint y: 456, distance: 126.5
click at [845, 456] on p "[PERSON_NAME] is a Managing Director and Head of Asia-Pacific Private Wealth Cl…" at bounding box center [755, 441] width 686 height 43
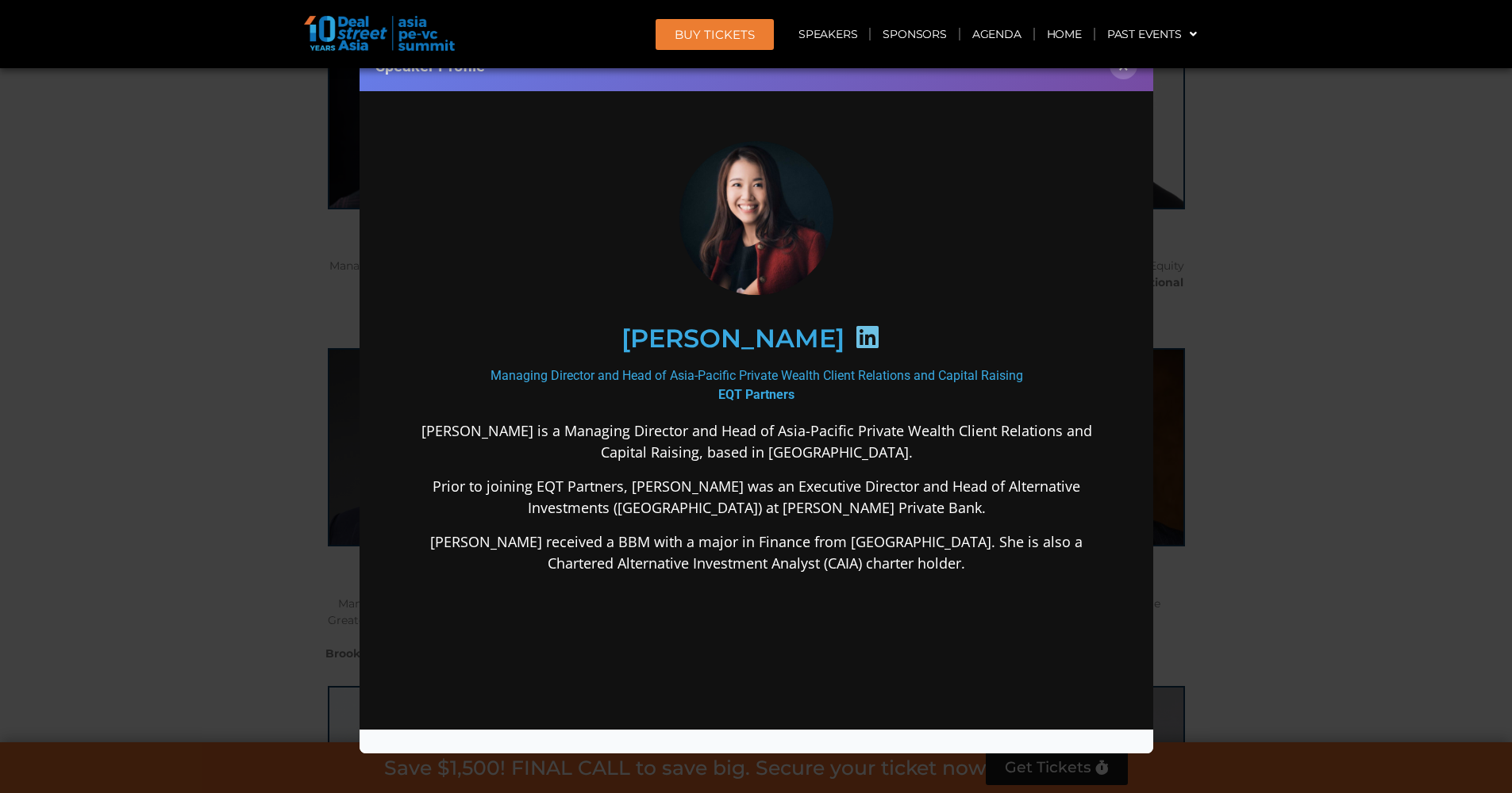
click at [848, 457] on p "[PERSON_NAME] is a Managing Director and Head of Asia-Pacific Private Wealth Cl…" at bounding box center [755, 441] width 686 height 43
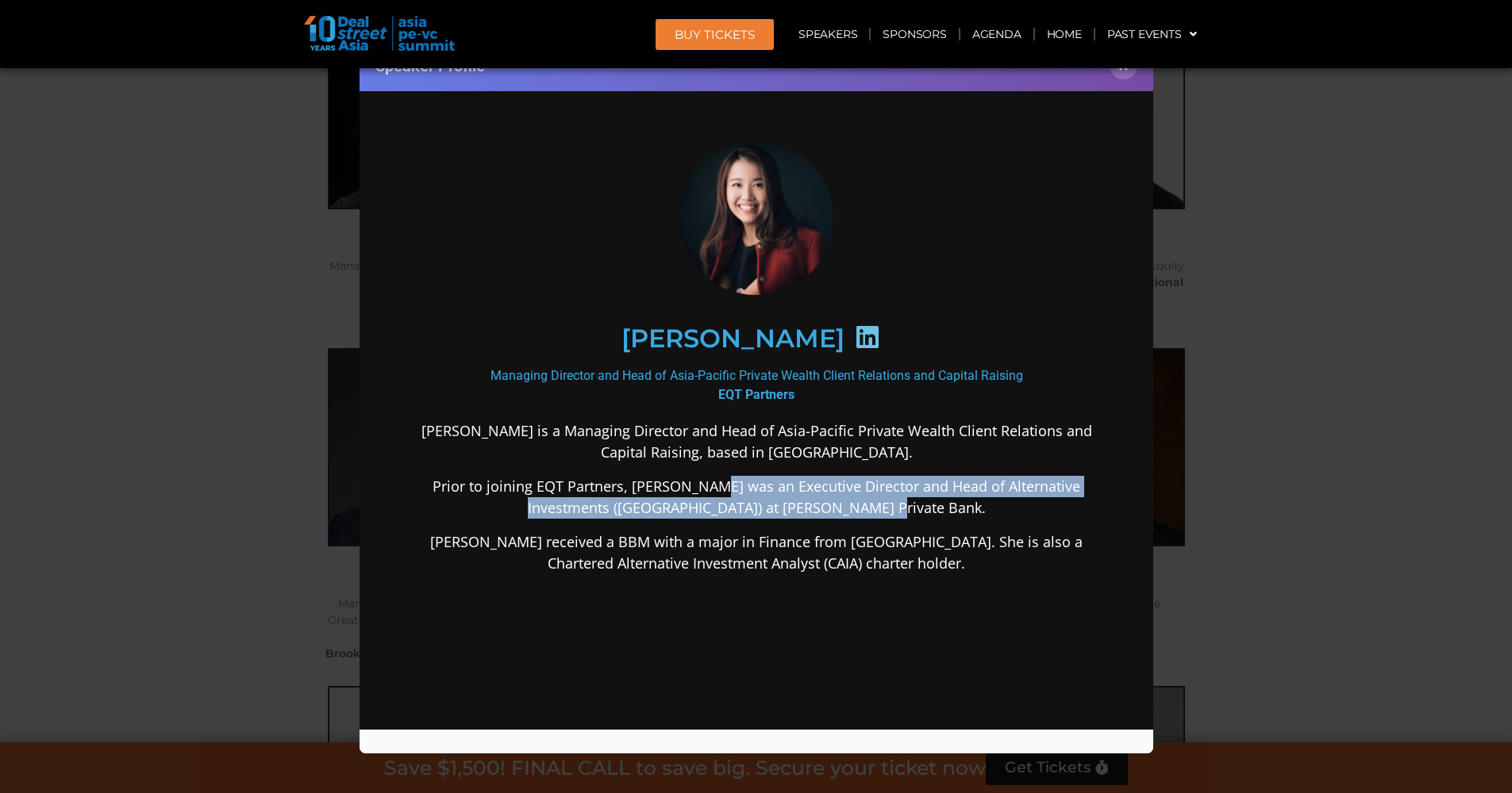
drag, startPoint x: 709, startPoint y: 484, endPoint x: 923, endPoint y: 500, distance: 214.6
click at [923, 500] on p "Prior to joining EQT Partners, [PERSON_NAME] was an Executive Director and Head…" at bounding box center [755, 498] width 686 height 43
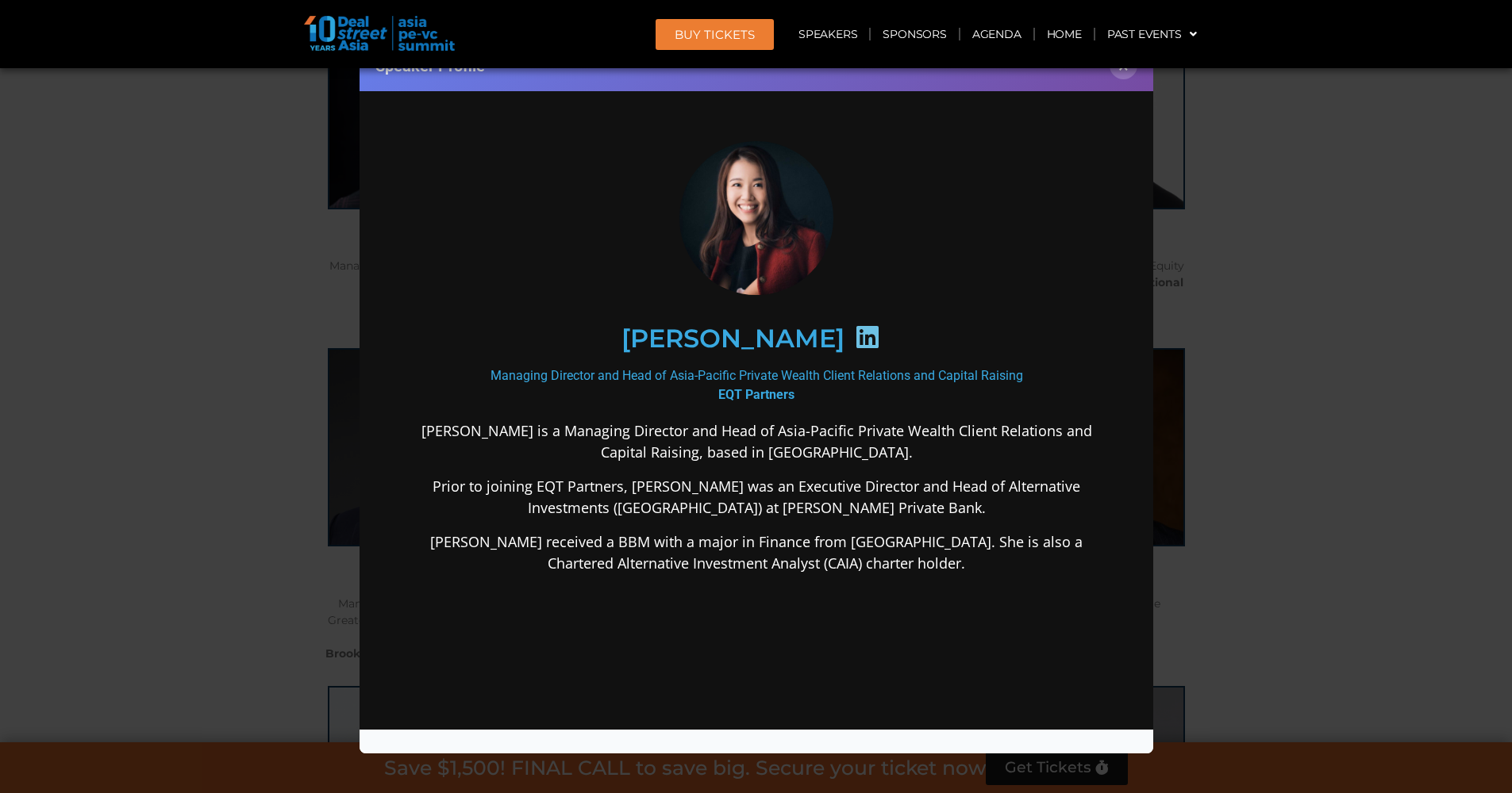
drag, startPoint x: 605, startPoint y: 546, endPoint x: 969, endPoint y: 549, distance: 364.0
click at [968, 549] on p "[PERSON_NAME] received a BBM with a major in Finance from [GEOGRAPHIC_DATA]. Sh…" at bounding box center [755, 553] width 686 height 43
click at [969, 549] on p "[PERSON_NAME] received a BBM with a major in Finance from [GEOGRAPHIC_DATA]. Sh…" at bounding box center [755, 553] width 686 height 43
click at [1123, 74] on button "×" at bounding box center [1123, 65] width 28 height 28
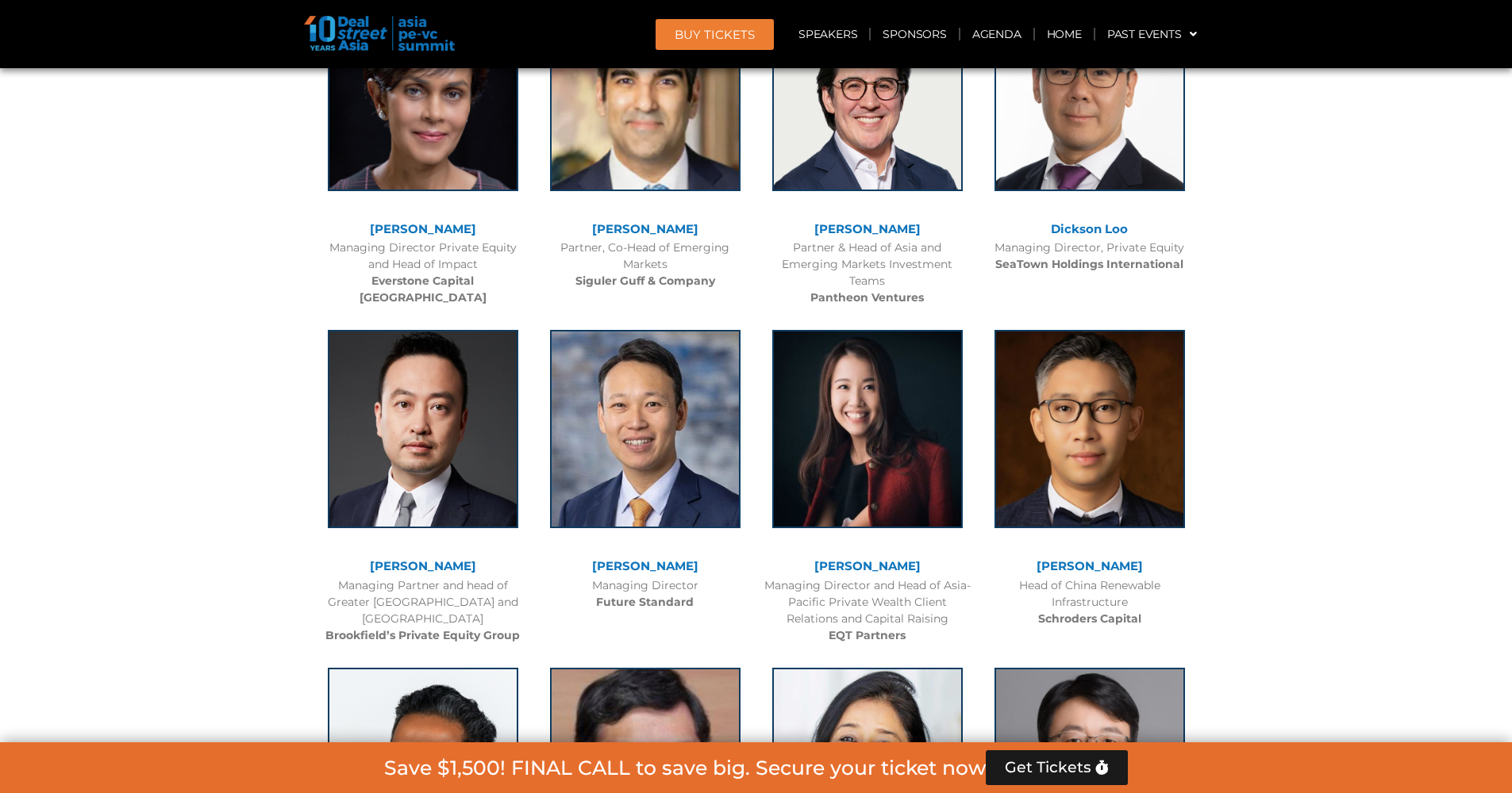
scroll to position [4781, 0]
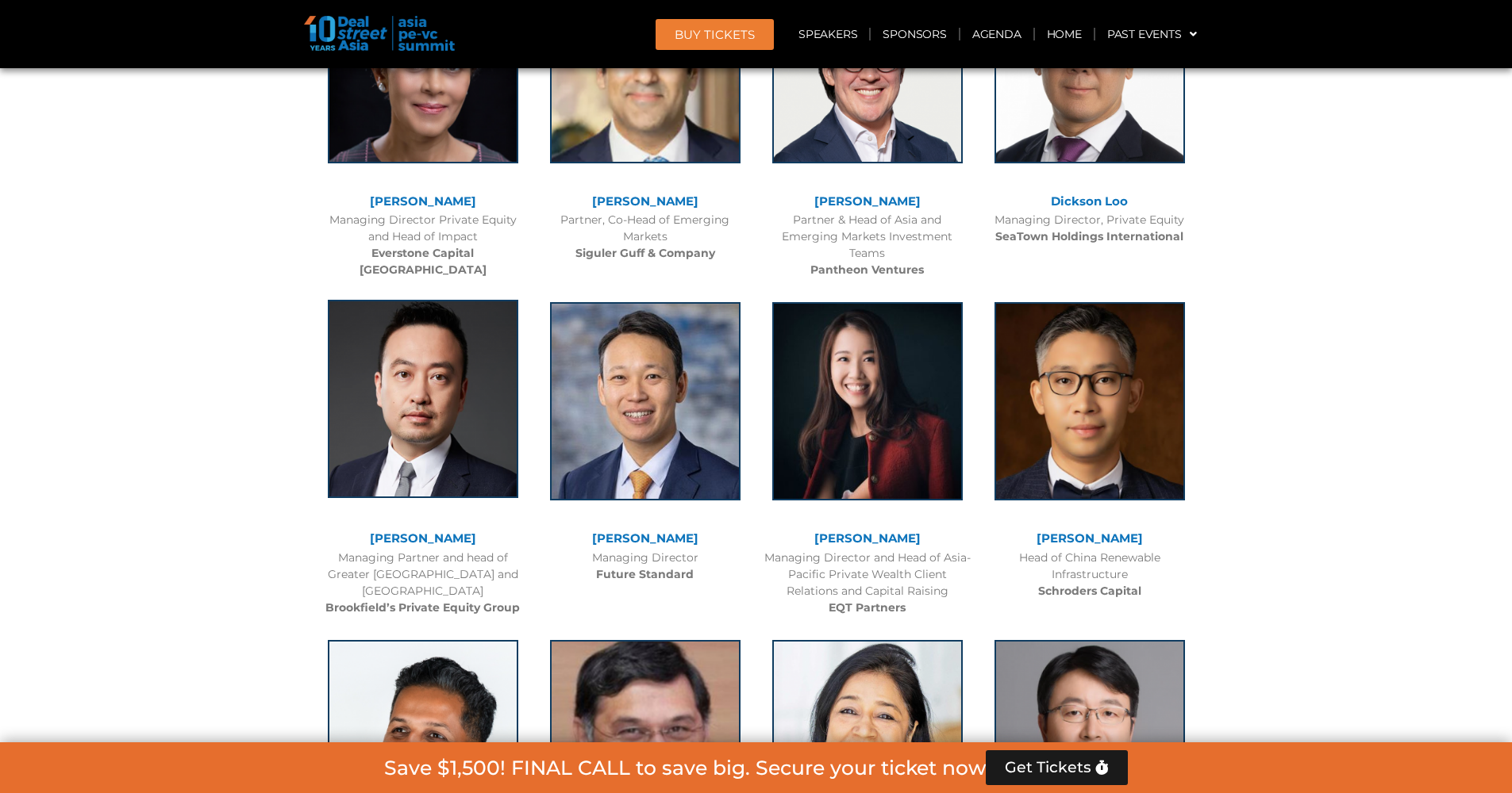
click at [437, 406] on img at bounding box center [423, 399] width 191 height 198
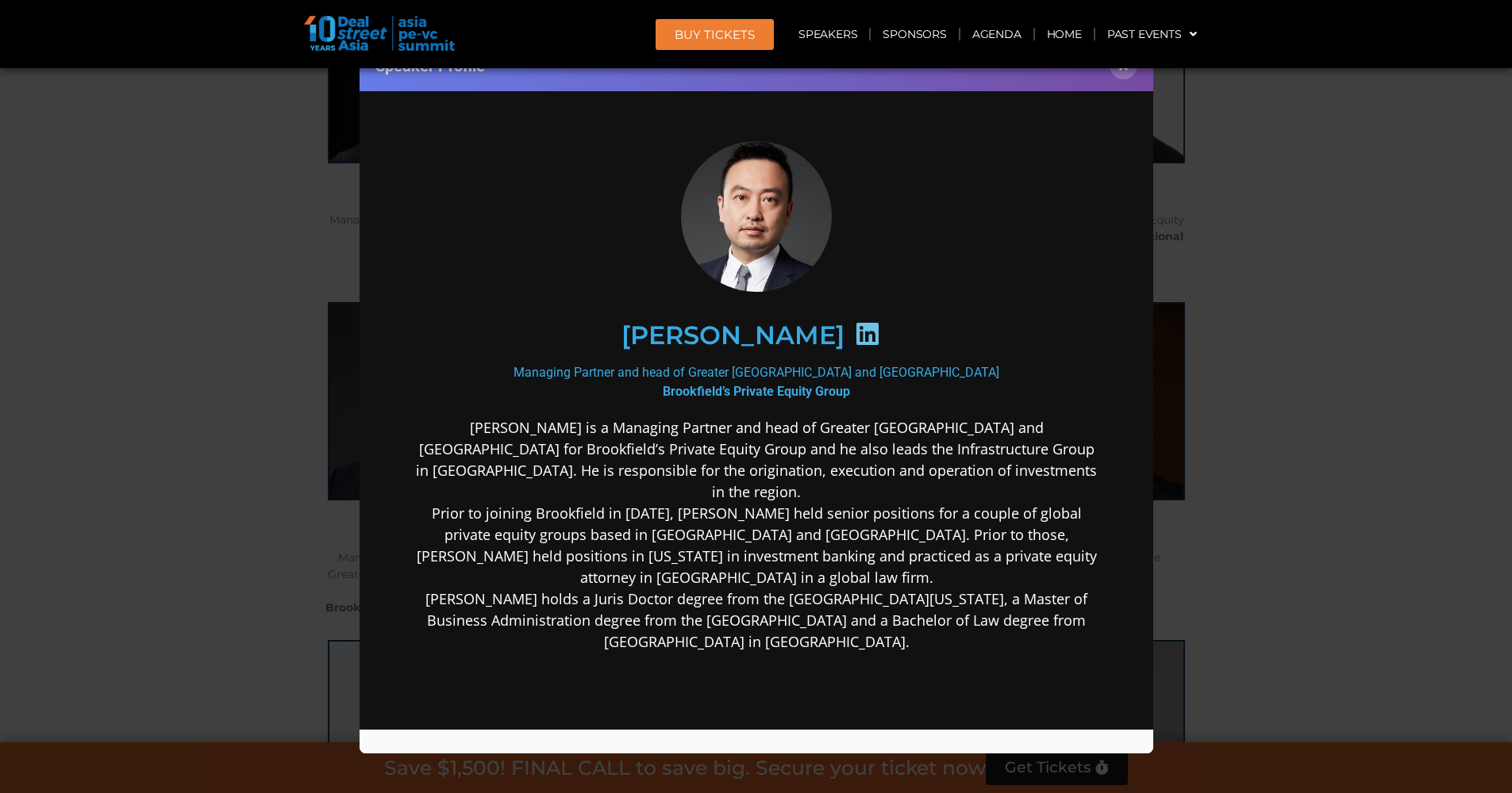
scroll to position [0, 0]
click at [854, 332] on icon at bounding box center [866, 334] width 26 height 26
click at [1119, 76] on button "×" at bounding box center [1123, 65] width 28 height 28
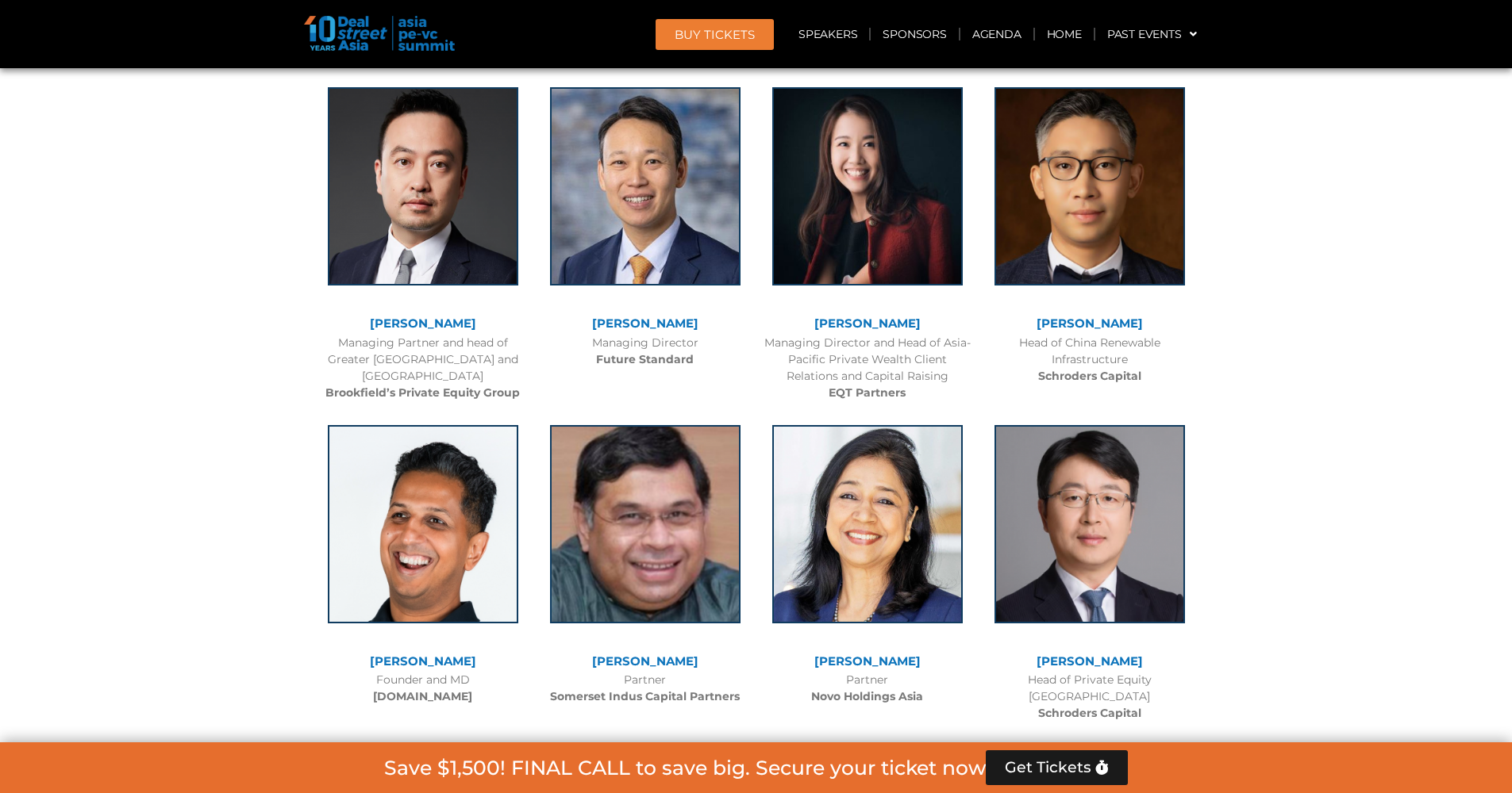
scroll to position [5200, 0]
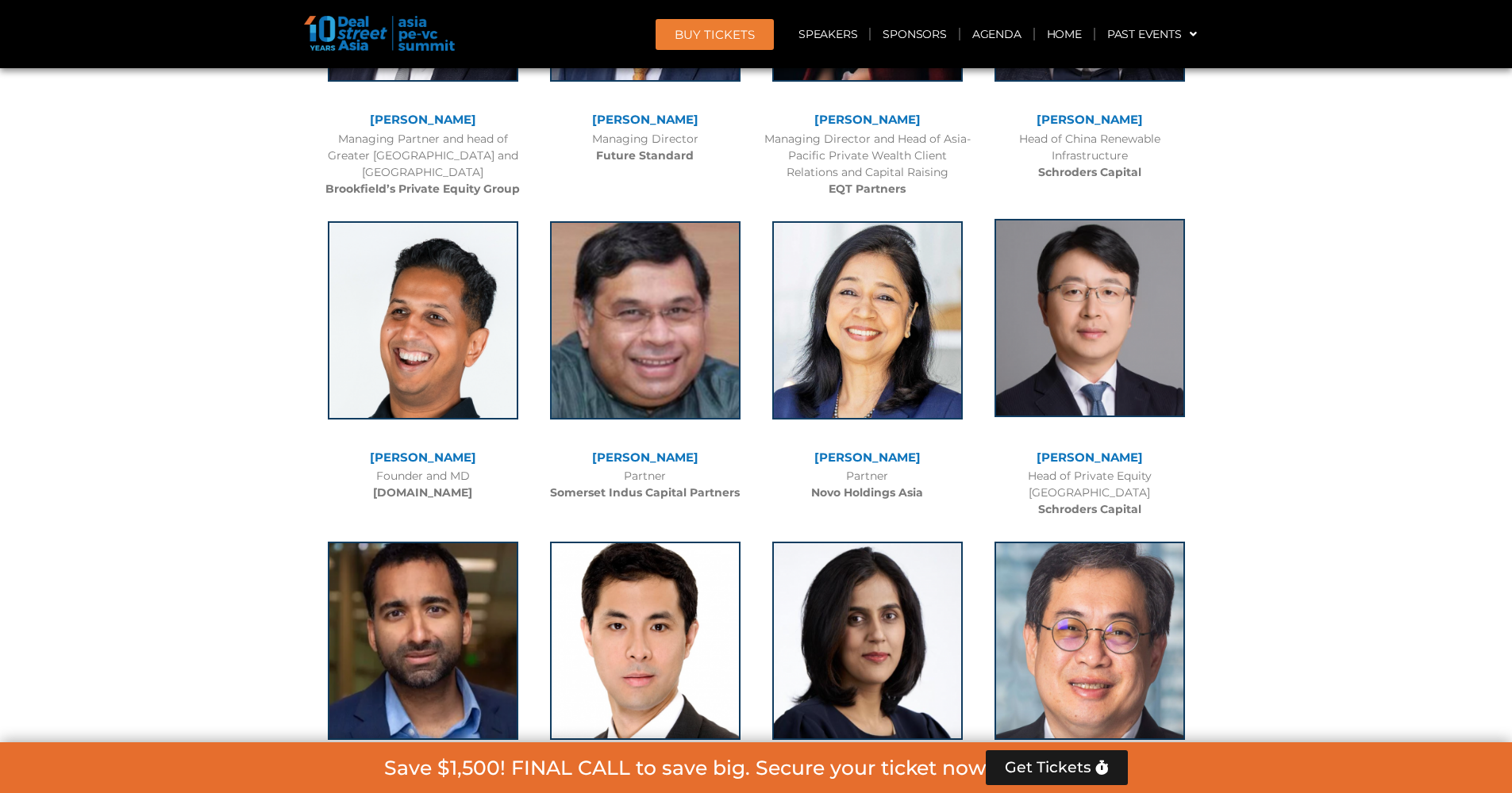
click at [1116, 313] on img at bounding box center [1090, 318] width 191 height 198
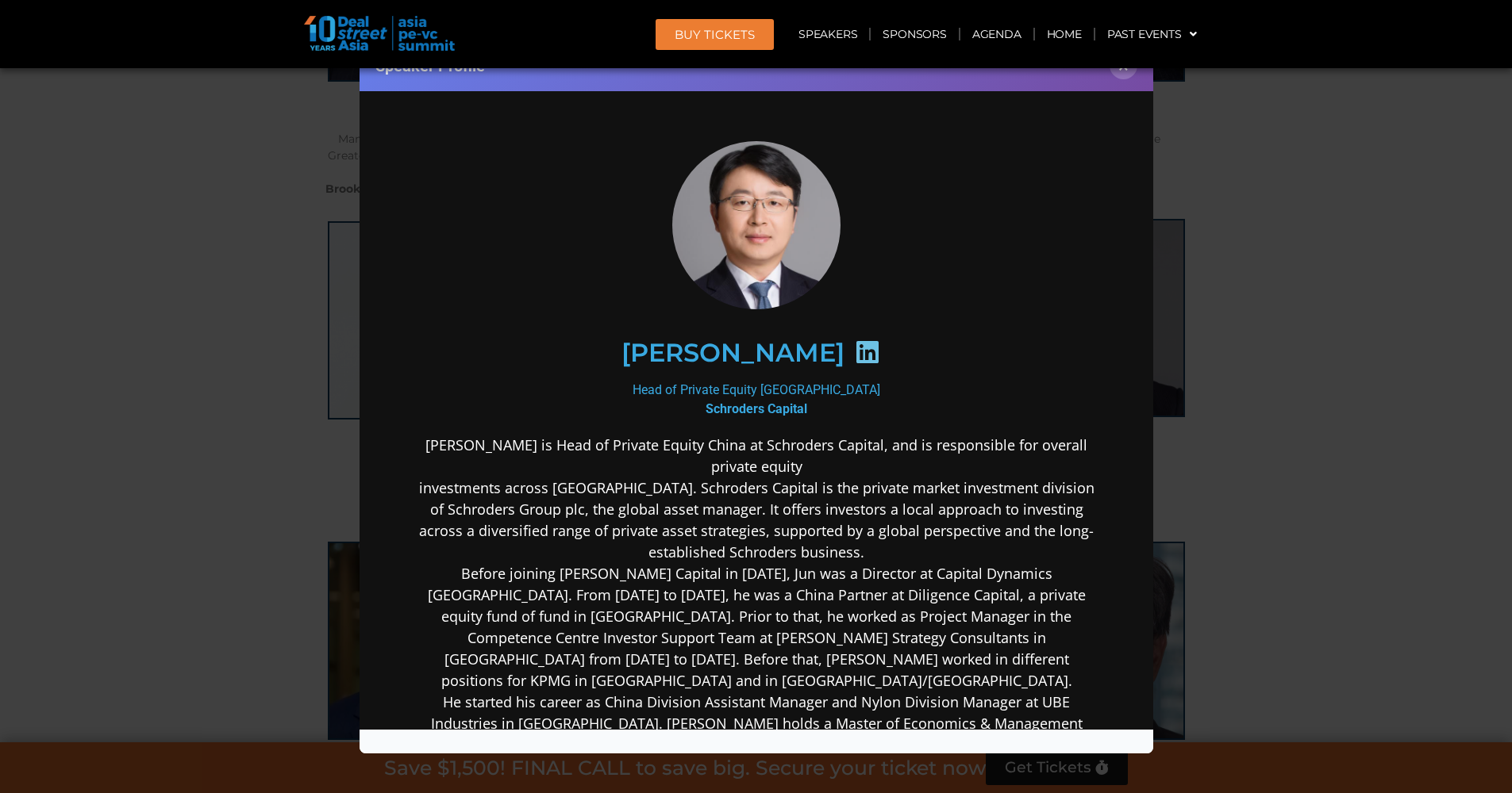
scroll to position [0, 0]
click at [854, 345] on icon at bounding box center [866, 352] width 26 height 26
click at [1126, 77] on button "×" at bounding box center [1123, 65] width 28 height 28
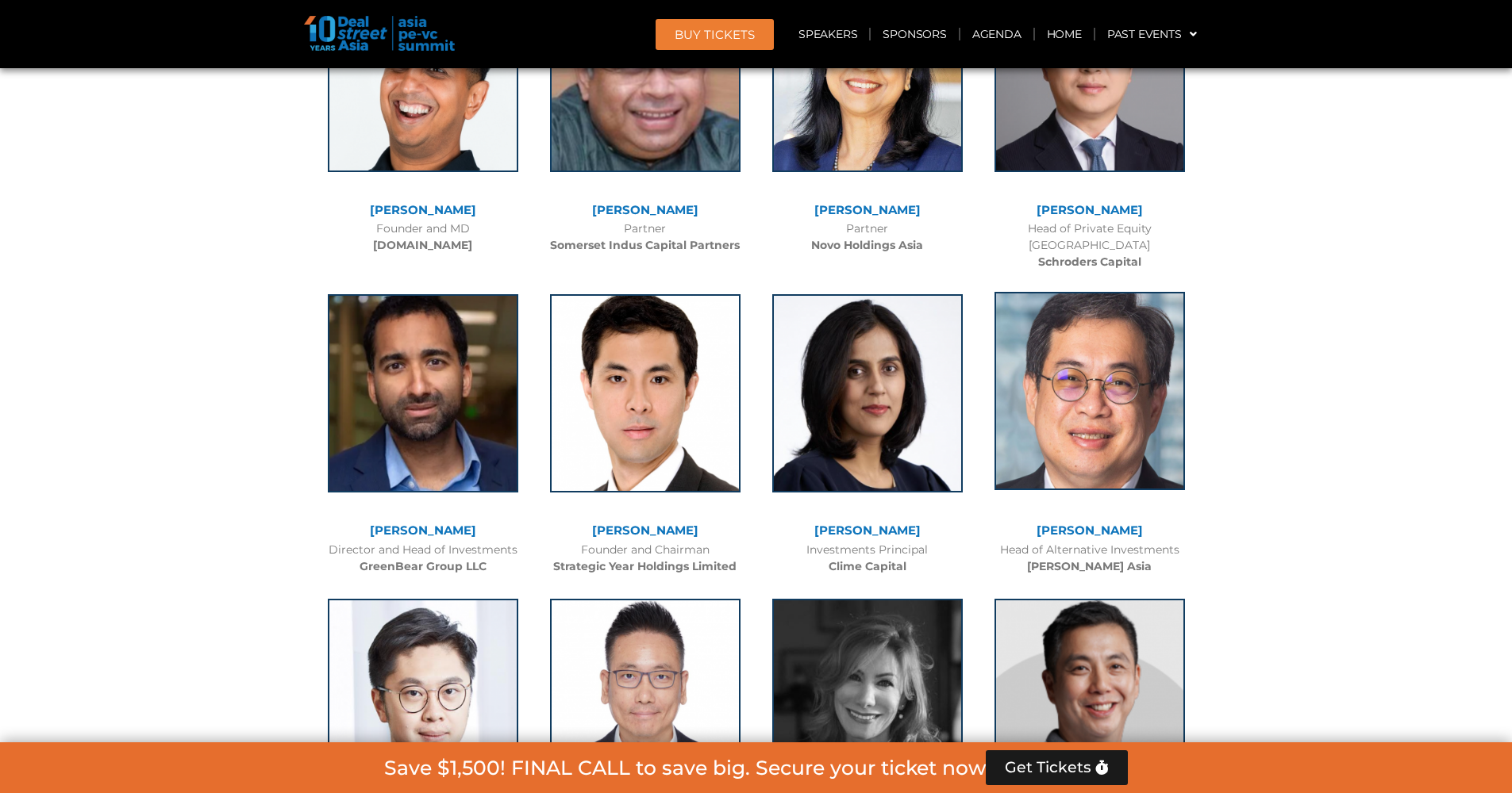
scroll to position [5457, 0]
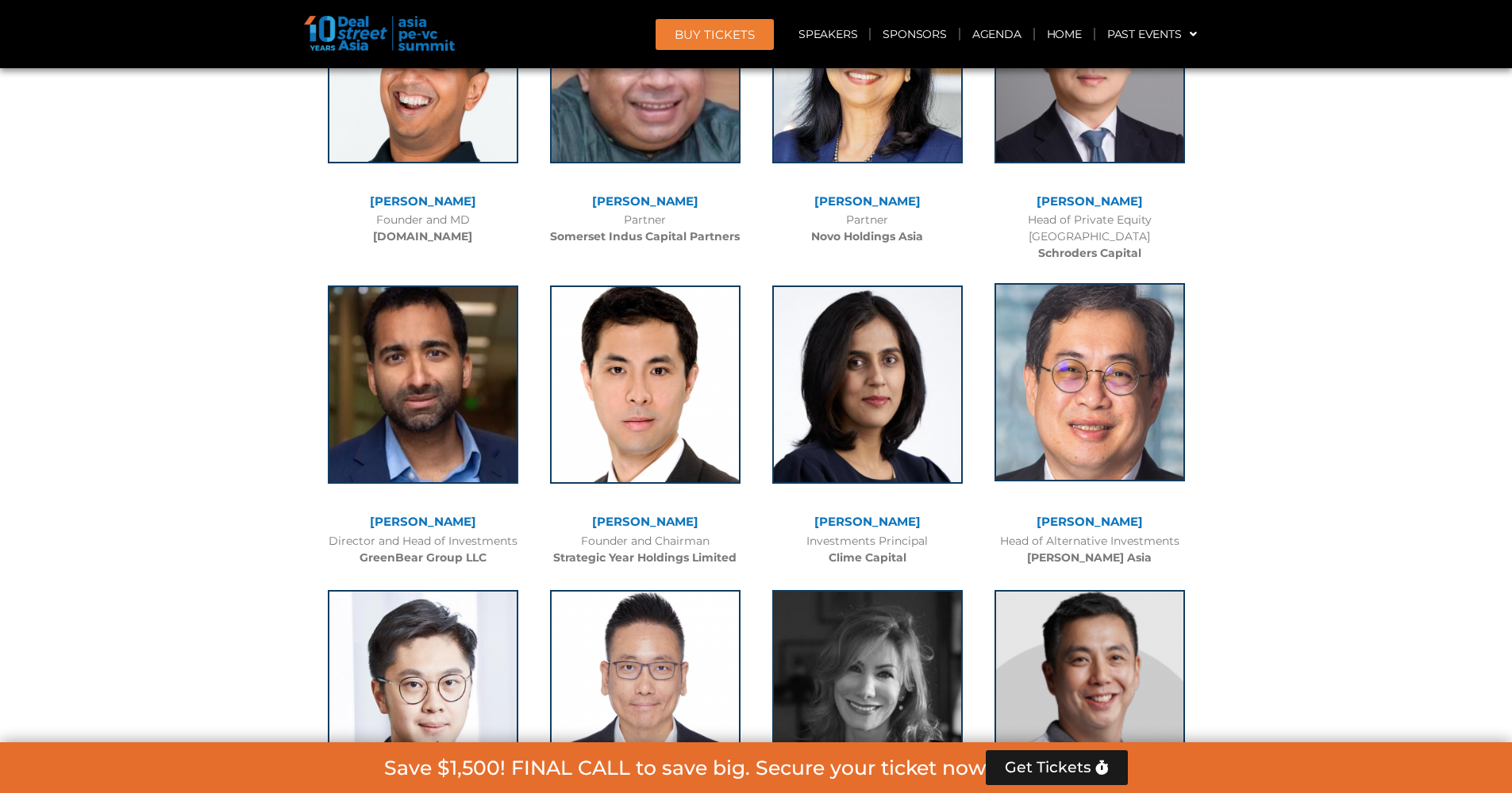
click at [1121, 397] on img at bounding box center [1090, 382] width 191 height 198
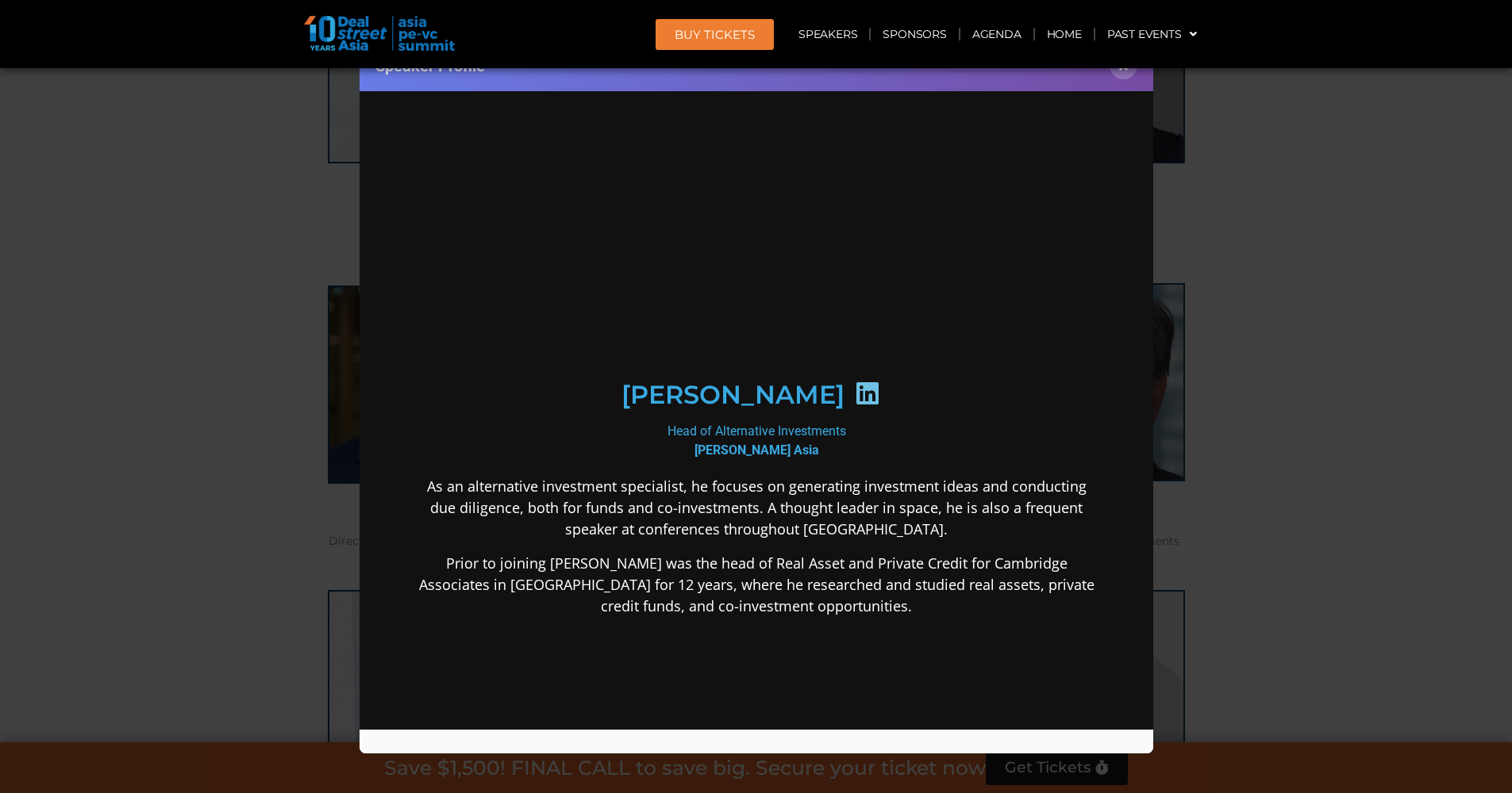
scroll to position [0, 0]
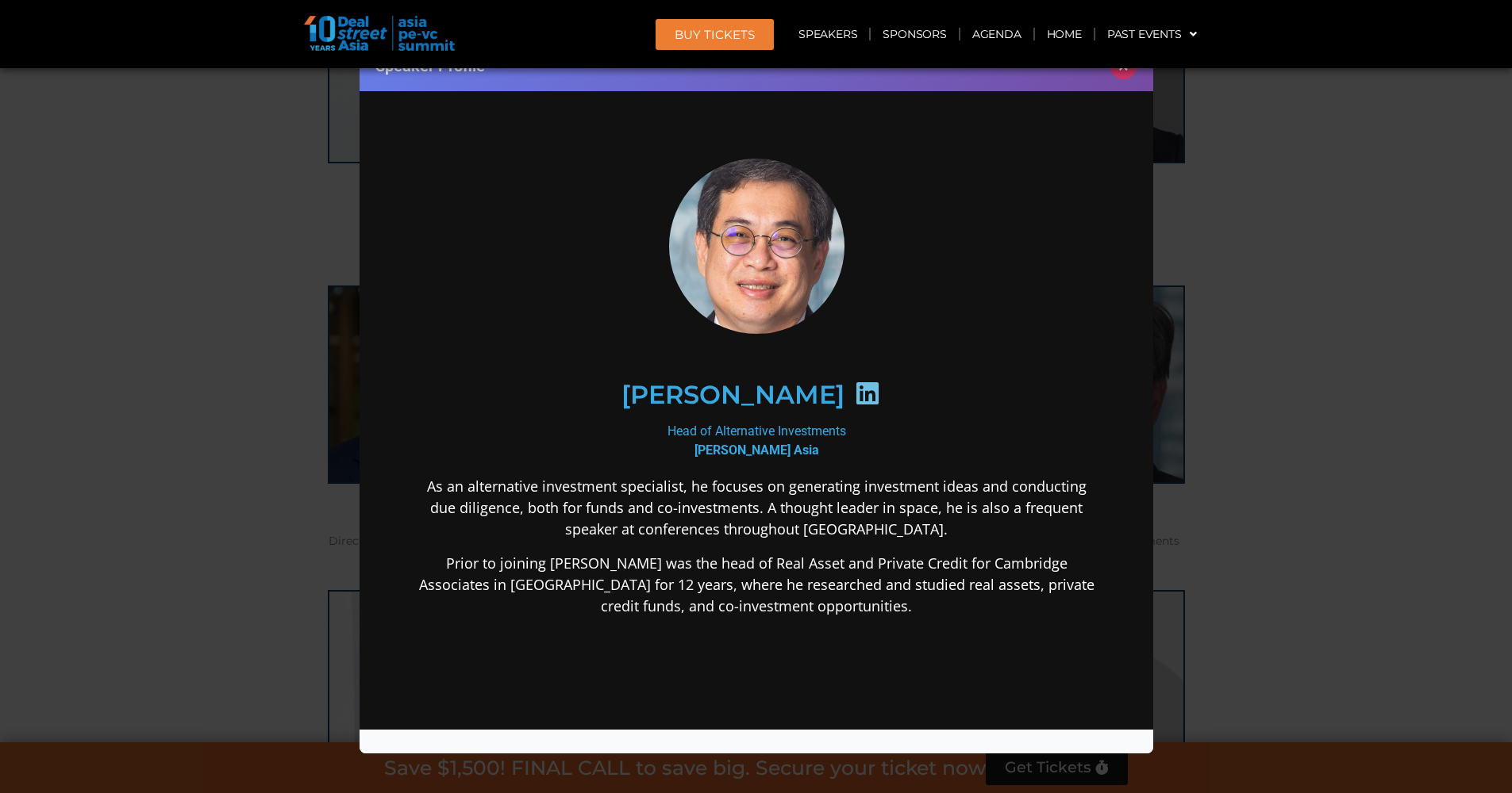
click at [1121, 72] on button "×" at bounding box center [1123, 65] width 28 height 28
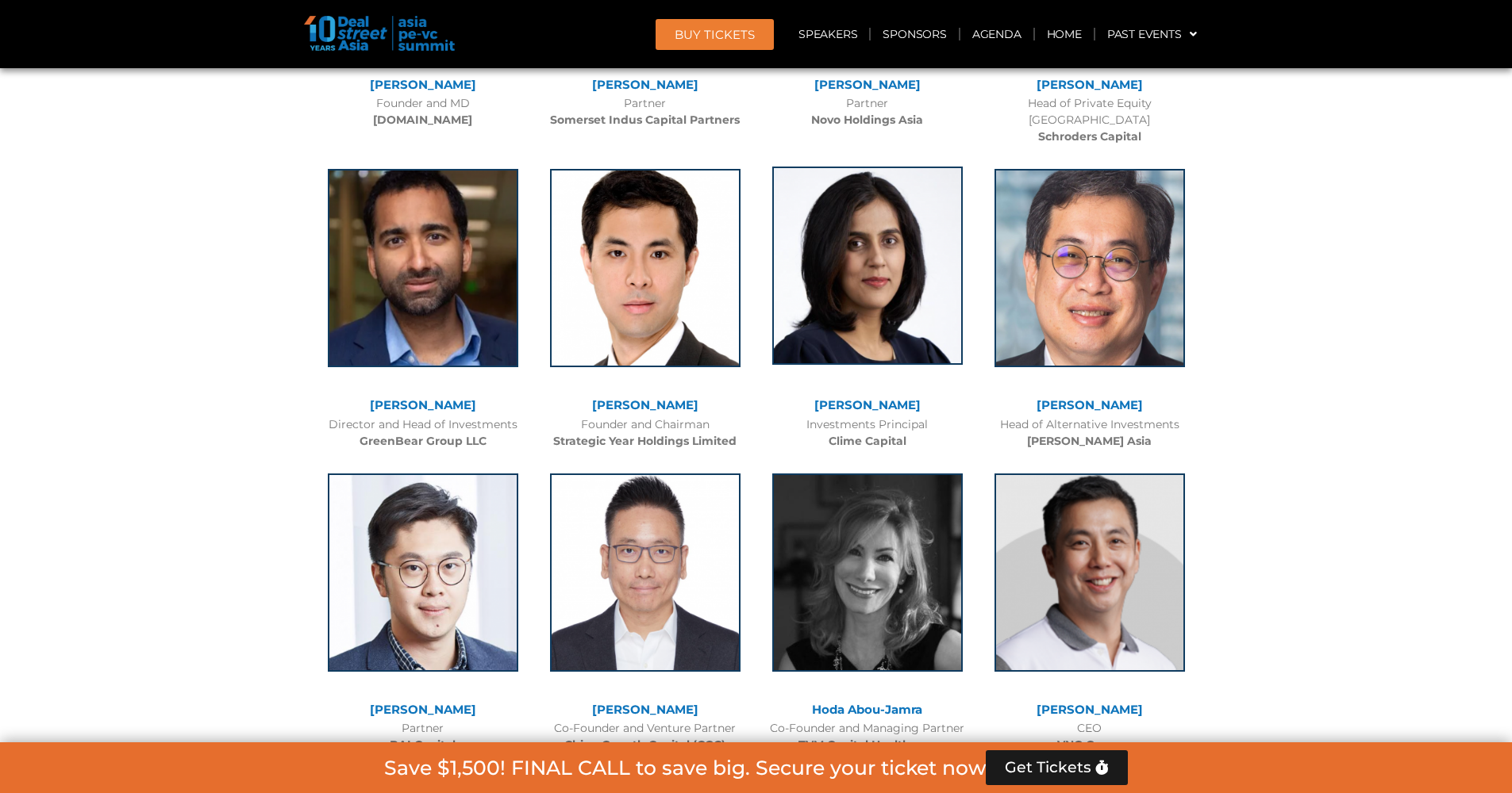
scroll to position [5701, 0]
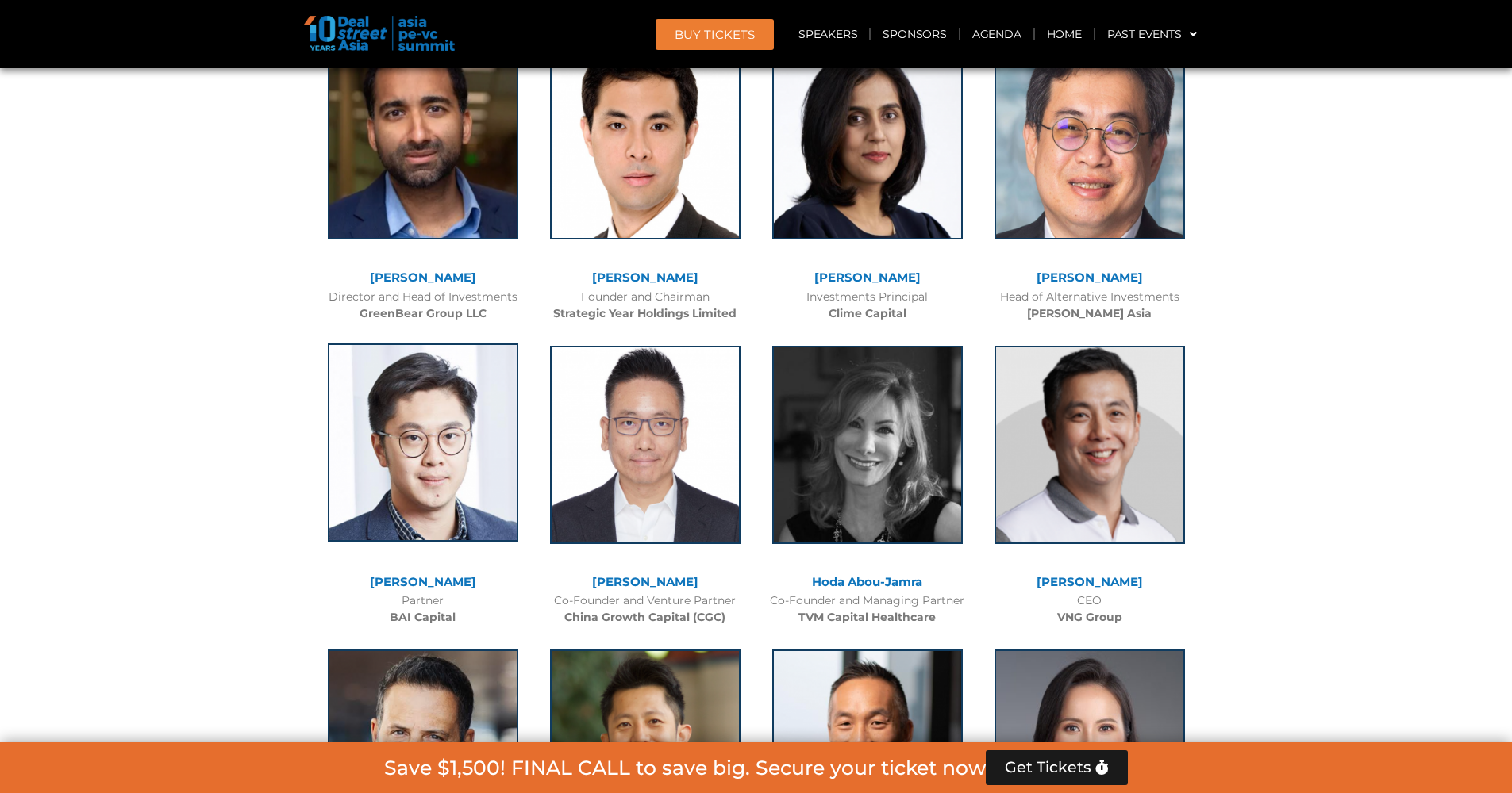
click at [394, 392] on img at bounding box center [423, 442] width 191 height 198
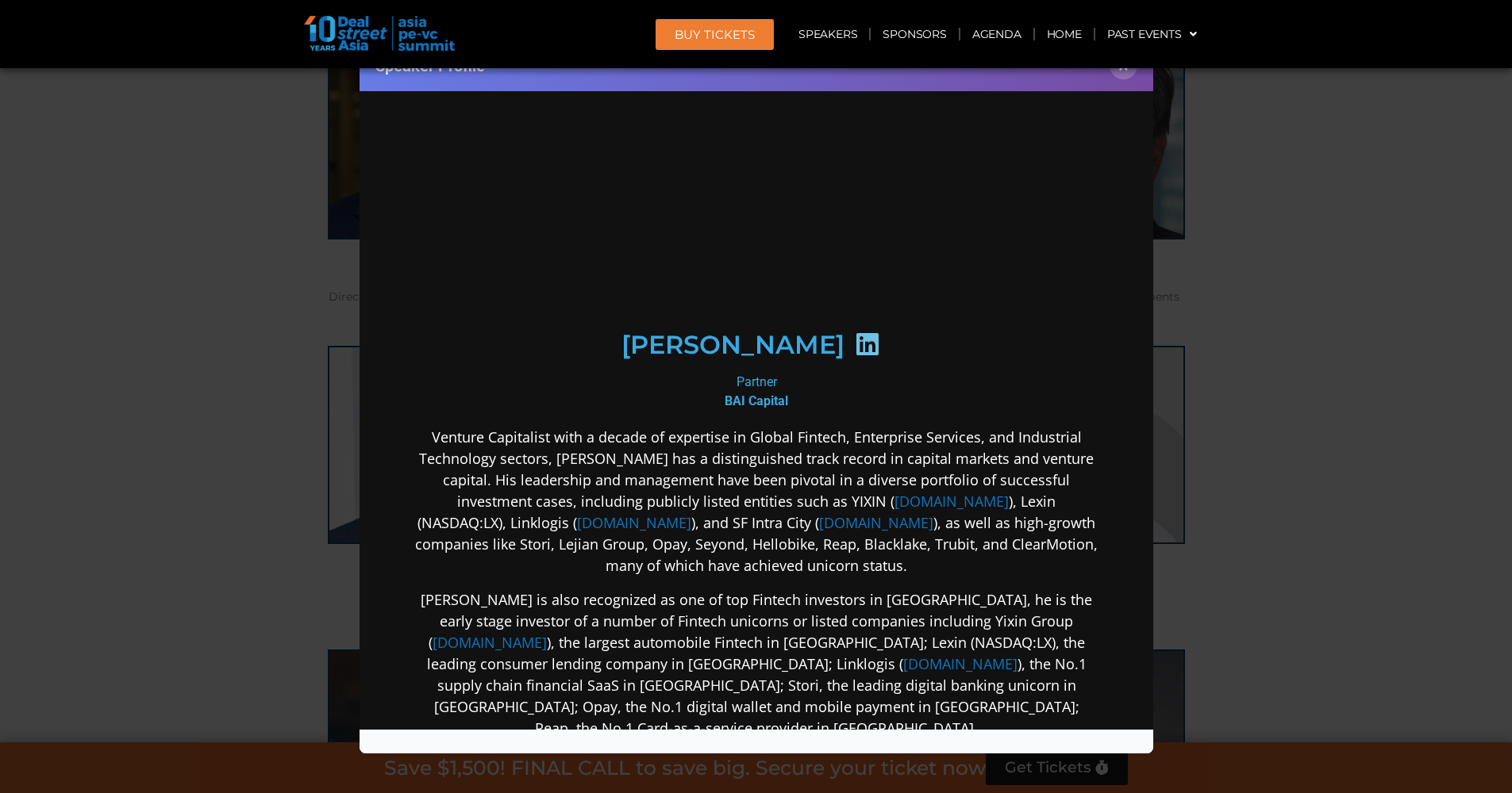
scroll to position [0, 0]
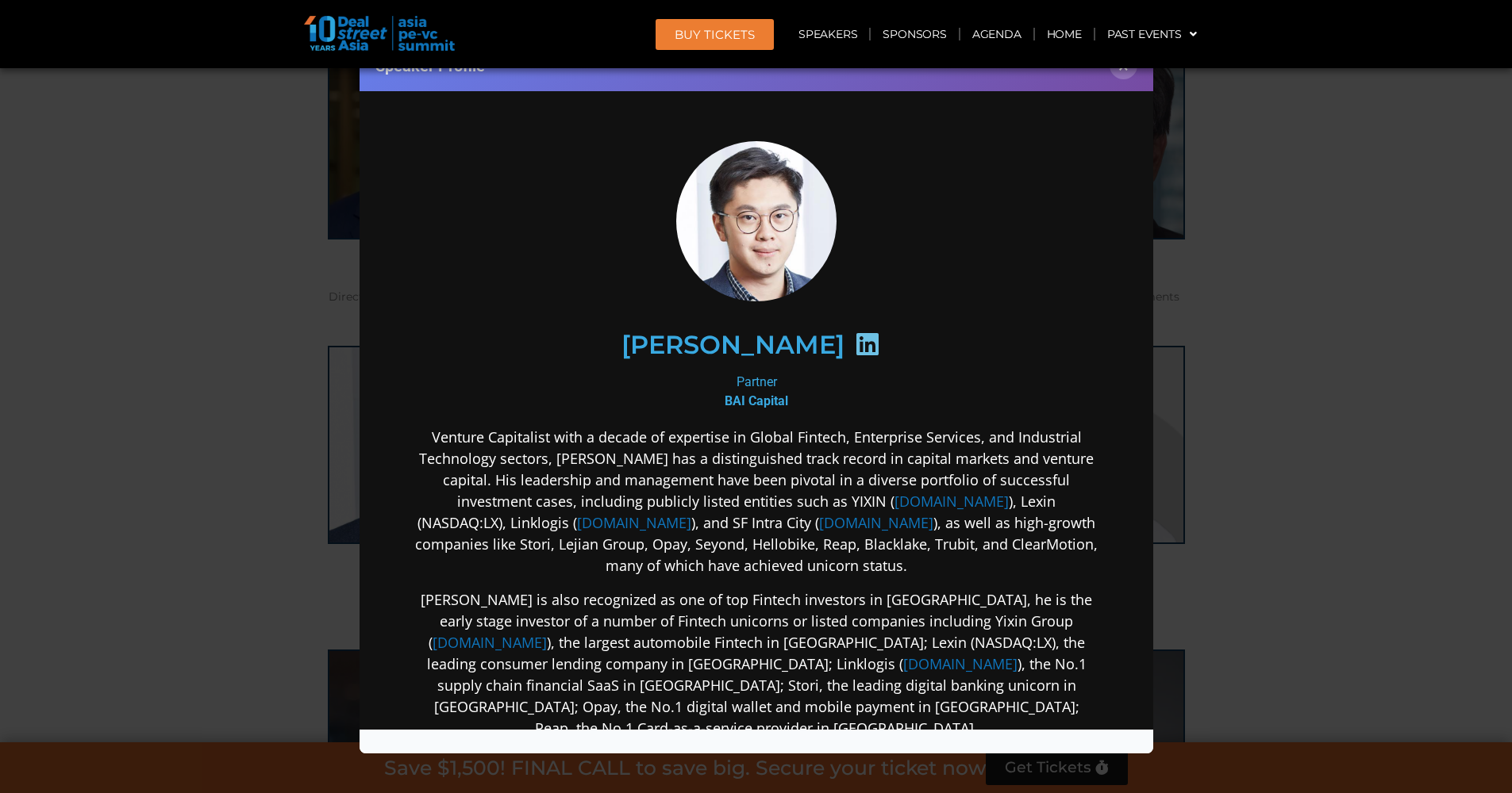
click at [854, 335] on icon at bounding box center [866, 344] width 26 height 26
click at [1128, 80] on div "Speaker Profile ×" at bounding box center [756, 66] width 793 height 52
click at [1116, 70] on button "×" at bounding box center [1123, 65] width 28 height 28
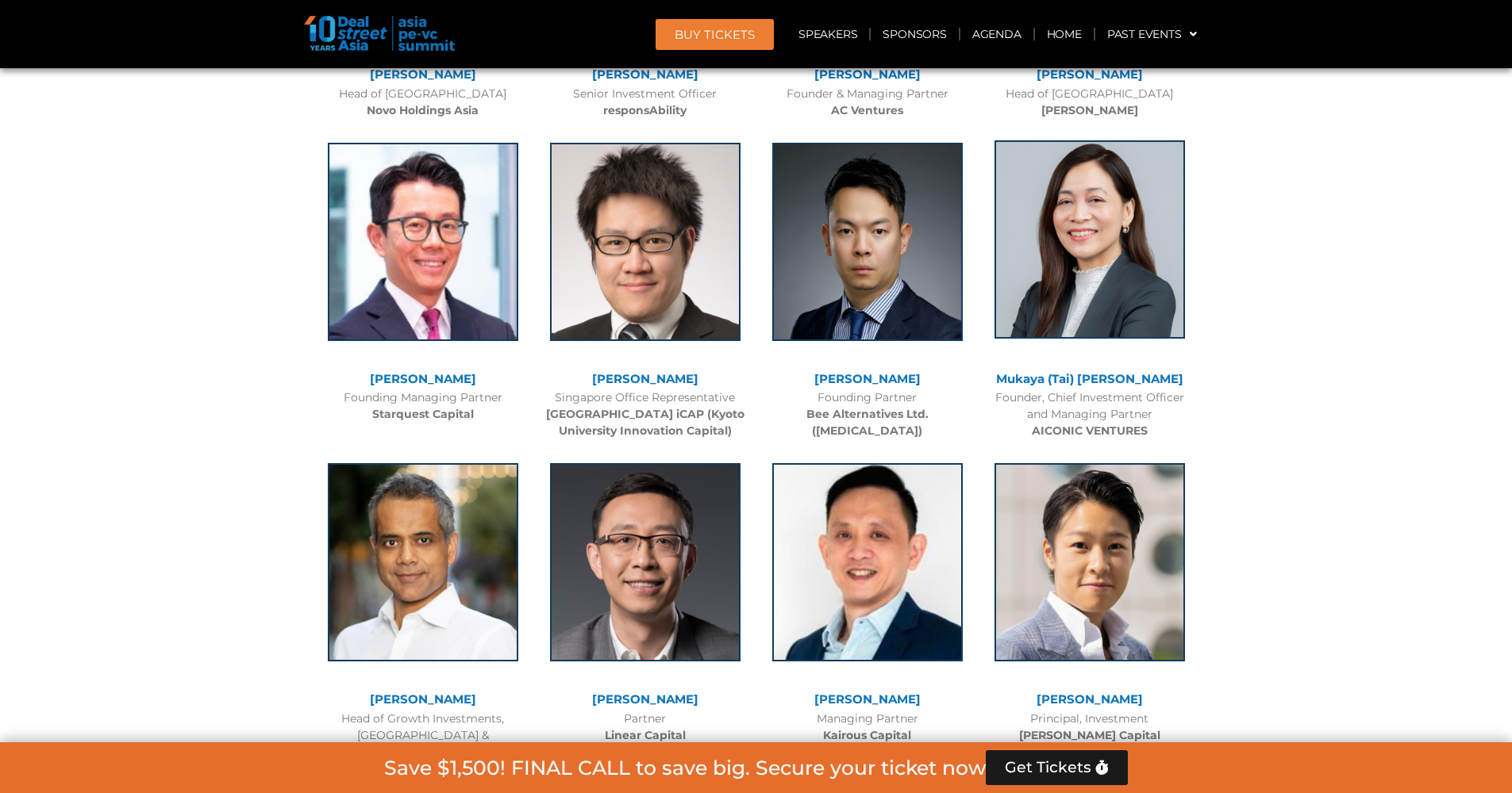
scroll to position [6662, 0]
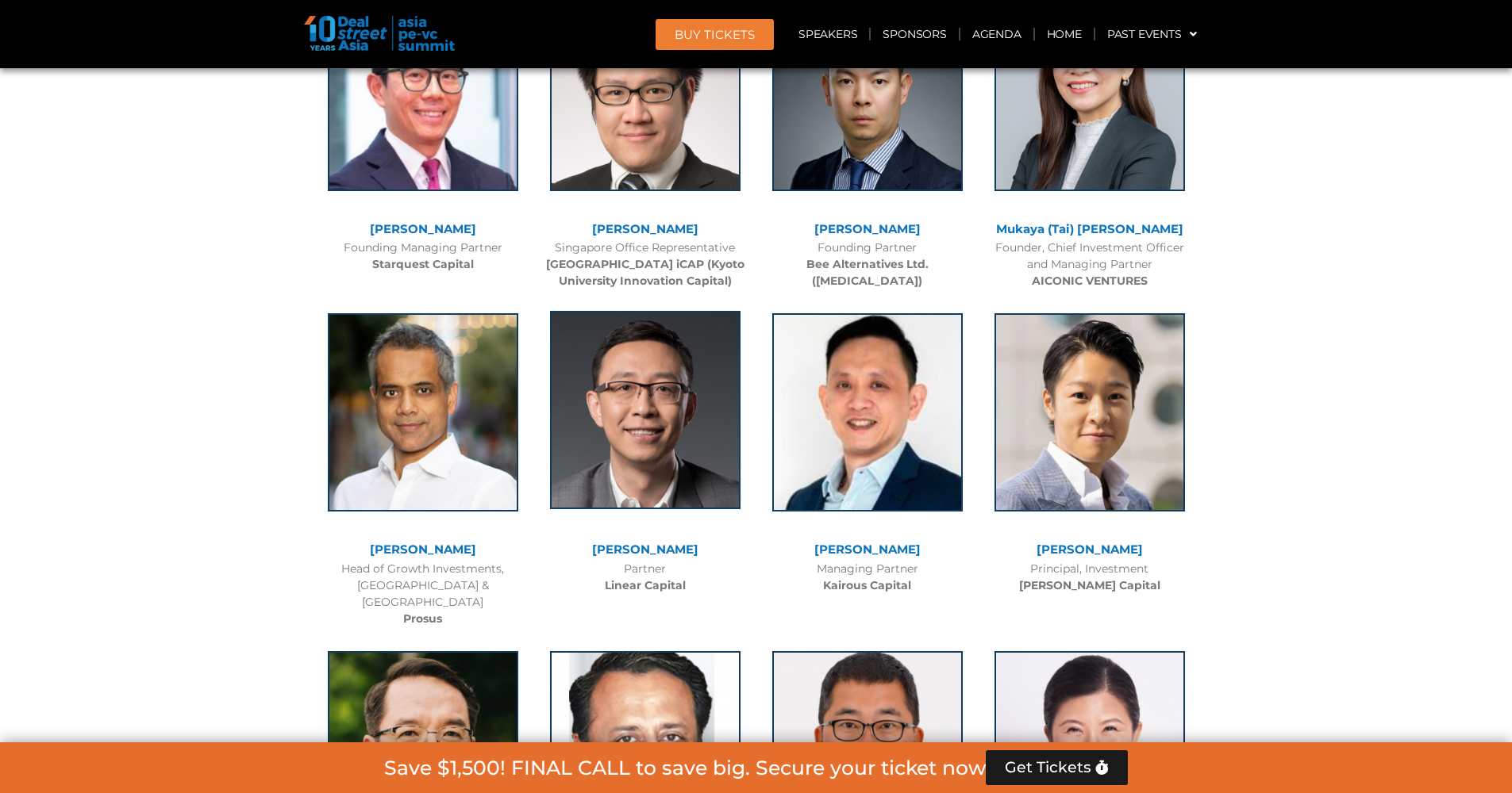
click at [716, 408] on img at bounding box center [646, 409] width 191 height 198
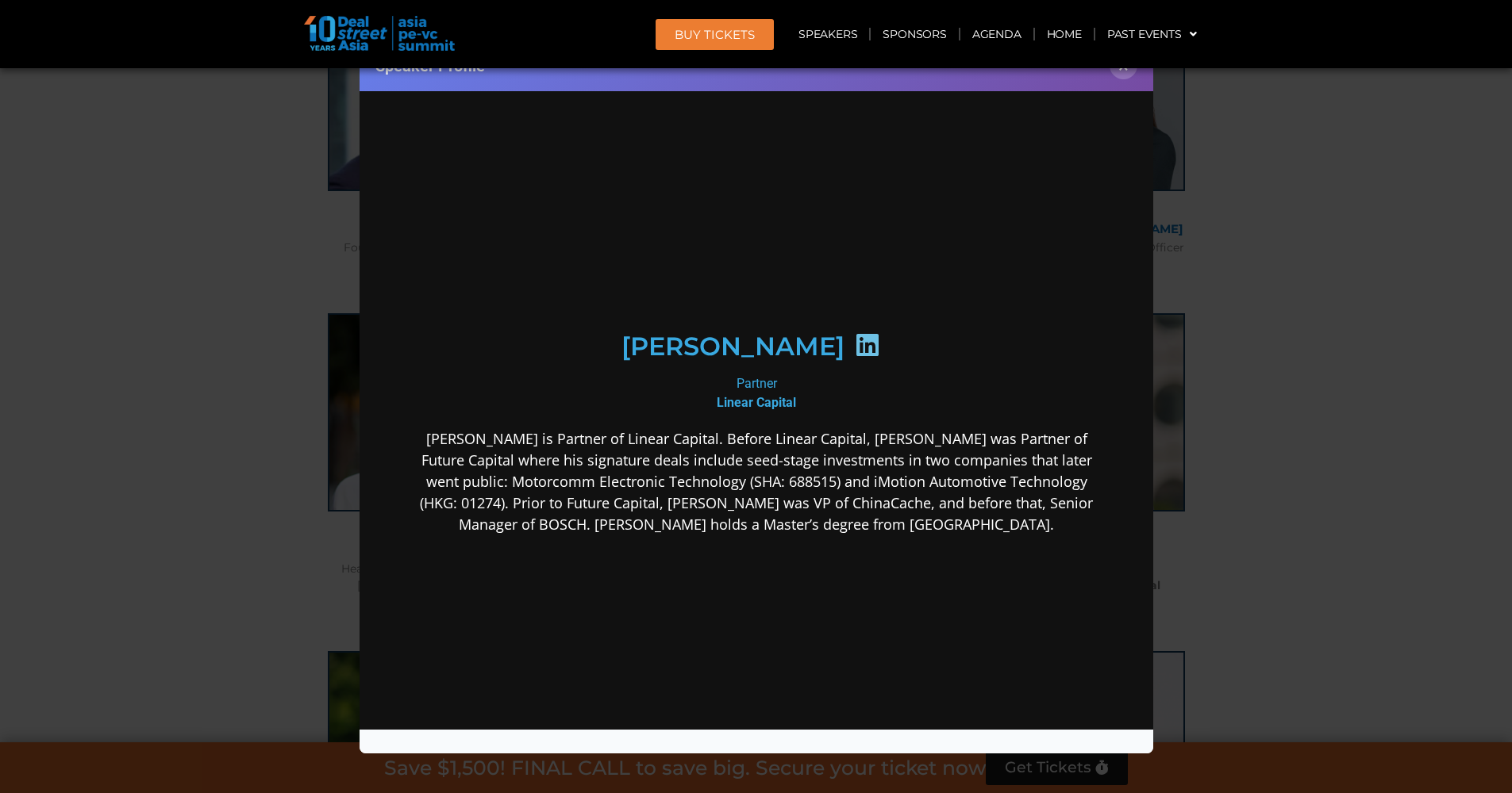
scroll to position [0, 0]
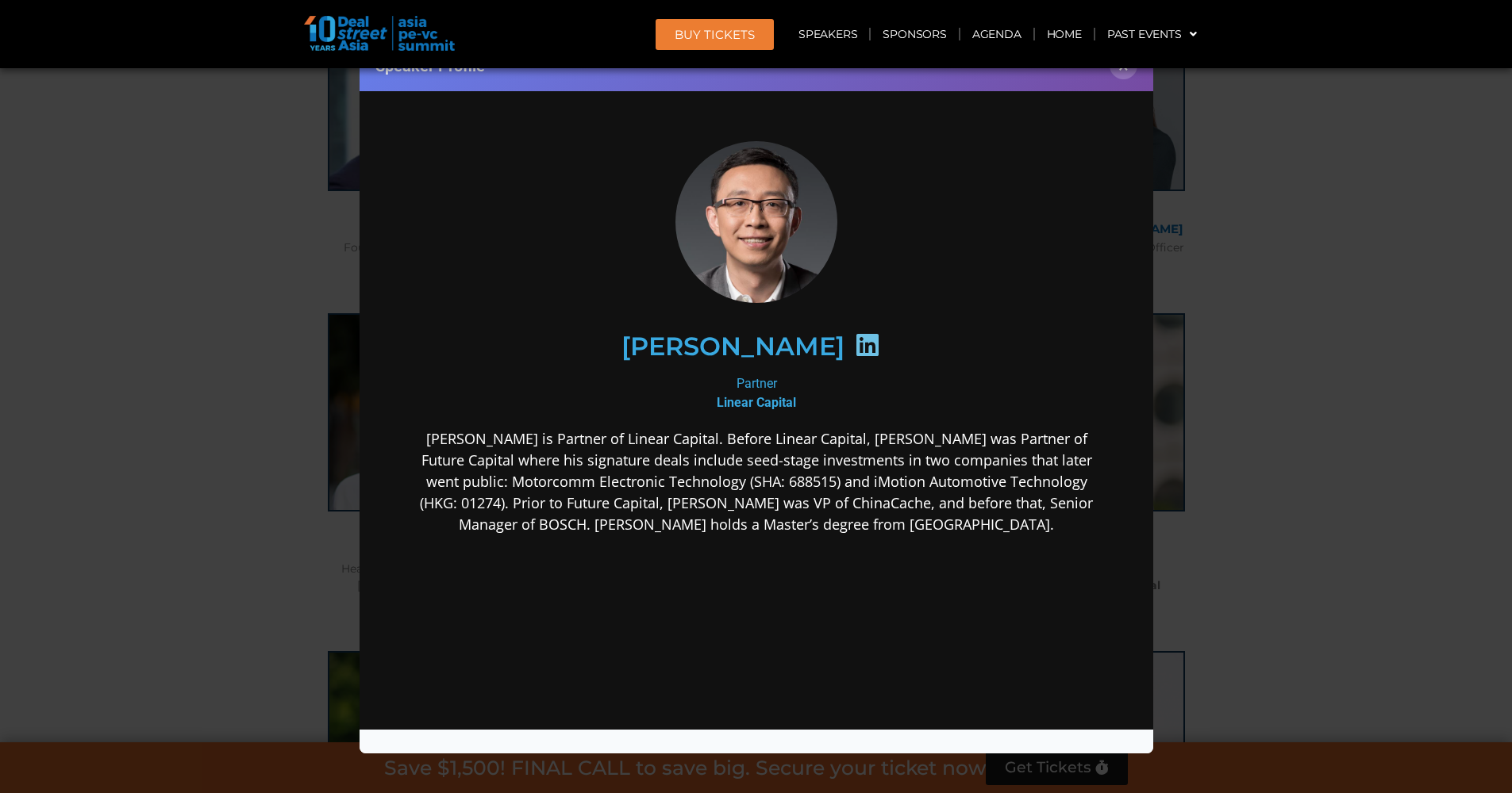
click at [854, 336] on icon at bounding box center [866, 344] width 26 height 26
click at [854, 343] on icon at bounding box center [866, 344] width 26 height 26
click at [854, 348] on icon at bounding box center [866, 344] width 26 height 26
drag, startPoint x: 664, startPoint y: 346, endPoint x: 783, endPoint y: 334, distance: 119.6
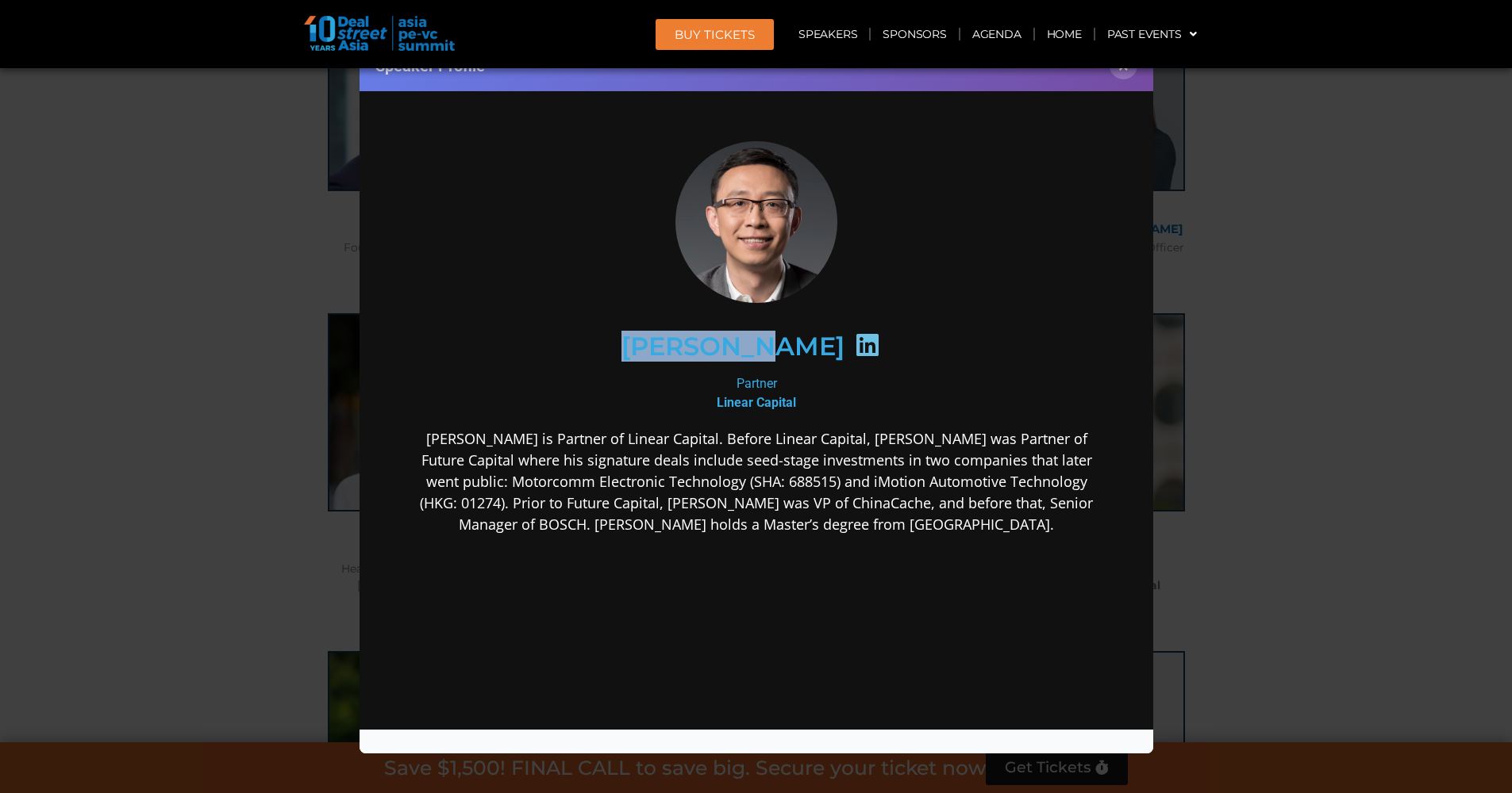
click at [783, 334] on h2 "[PERSON_NAME]" at bounding box center [732, 346] width 223 height 26
copy h2 "[PERSON_NAME]"
click at [1121, 76] on button "×" at bounding box center [1123, 65] width 28 height 28
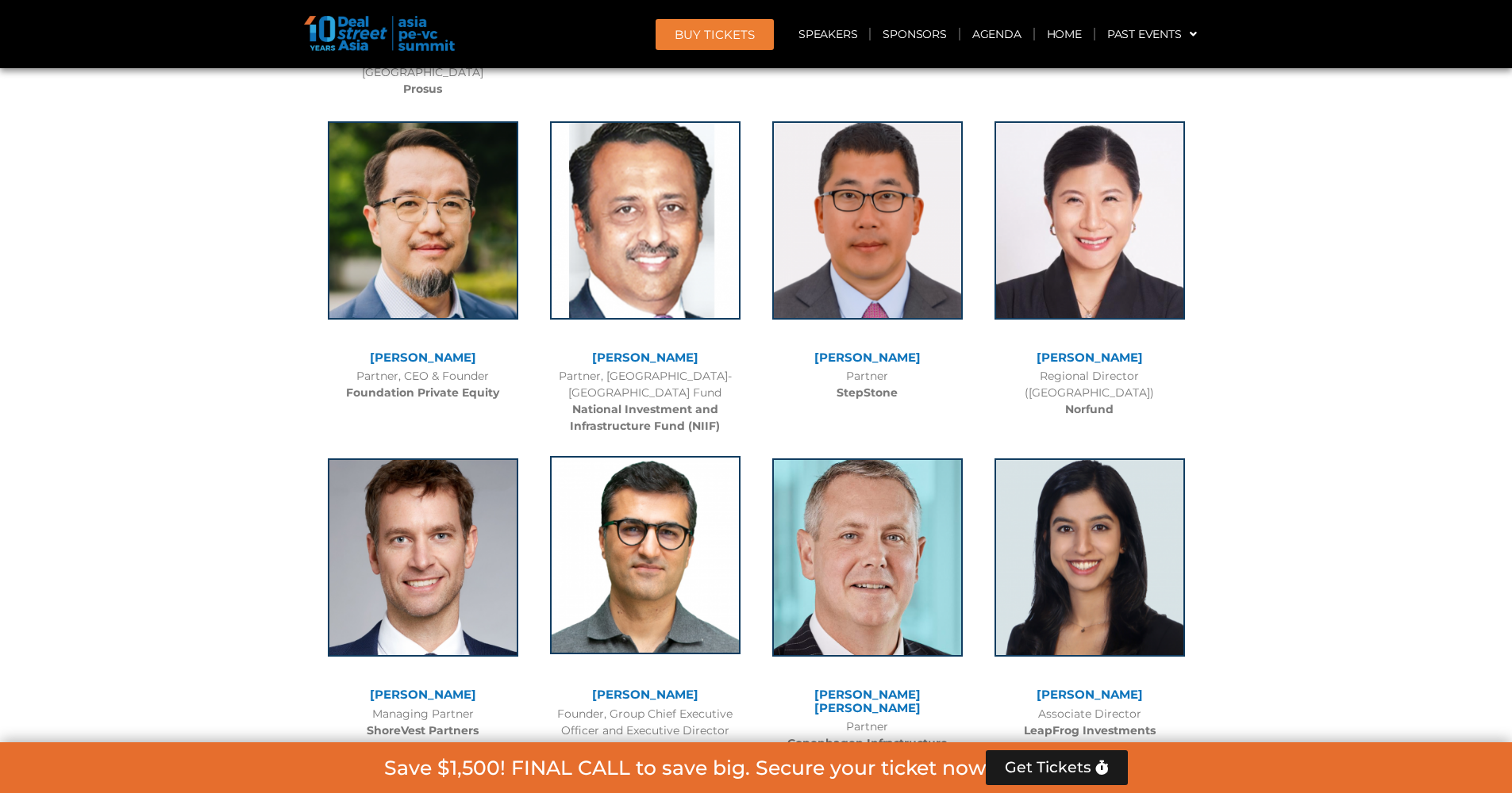
scroll to position [7137, 0]
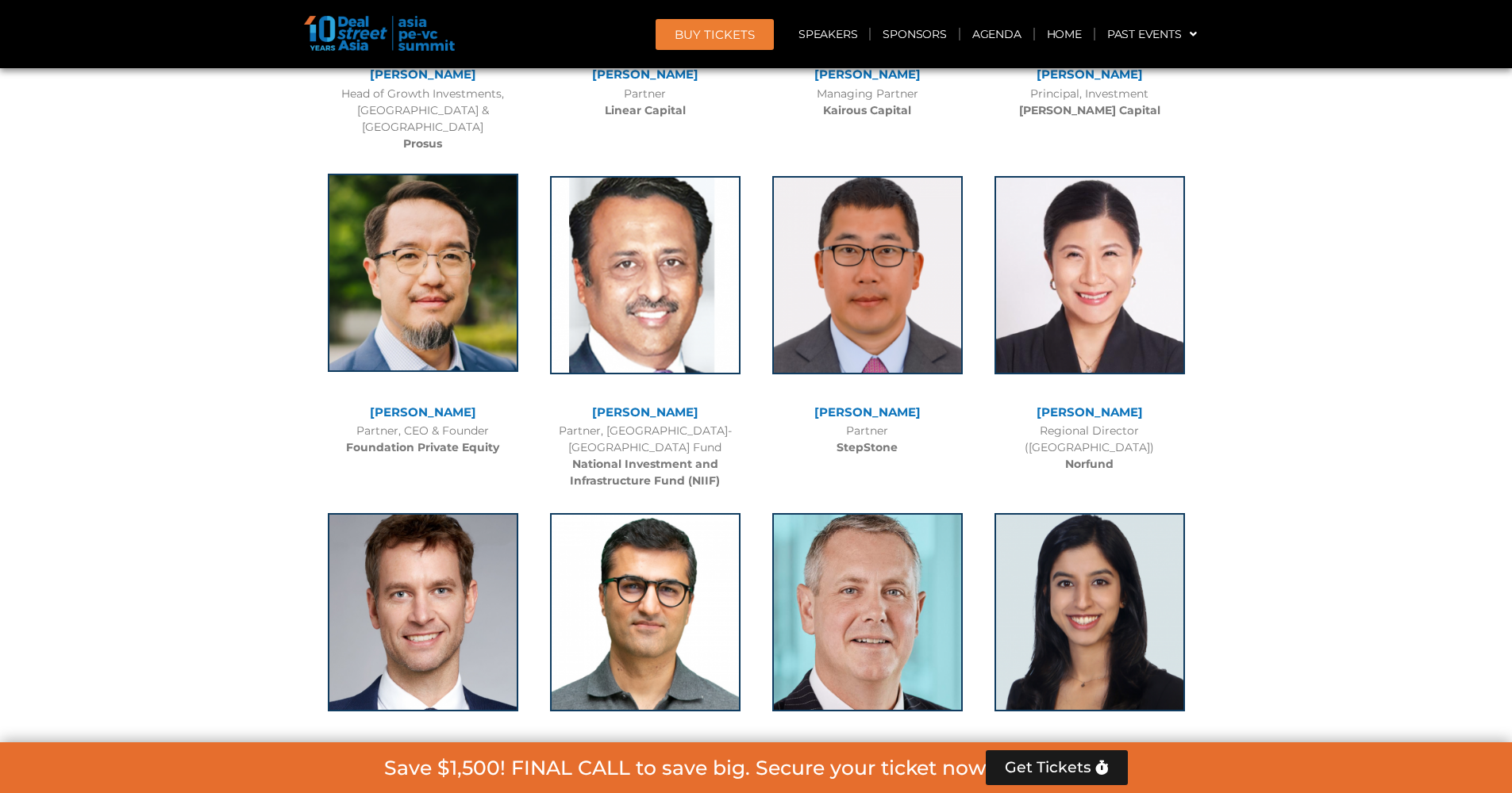
click at [418, 206] on img at bounding box center [423, 272] width 191 height 198
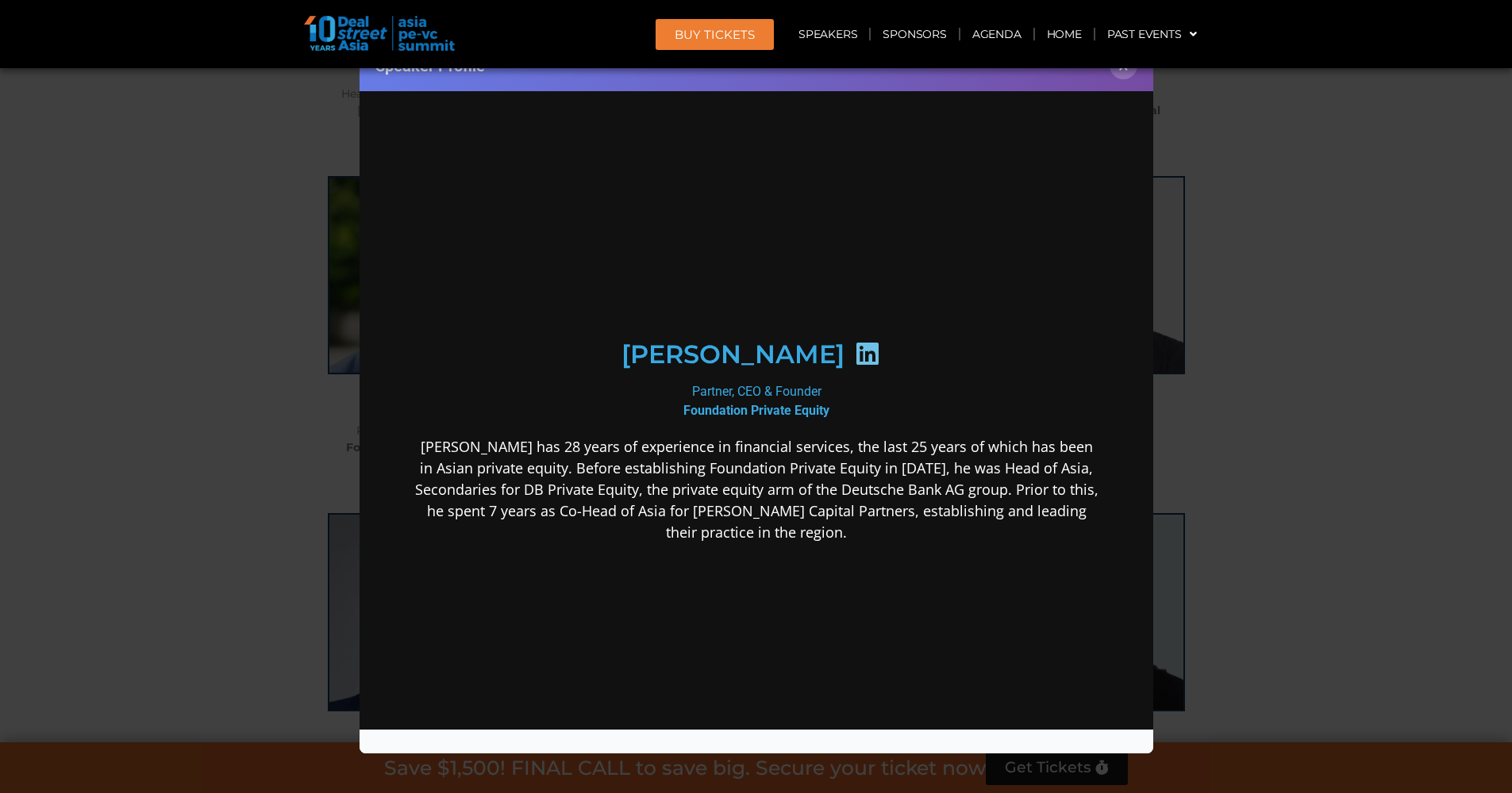
scroll to position [0, 0]
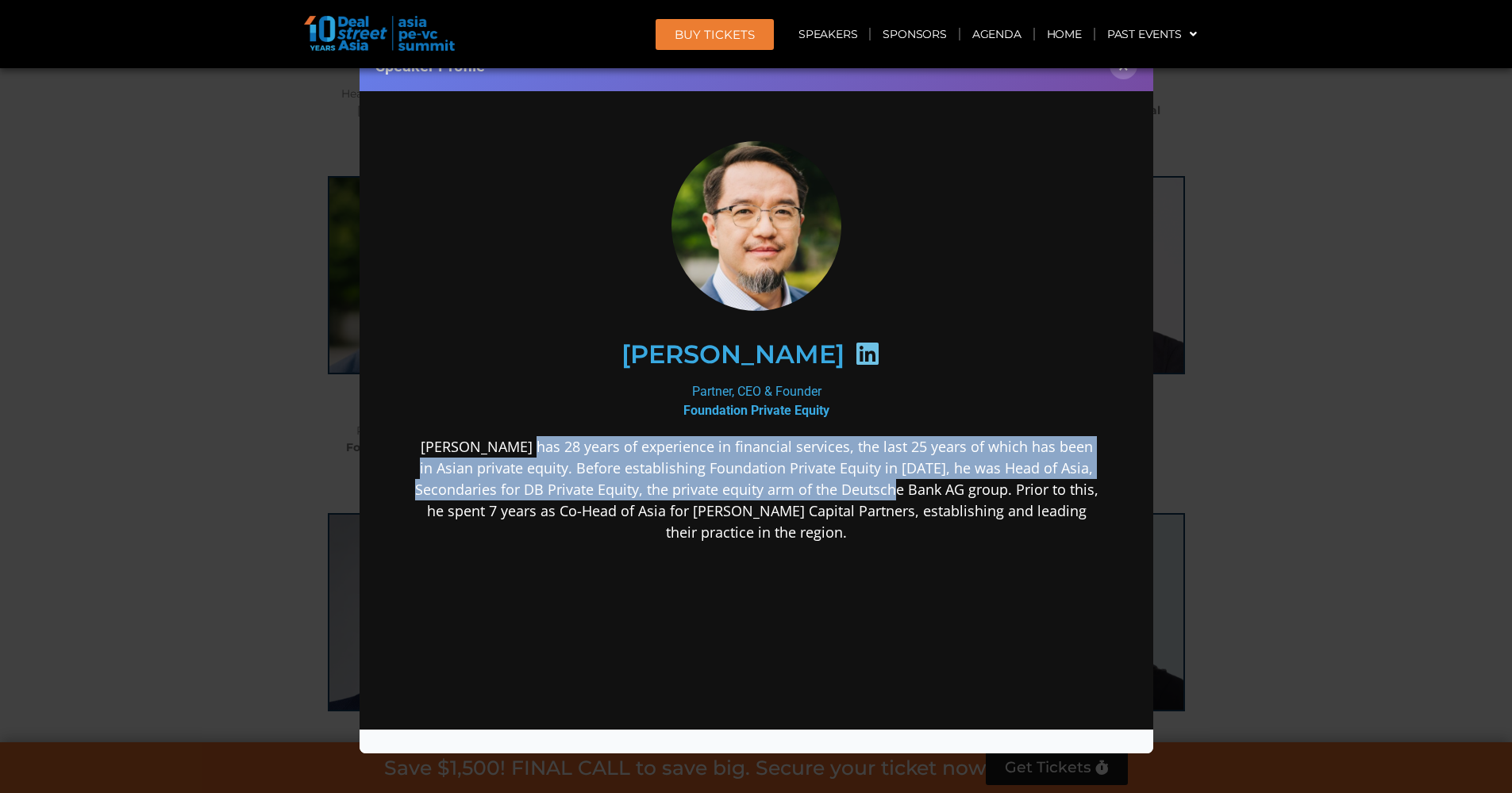
drag, startPoint x: 517, startPoint y: 449, endPoint x: 959, endPoint y: 494, distance: 444.3
click at [945, 494] on p "[PERSON_NAME] has 28 years of experience in financial services, the last 25 yea…" at bounding box center [755, 490] width 686 height 107
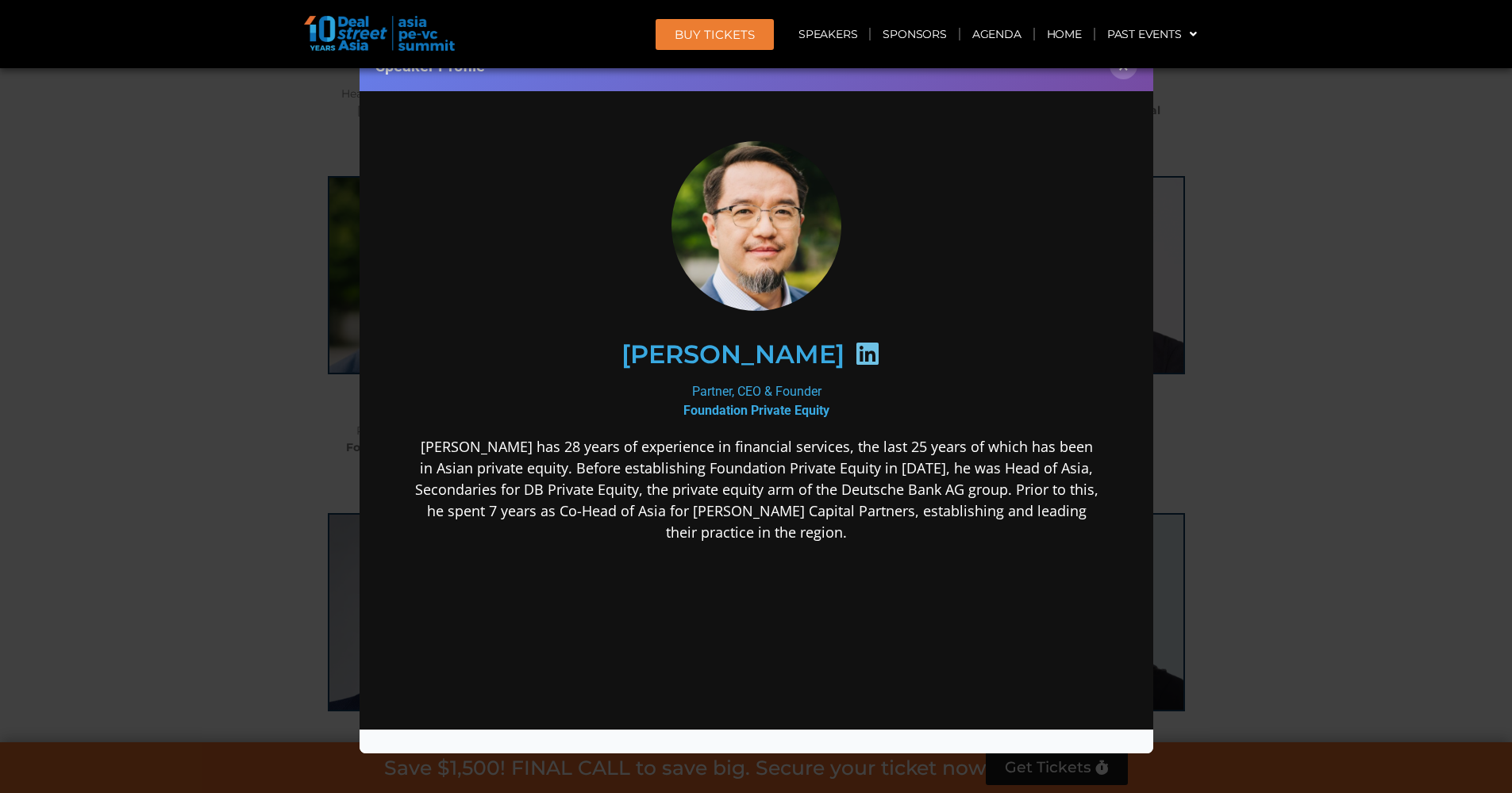
drag, startPoint x: 965, startPoint y: 494, endPoint x: 1087, endPoint y: 344, distance: 193.3
click at [965, 494] on p "[PERSON_NAME] has 28 years of experience in financial services, the last 25 yea…" at bounding box center [755, 490] width 686 height 107
click at [1129, 65] on header "BUY Tickets Speakers Sponsors Agenda Home Past Events JKT 2025 SG 2024 JKT 2024…" at bounding box center [756, 34] width 1512 height 69
click at [1126, 76] on button "×" at bounding box center [1123, 65] width 28 height 28
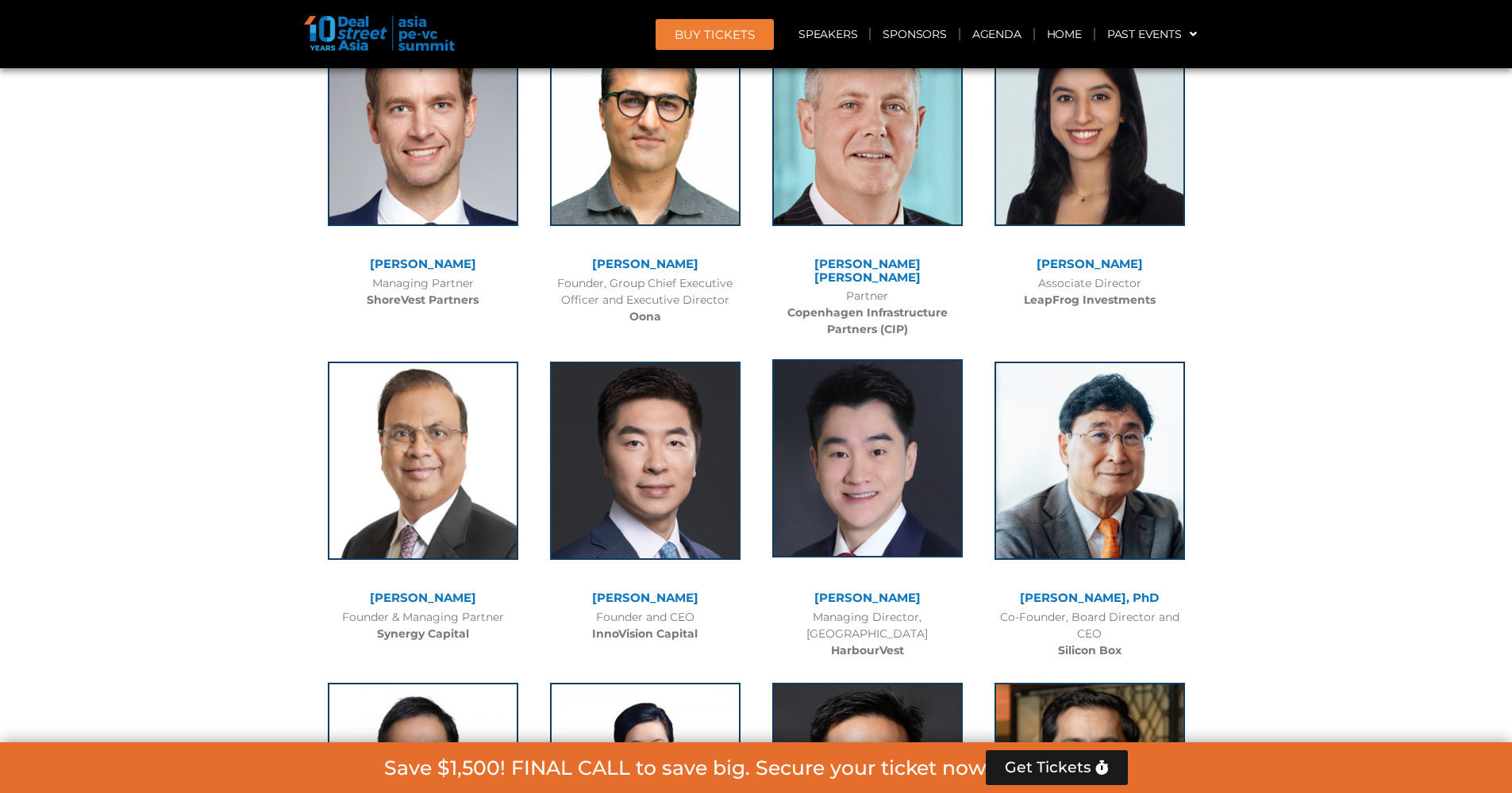
scroll to position [7607, 0]
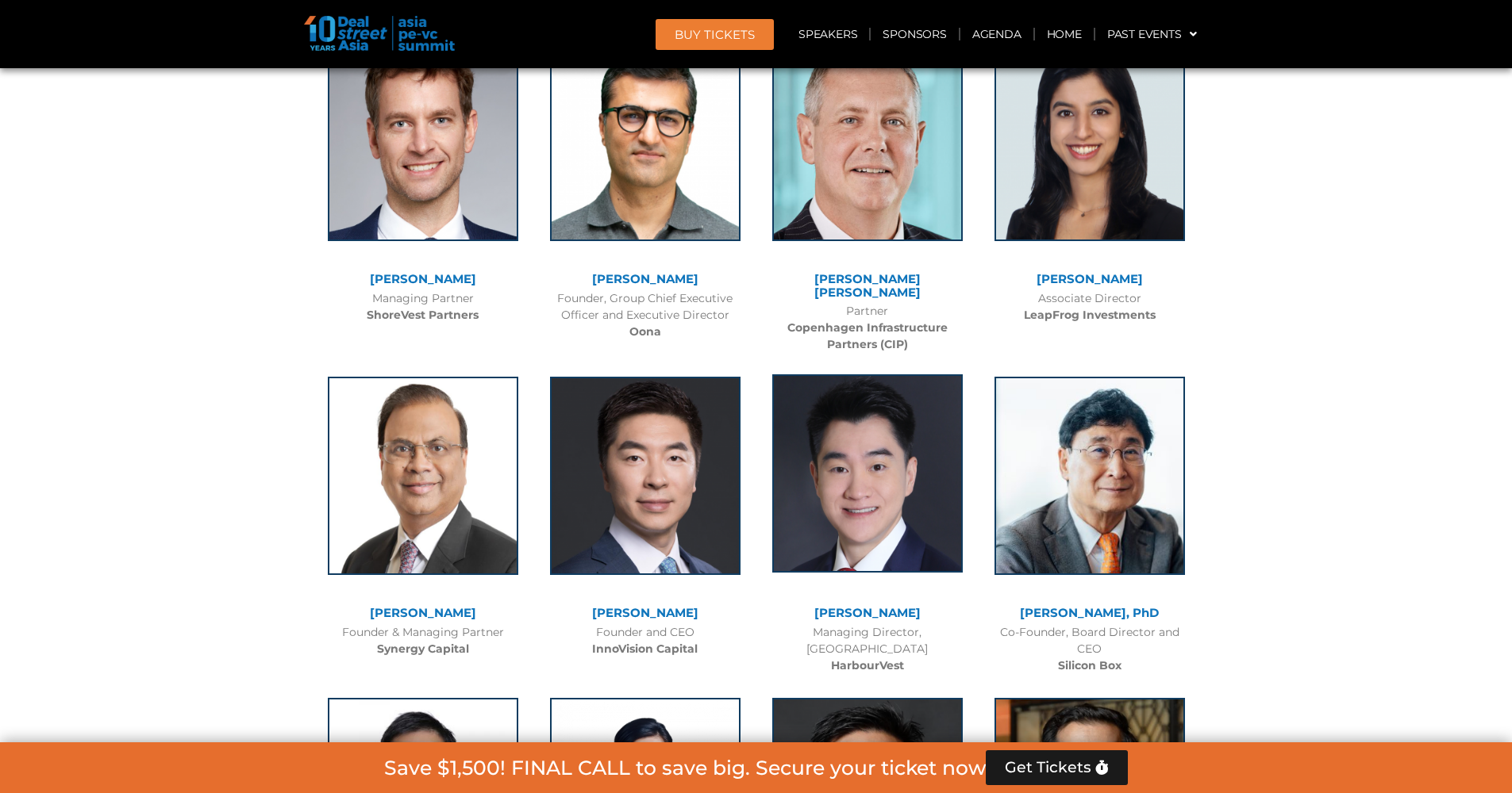
click at [889, 389] on img at bounding box center [867, 473] width 191 height 198
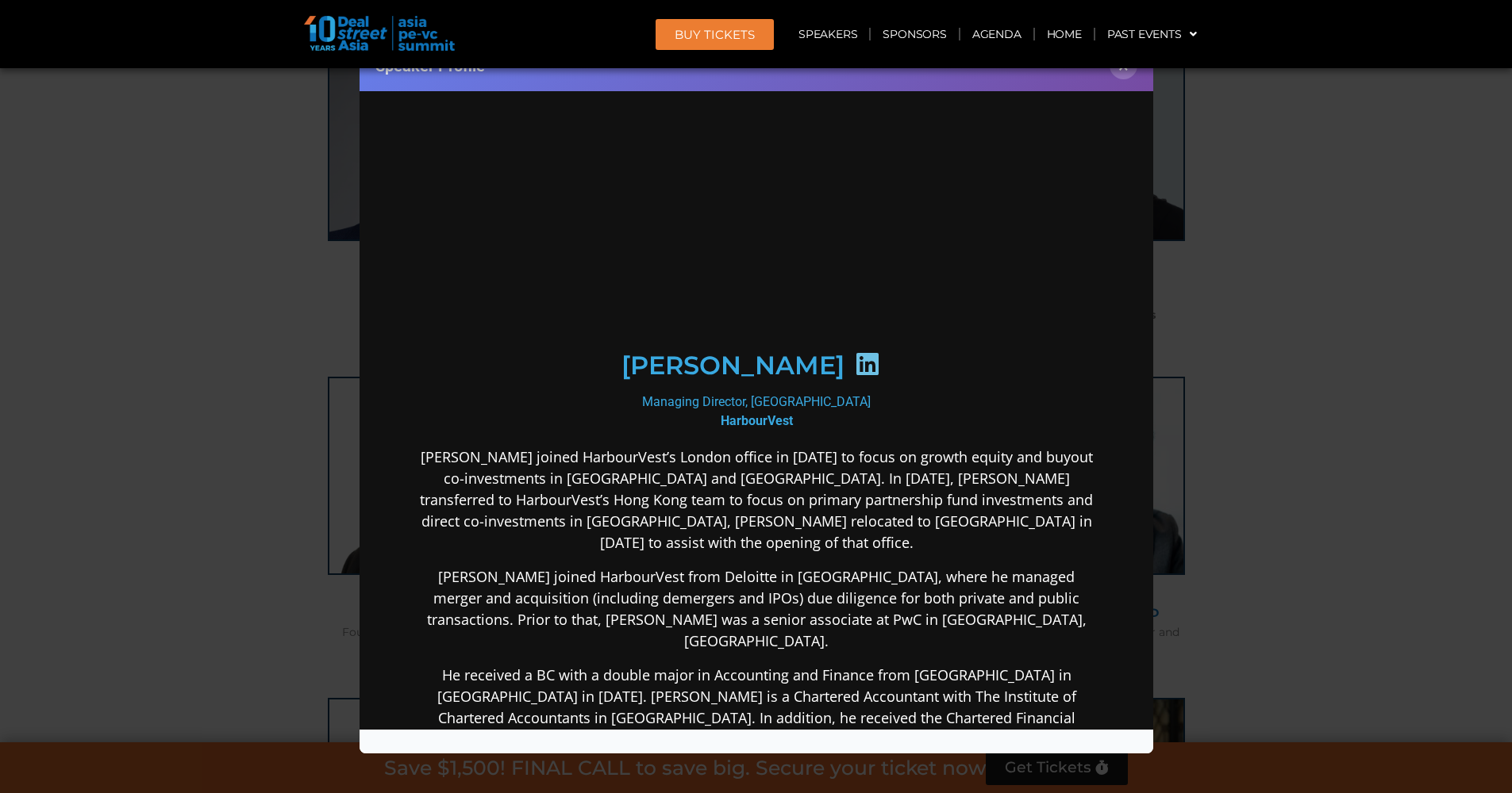
scroll to position [0, 0]
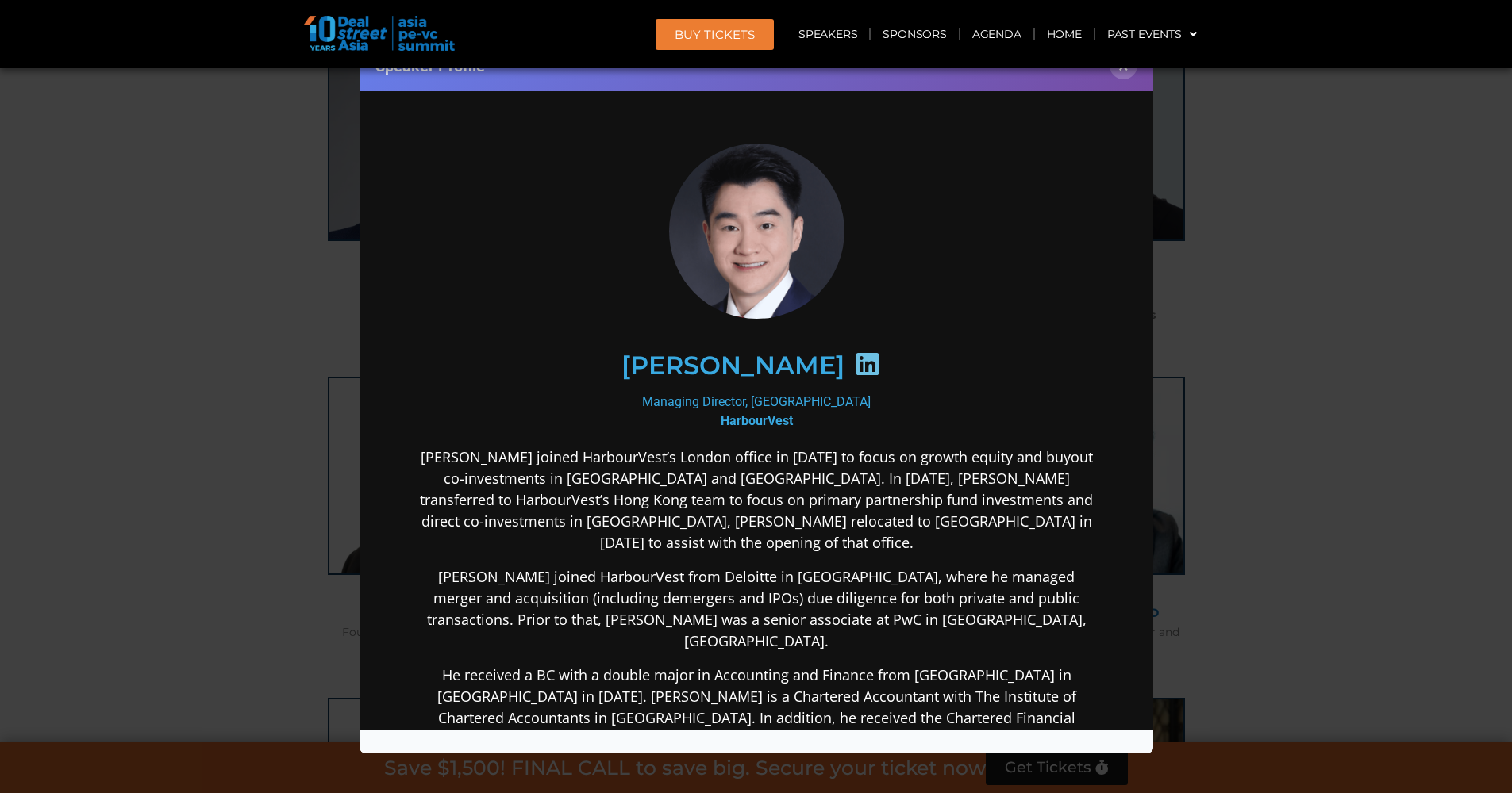
click at [854, 354] on icon at bounding box center [866, 364] width 26 height 26
click at [1120, 75] on button "×" at bounding box center [1123, 65] width 28 height 28
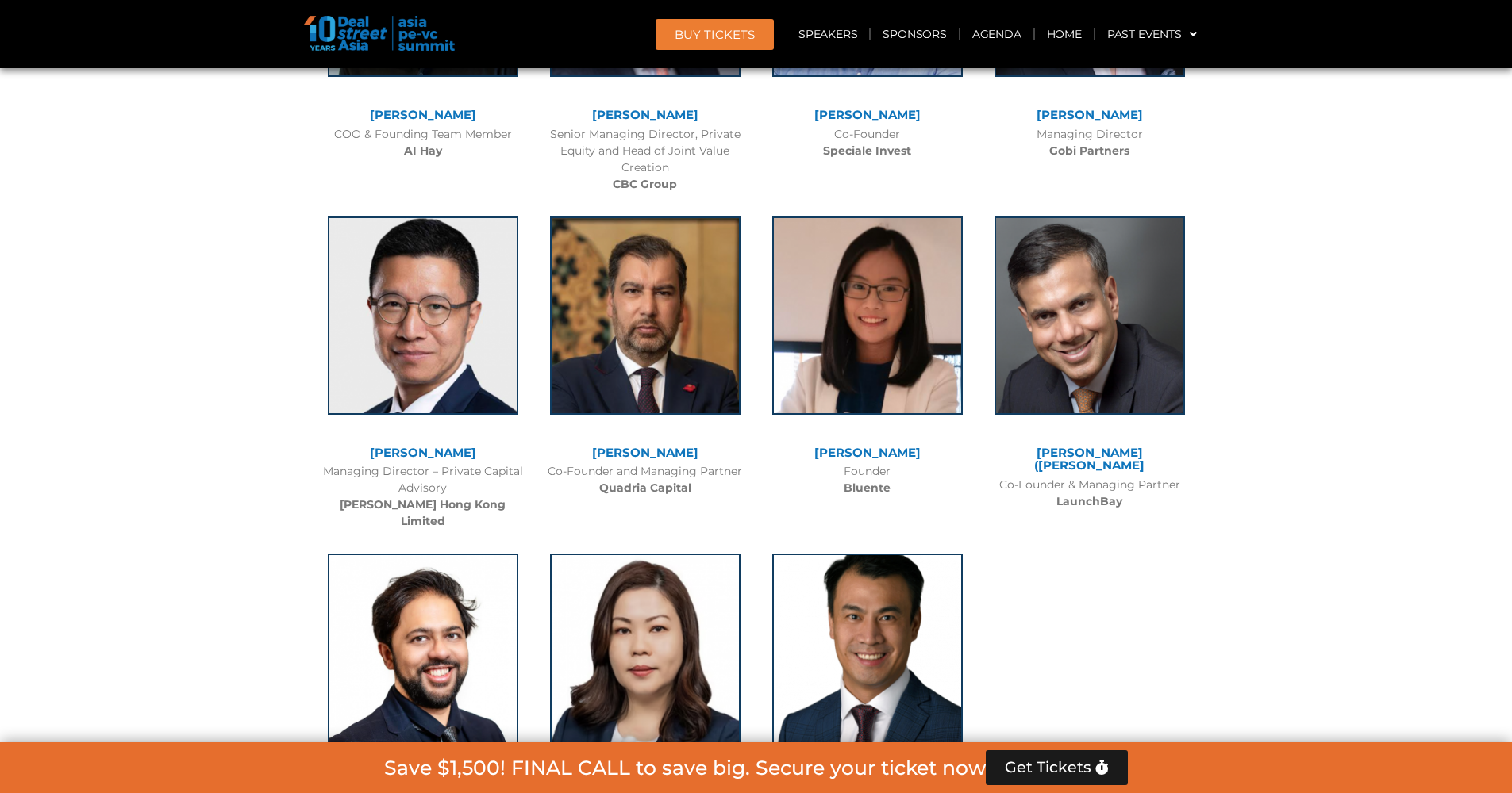
scroll to position [10108, 0]
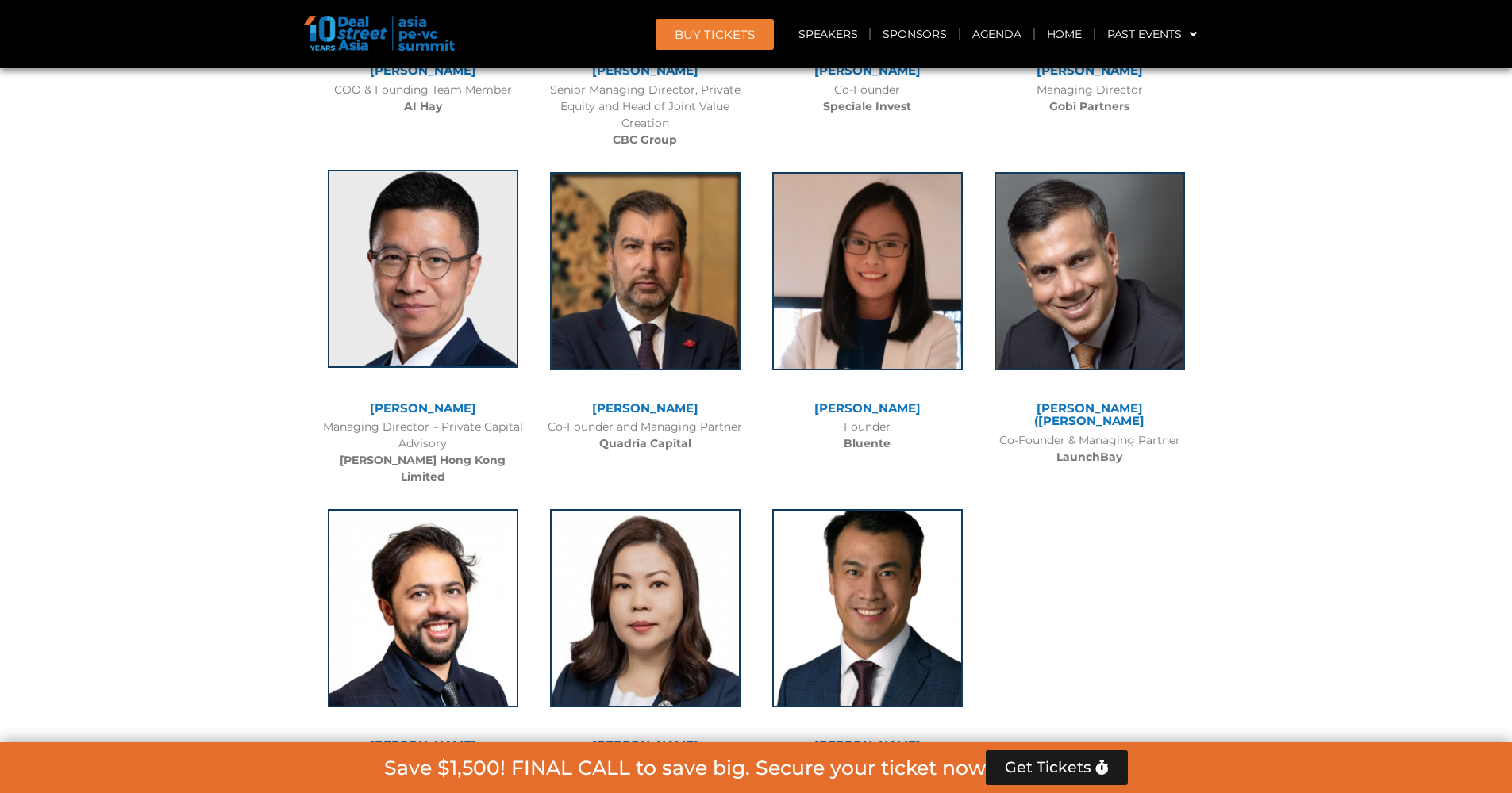
click at [467, 216] on img at bounding box center [423, 269] width 191 height 198
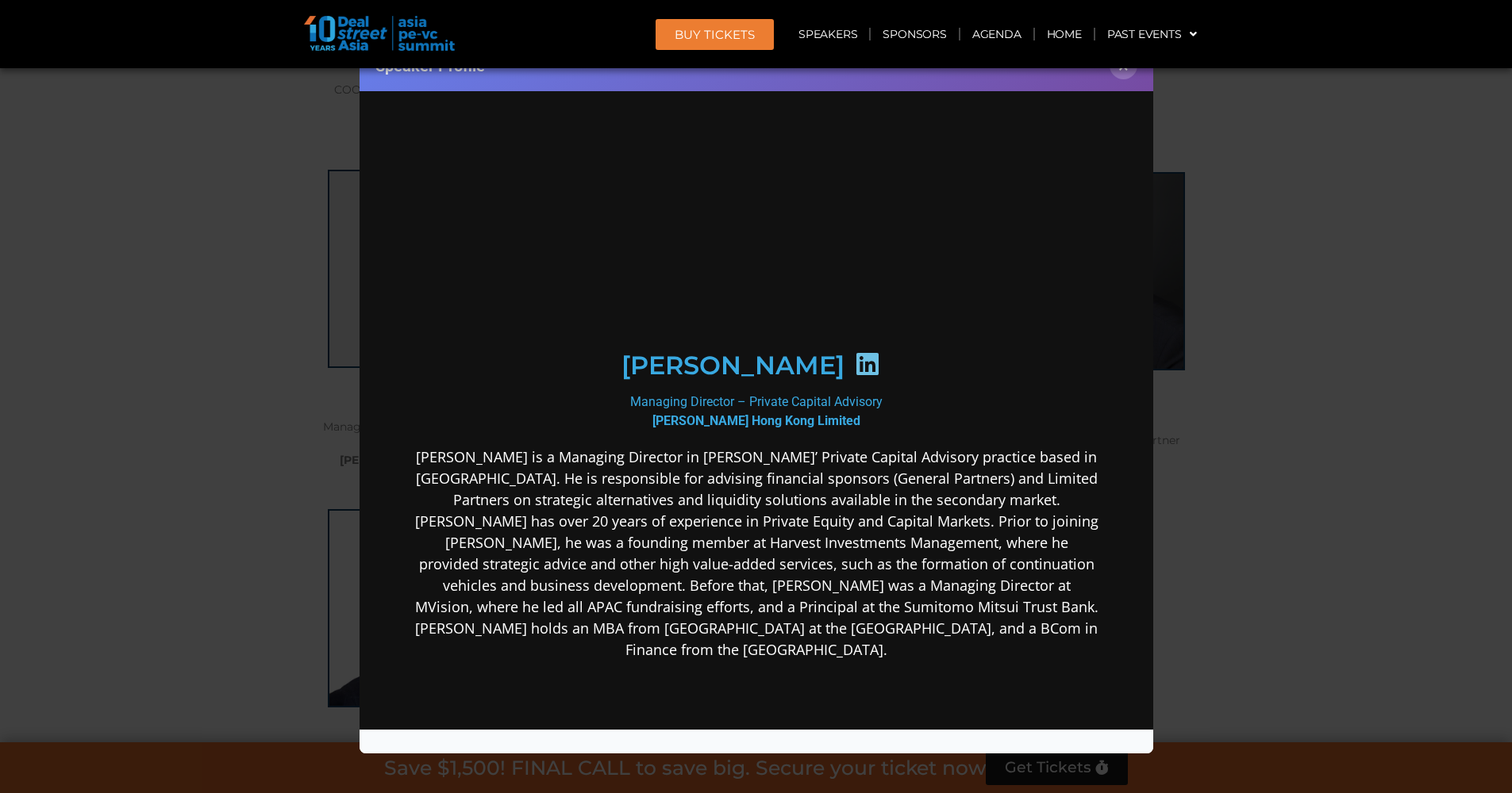
scroll to position [0, 0]
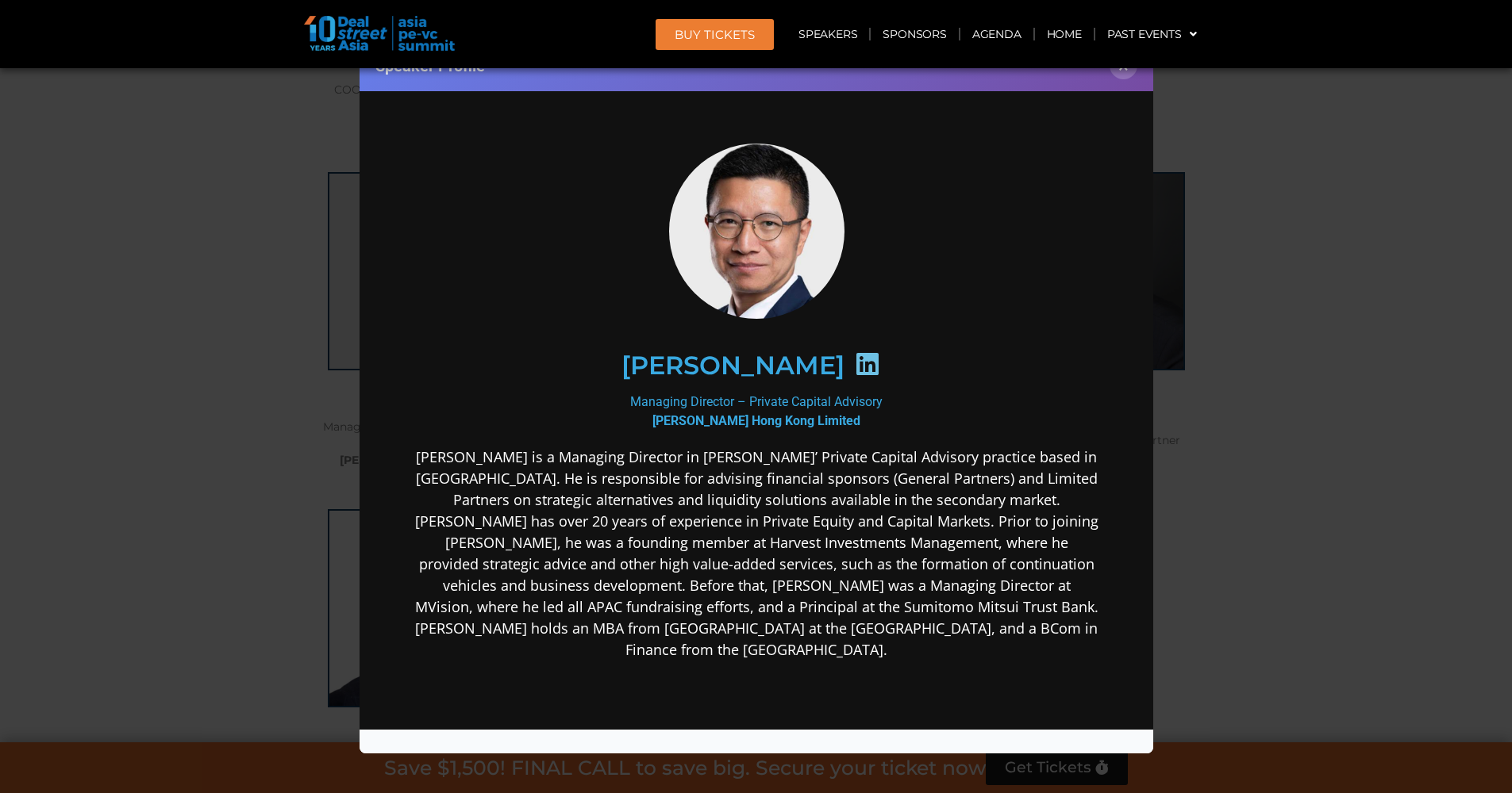
click at [854, 365] on icon at bounding box center [866, 364] width 26 height 26
click at [1126, 77] on button "×" at bounding box center [1123, 65] width 28 height 28
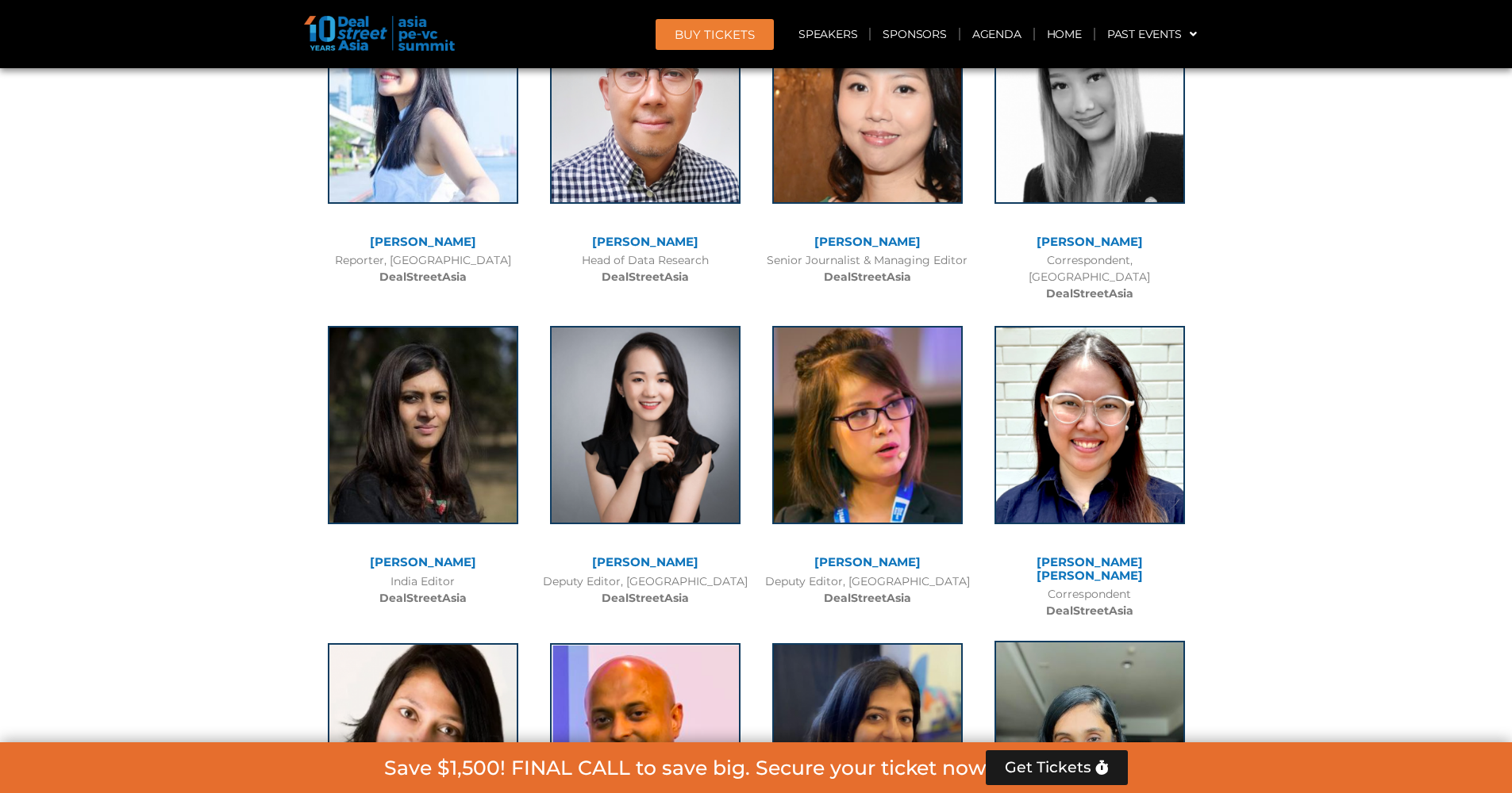
scroll to position [11314, 0]
